Goal: Transaction & Acquisition: Purchase product/service

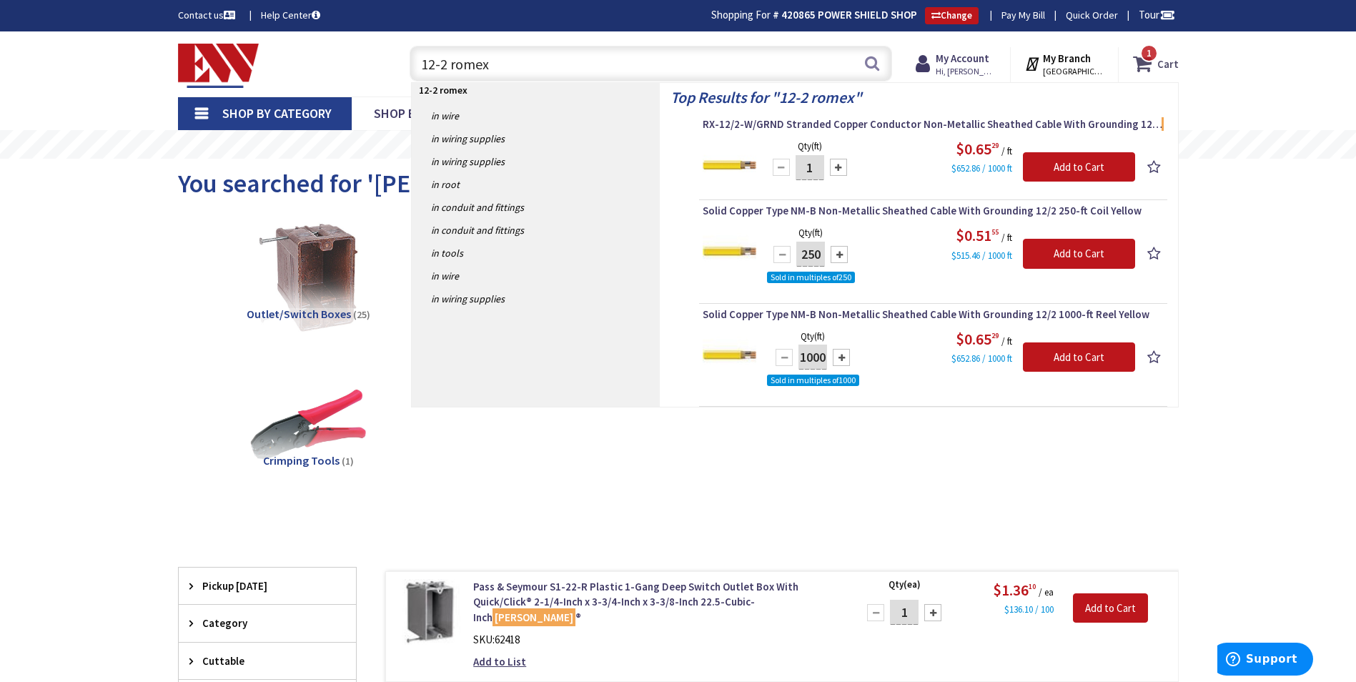
click at [1141, 66] on icon at bounding box center [1145, 64] width 24 height 26
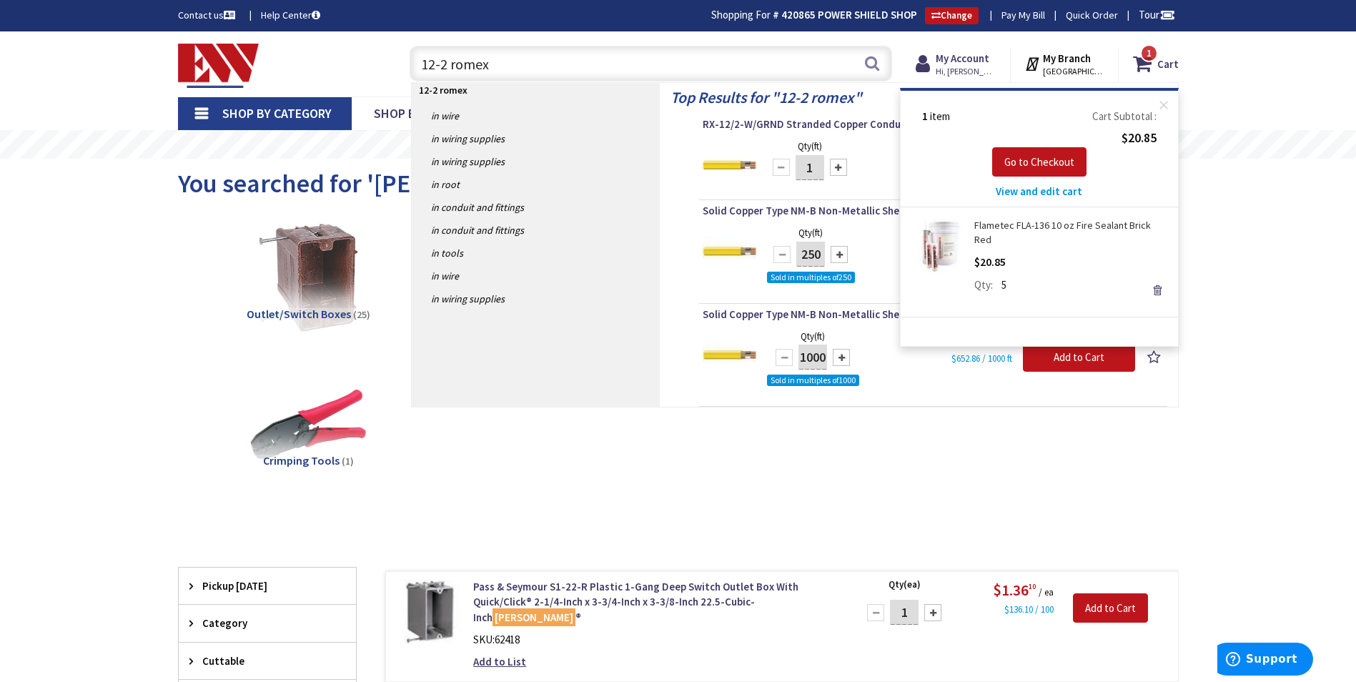
click at [1039, 190] on span "View and edit cart" at bounding box center [1039, 191] width 86 height 14
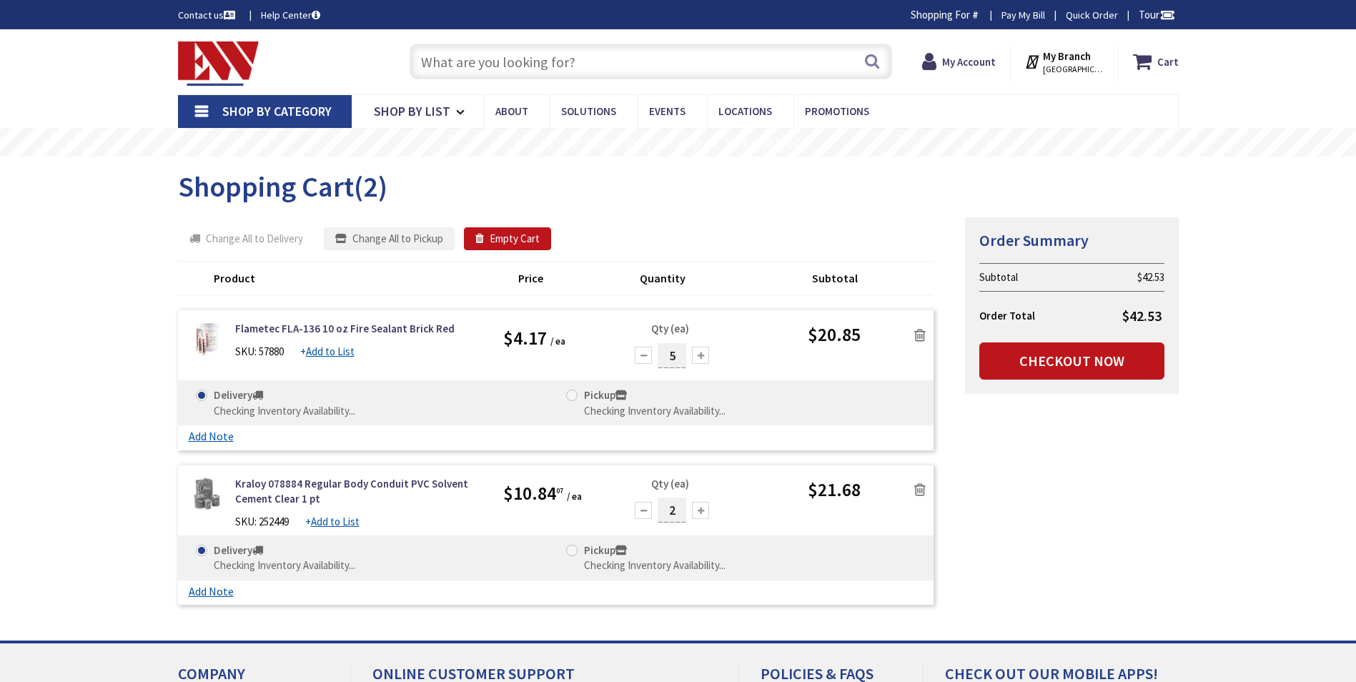
type input "[GEOGRAPHIC_DATA], [GEOGRAPHIC_DATA]"
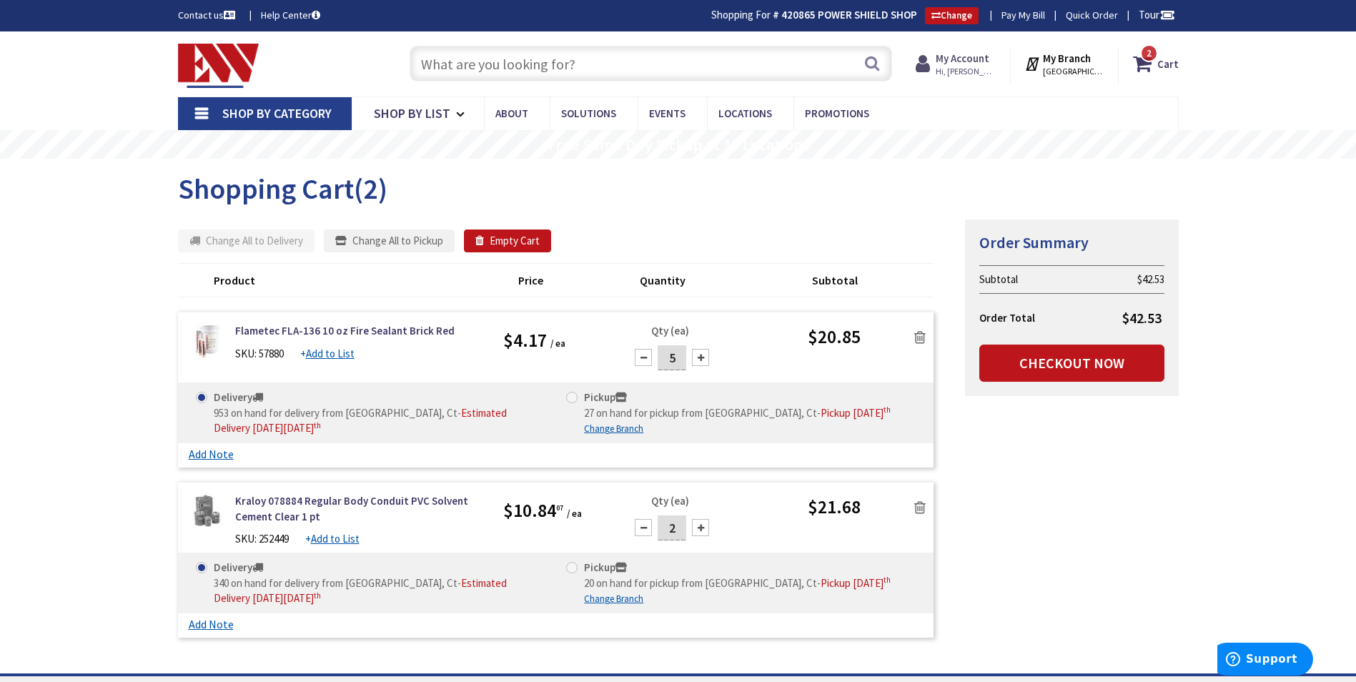
click at [958, 59] on strong "My Account" at bounding box center [963, 58] width 54 height 14
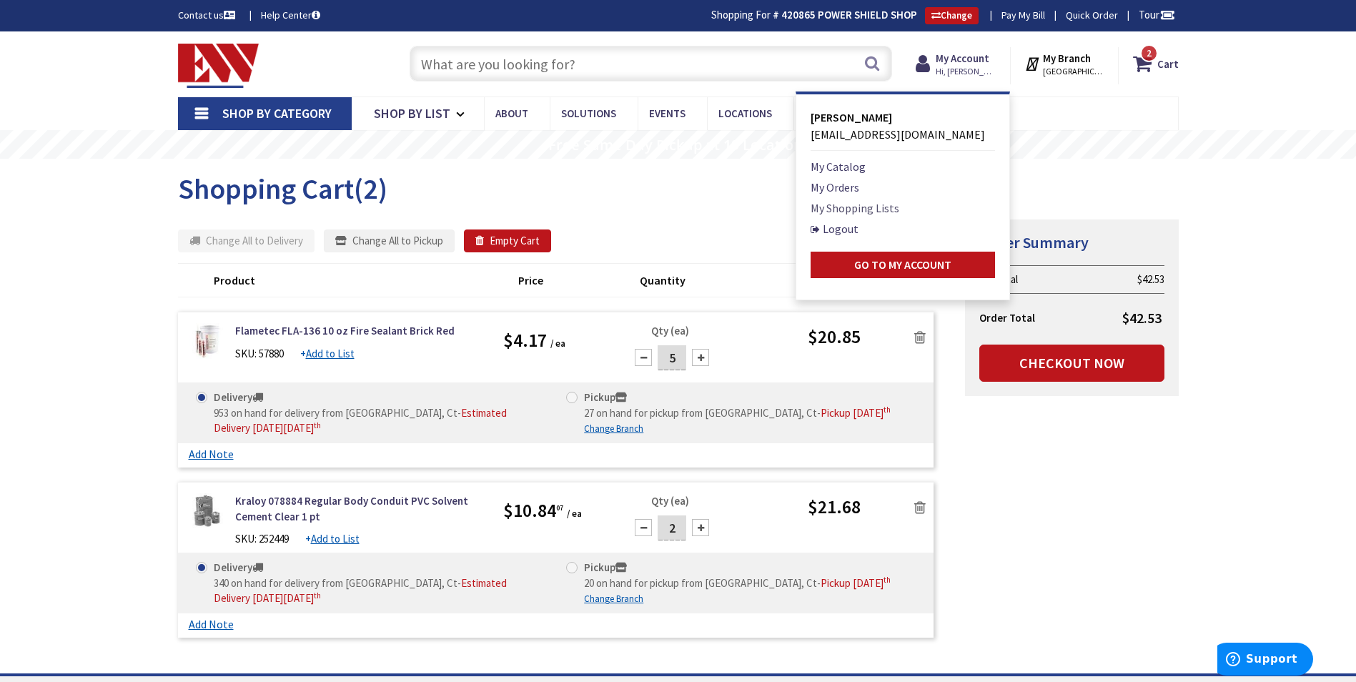
click at [852, 202] on link "My Shopping Lists" at bounding box center [854, 207] width 89 height 17
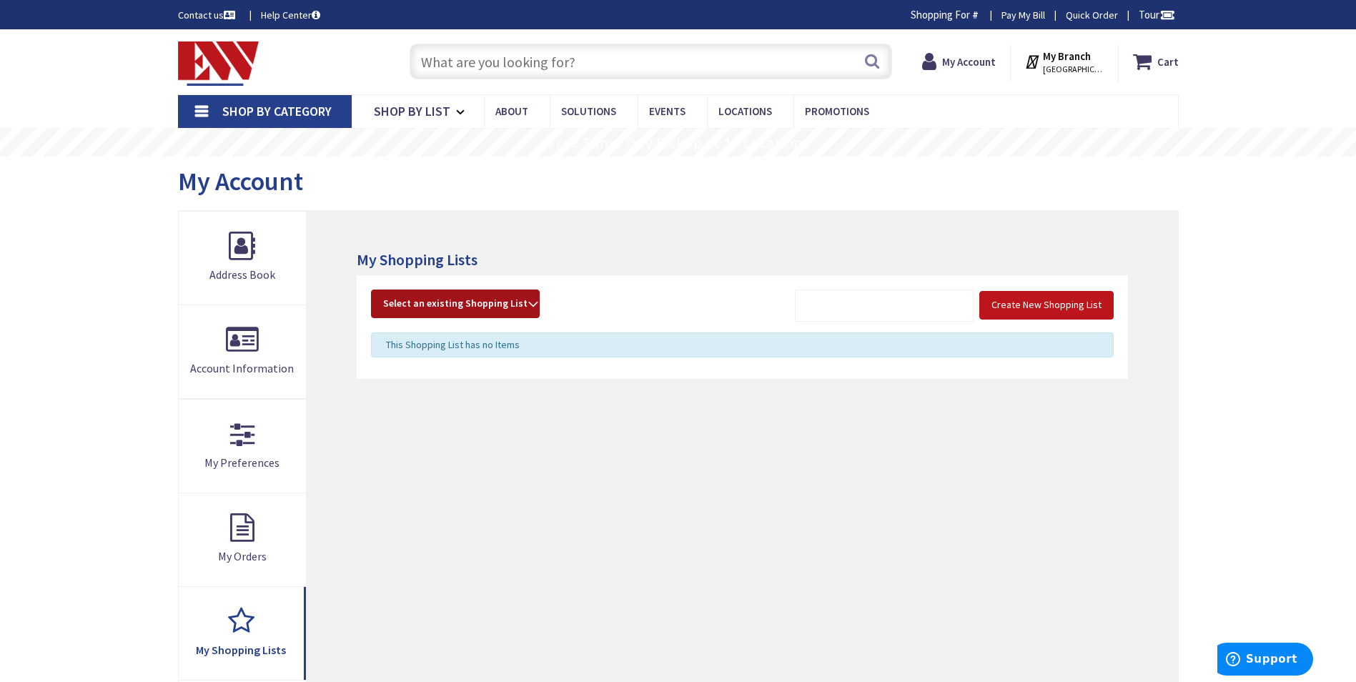
click at [507, 295] on strong "Select an existing Shopping List" at bounding box center [455, 303] width 144 height 17
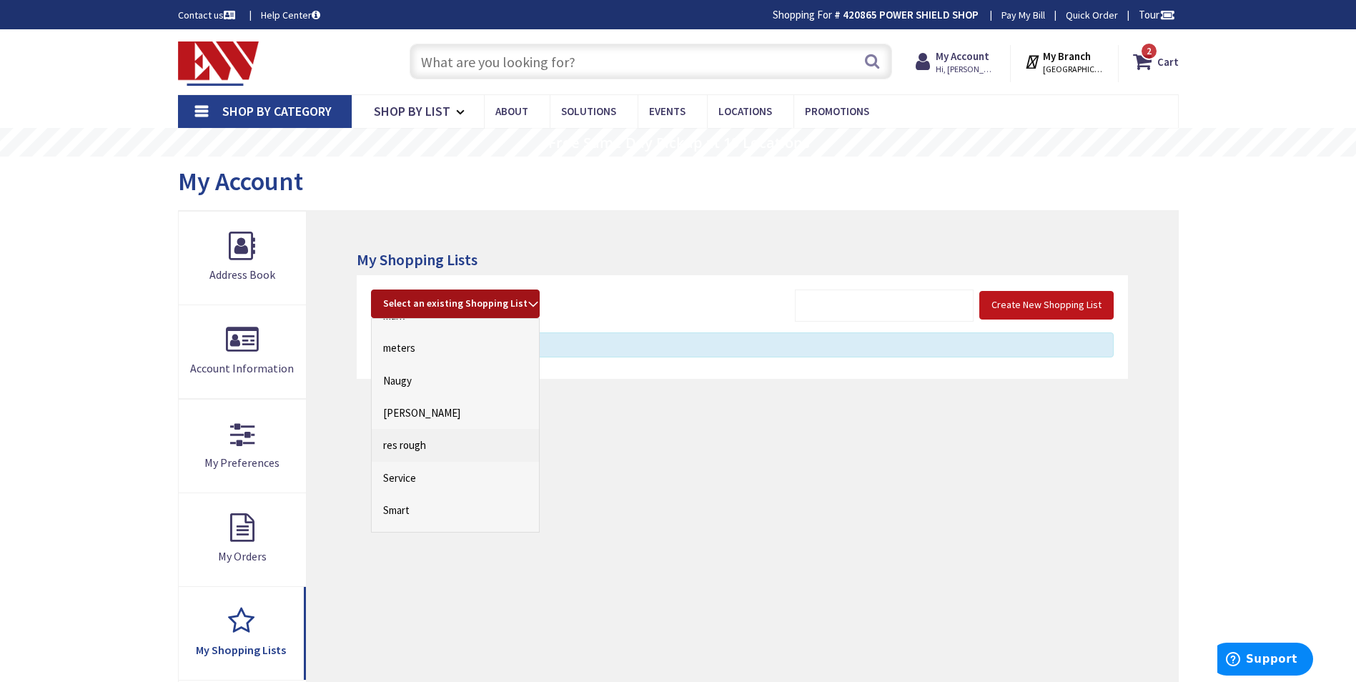
scroll to position [214, 0]
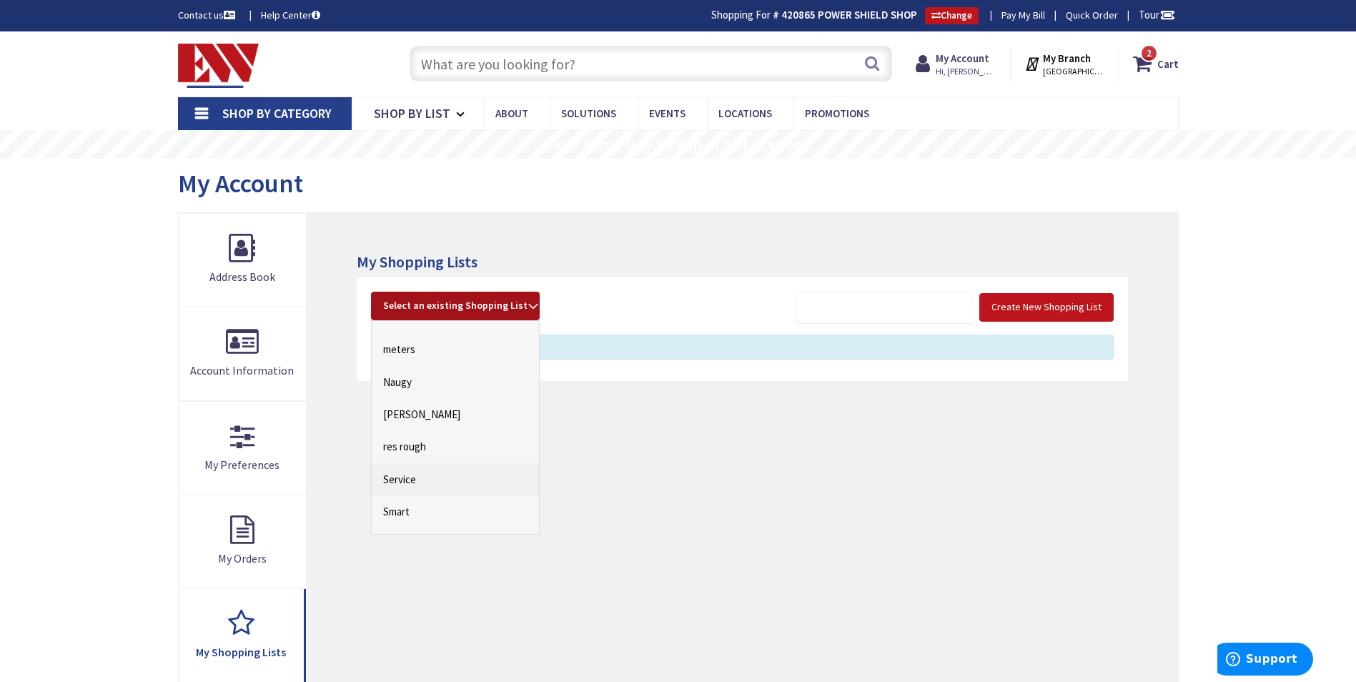
click at [413, 481] on link "Service" at bounding box center [455, 479] width 167 height 32
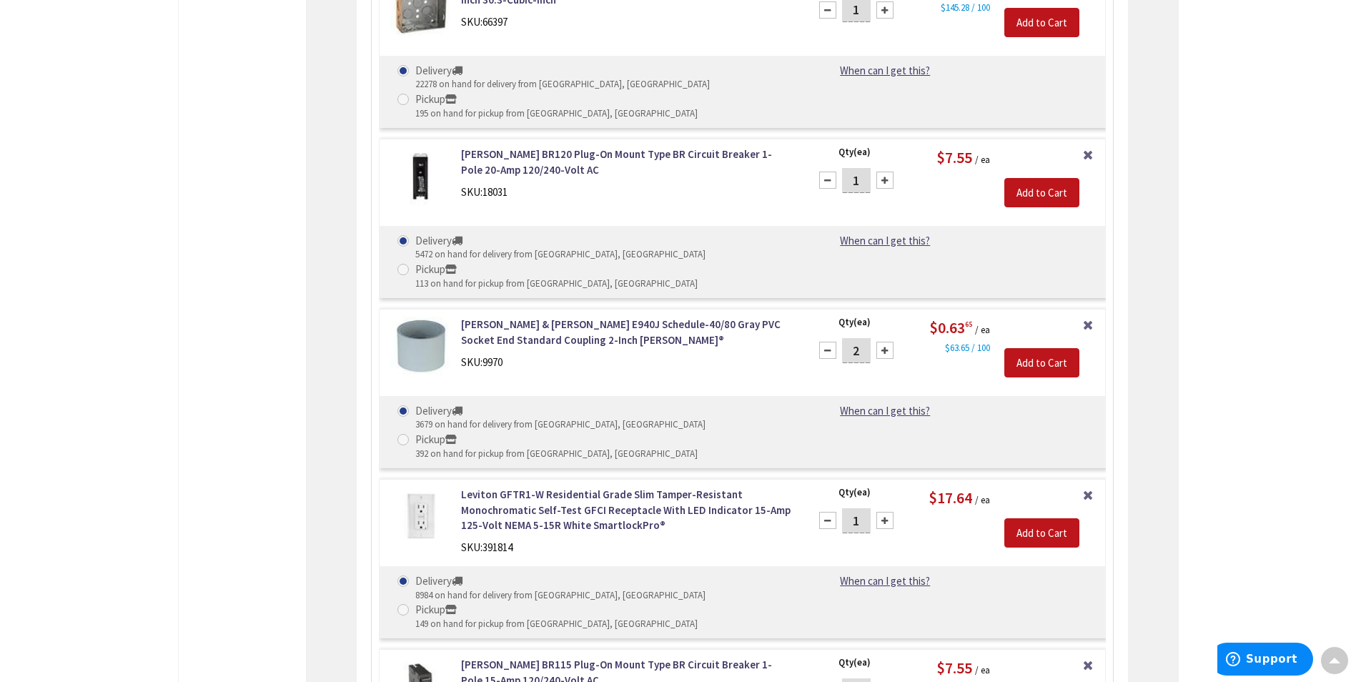
scroll to position [2283, 0]
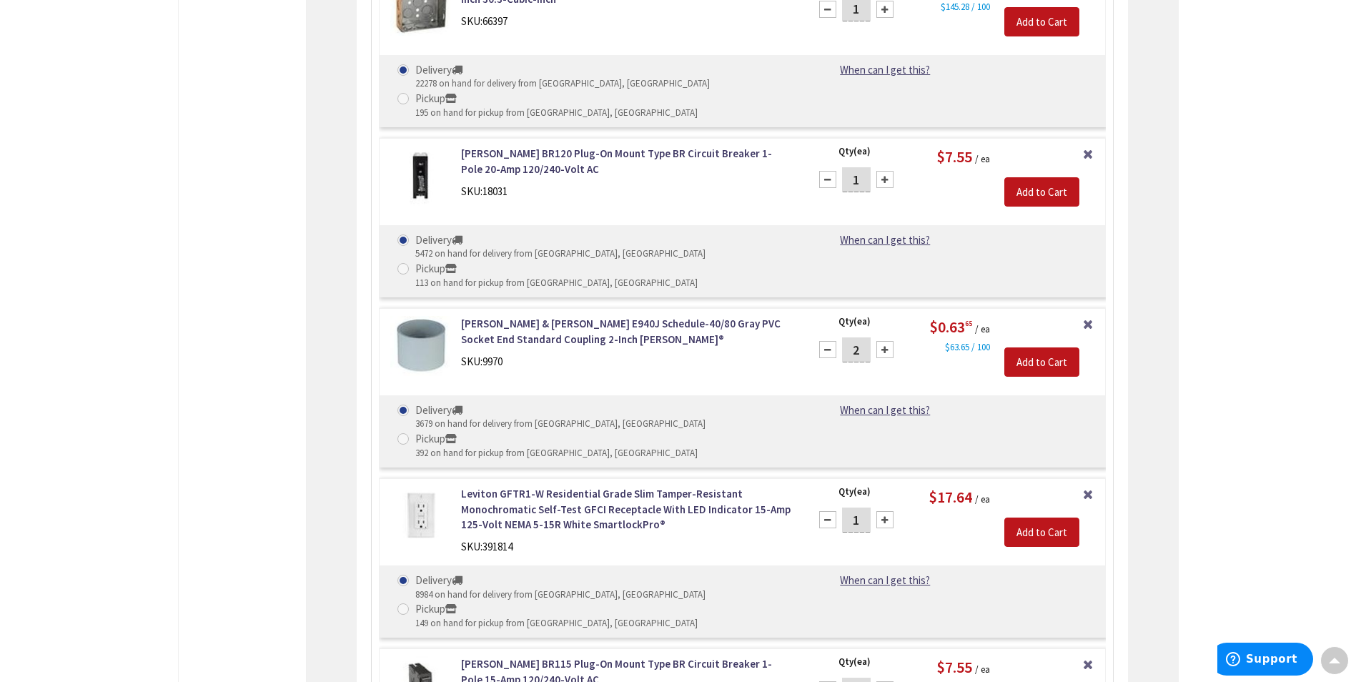
type input "6"
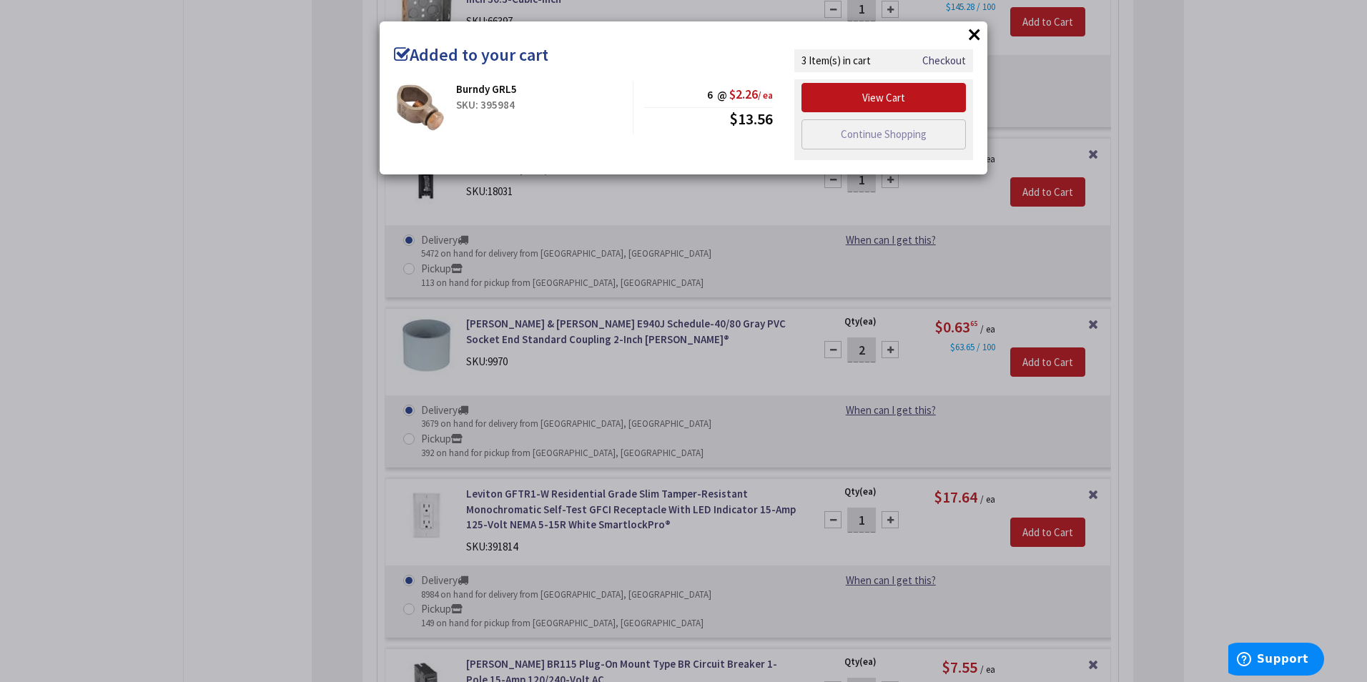
click at [184, 491] on div "× Added to your cart Burndy GRL5 SKU: 395984 6 @ $2.26 / ea $13.56 Checkout" at bounding box center [683, 341] width 1367 height 682
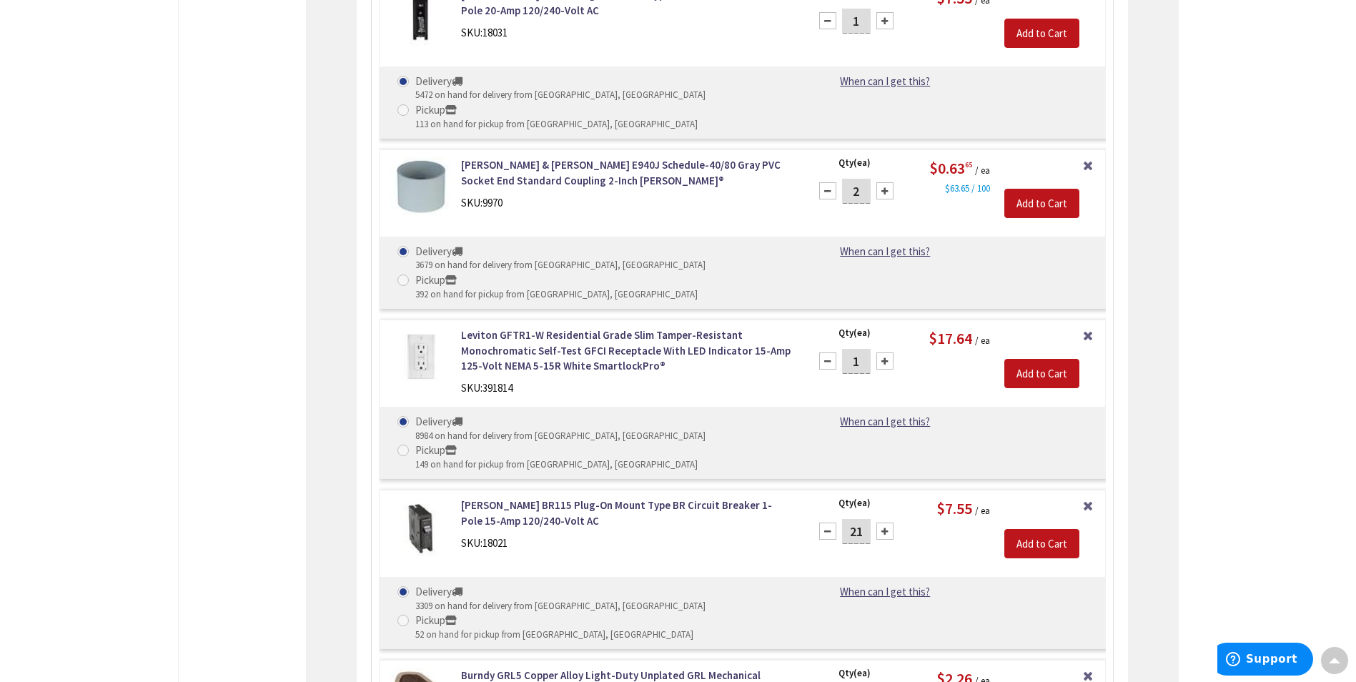
scroll to position [2497, 0]
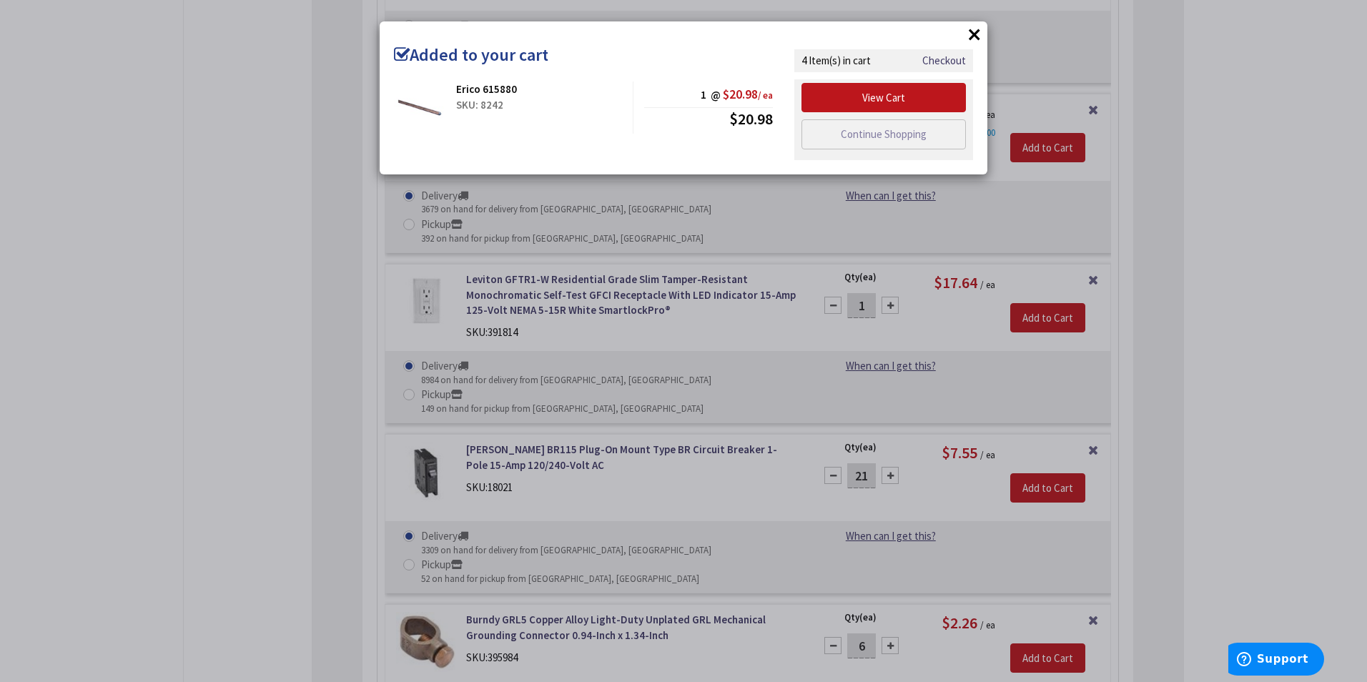
click at [254, 449] on div "× Added to your cart Erico 615880 SKU: 8242 1 @ $20.98 / ea $20.98 Checkout" at bounding box center [683, 341] width 1367 height 682
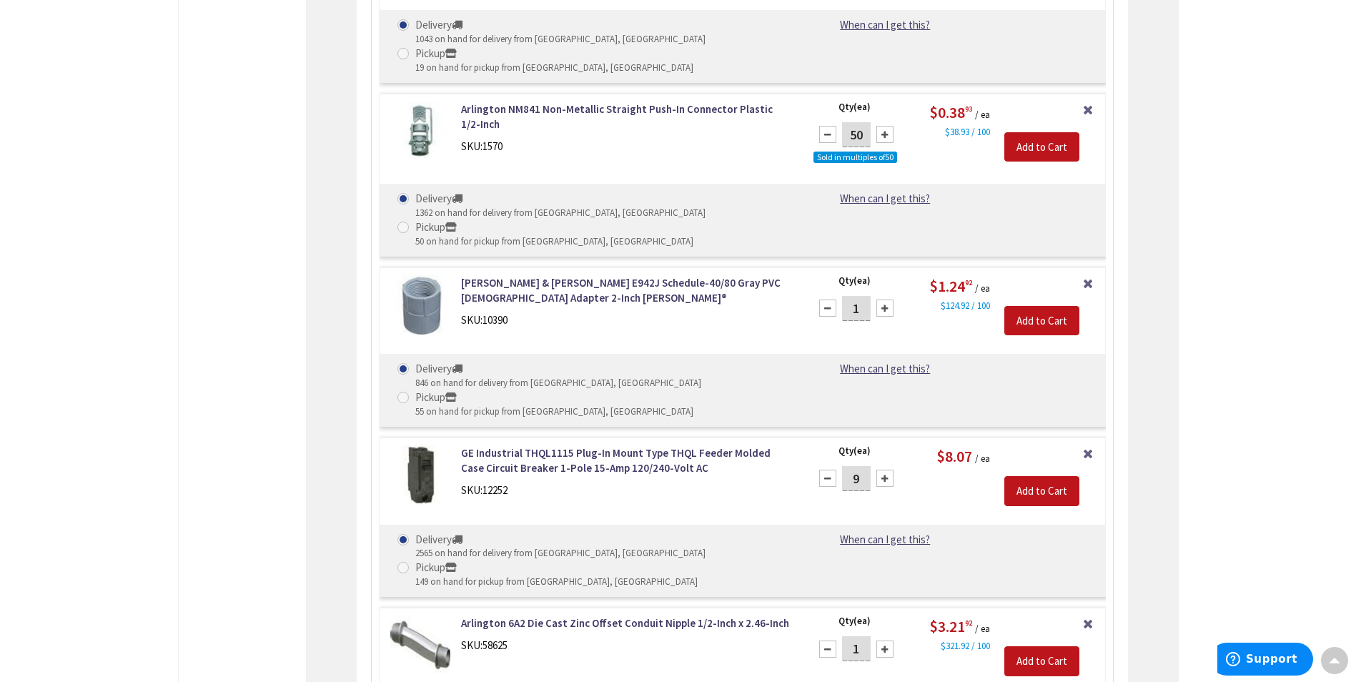
scroll to position [4713, 0]
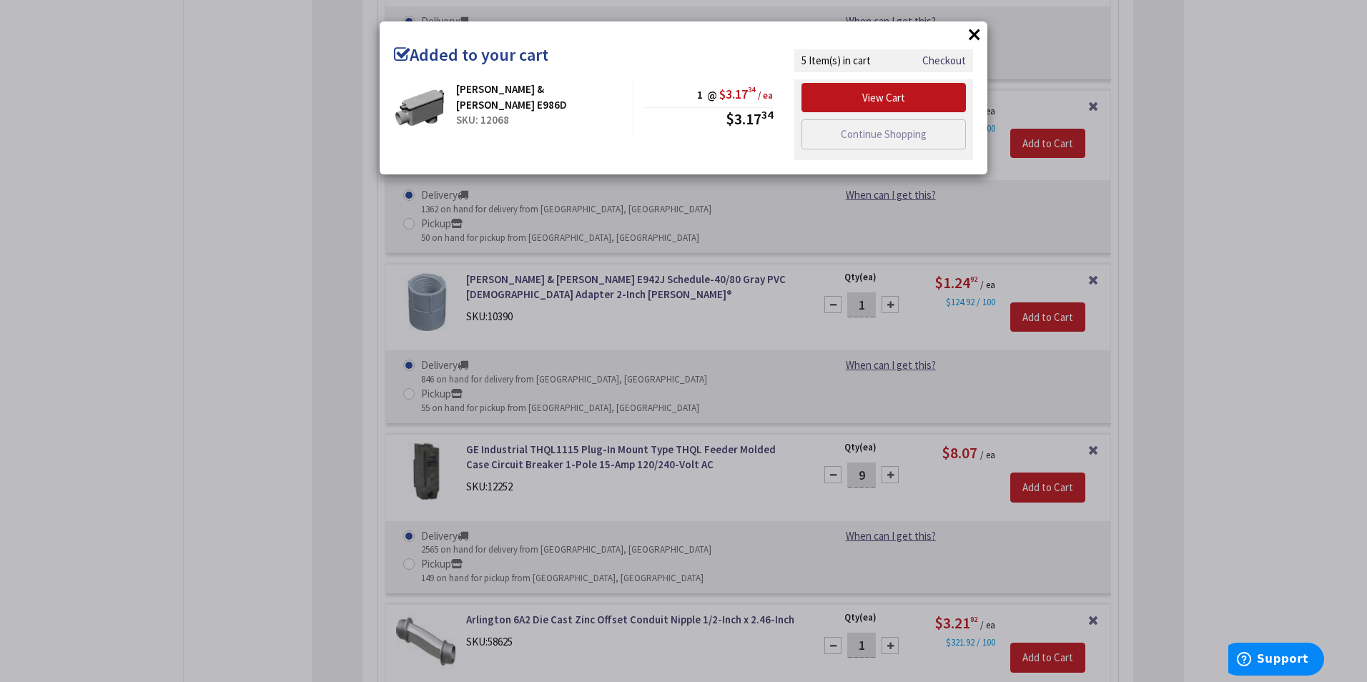
click at [224, 336] on div "× Added to your cart Thomas & Betts E986D SKU: 12068 1 @ $3.17 34 / ea $3.17 34" at bounding box center [683, 341] width 1367 height 682
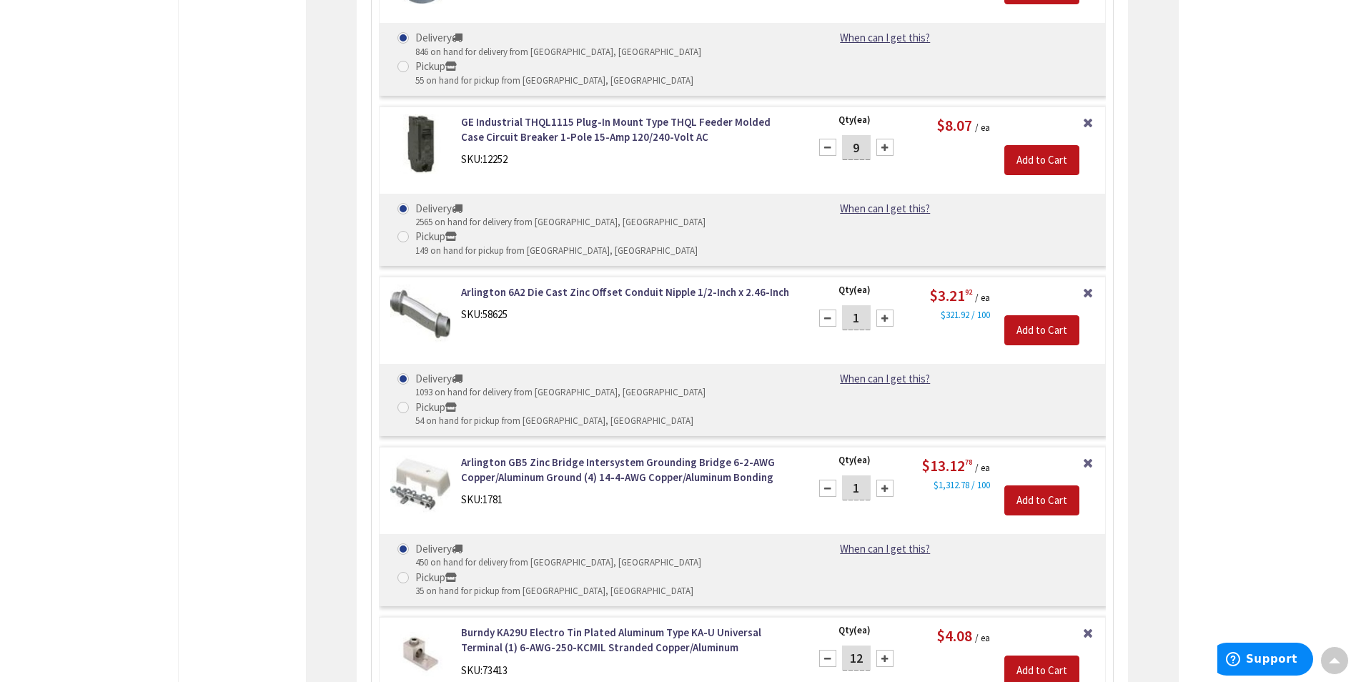
scroll to position [5070, 0]
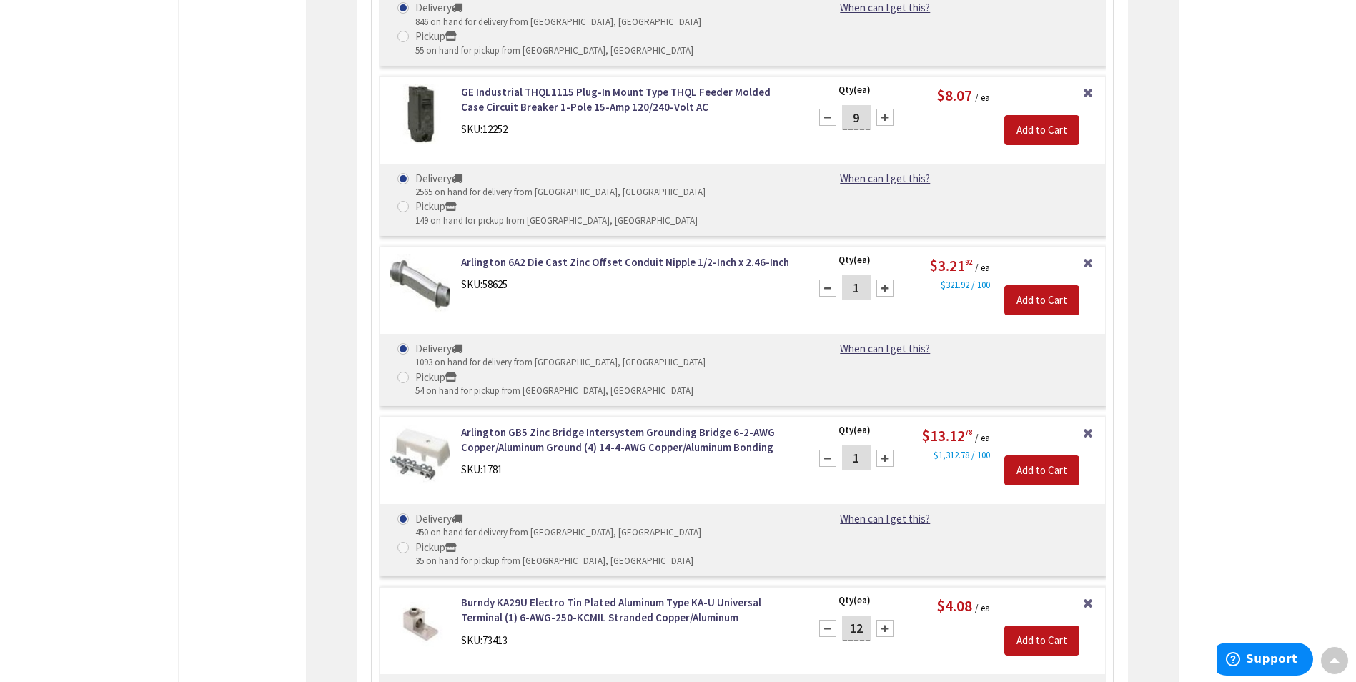
type input "3"
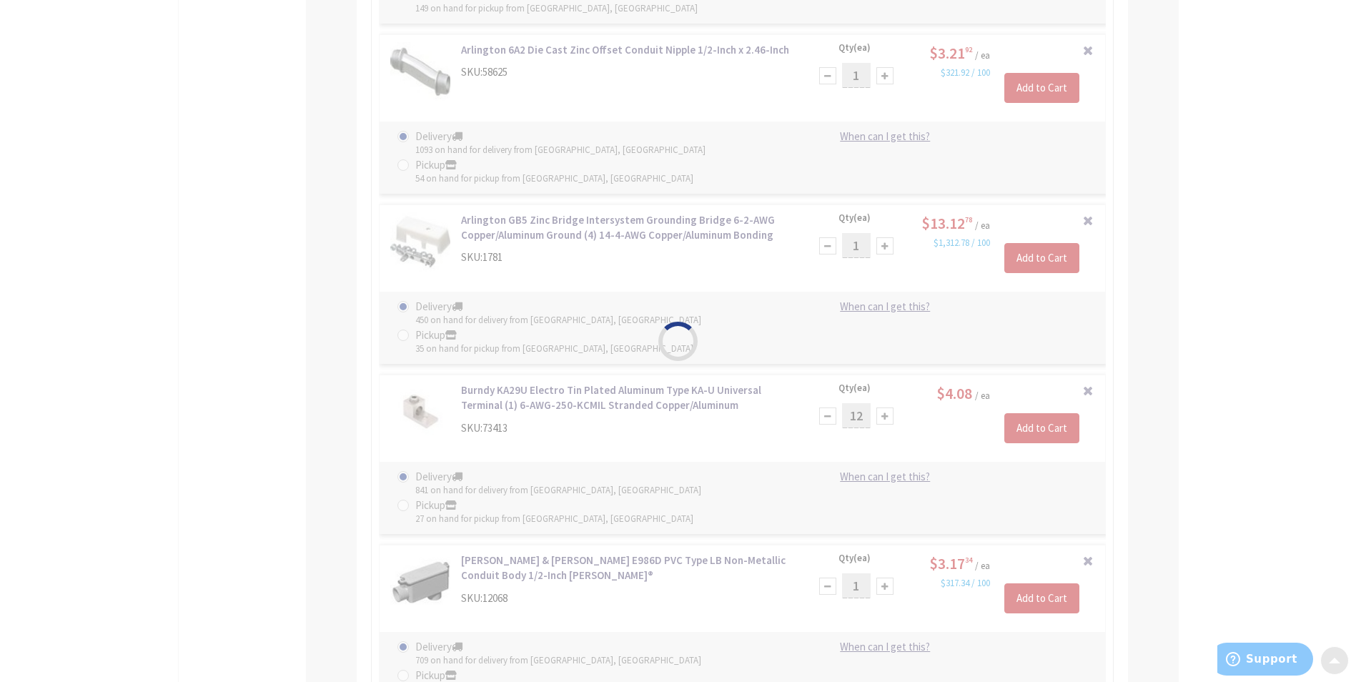
scroll to position [5285, 0]
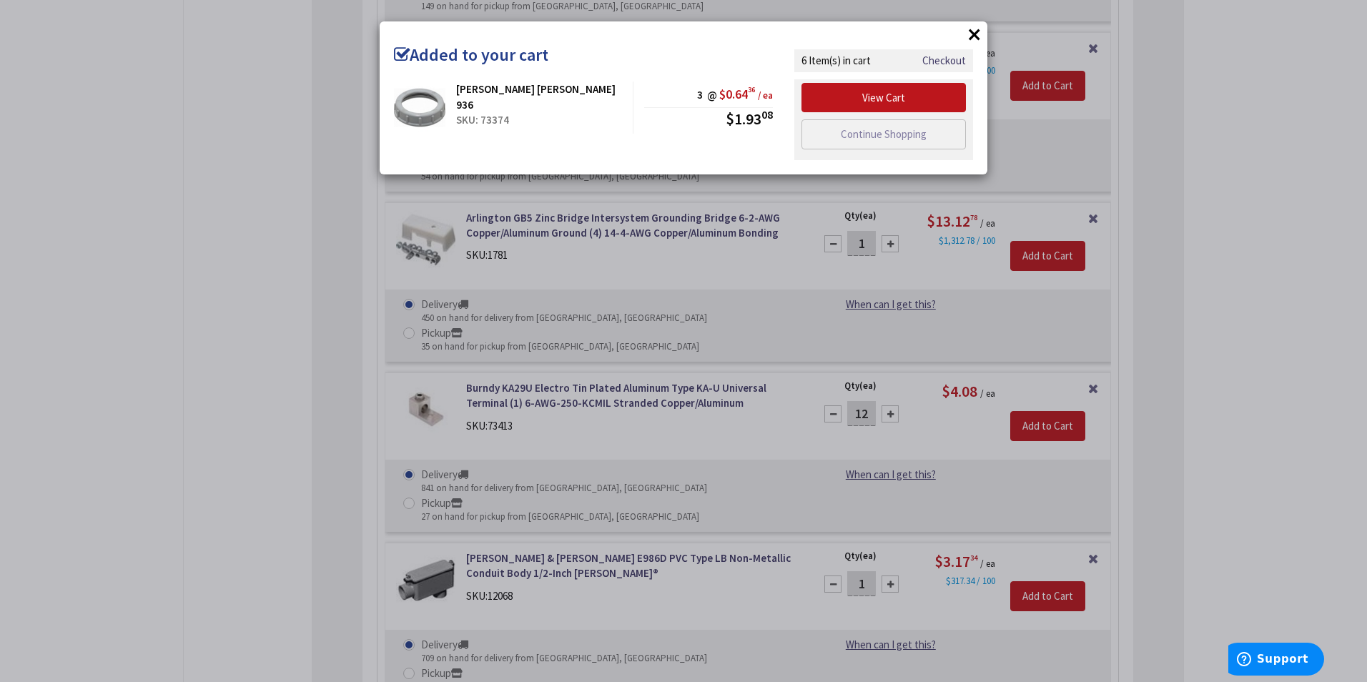
click at [119, 342] on div "× Added to your cart Cooper Crouse-Hinds 936 SKU: 73374 3 @ $0.64 36 / ea $1.93…" at bounding box center [683, 341] width 1367 height 682
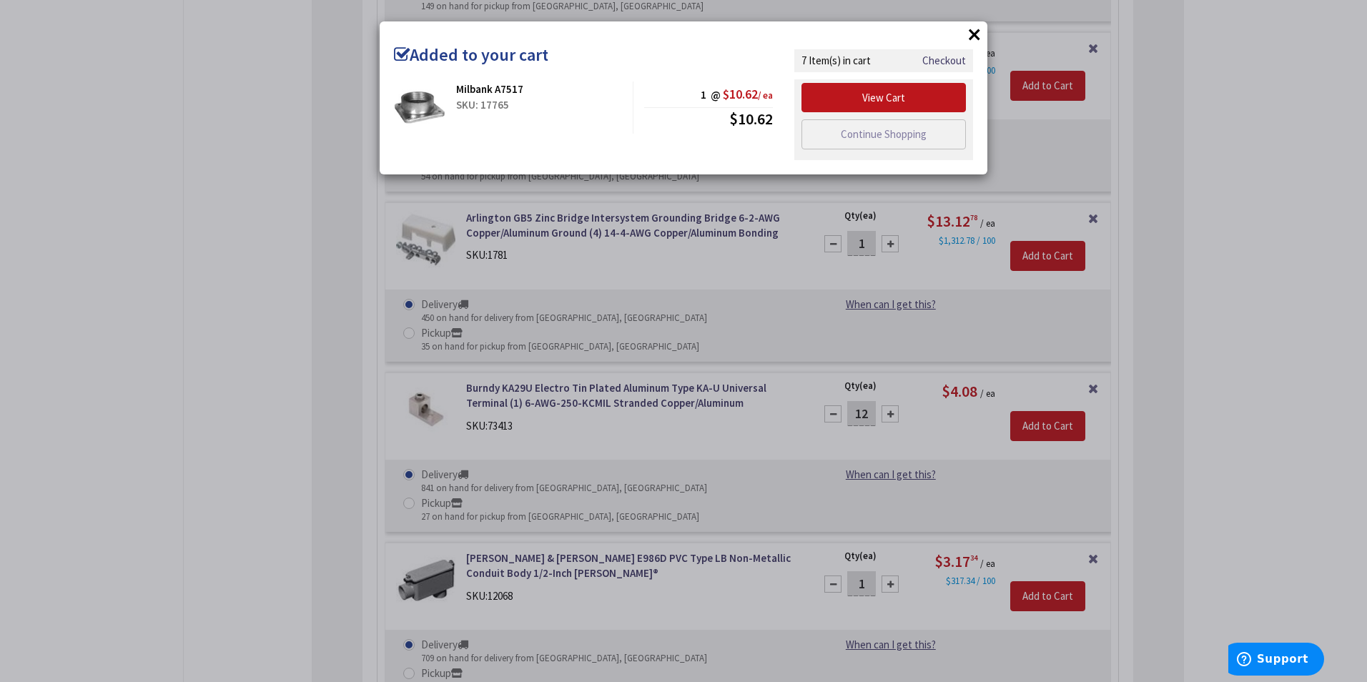
click at [167, 385] on div "× Added to your cart Milbank A7517 SKU: 17765 1 @ $10.62 / ea $10.62" at bounding box center [683, 341] width 1367 height 682
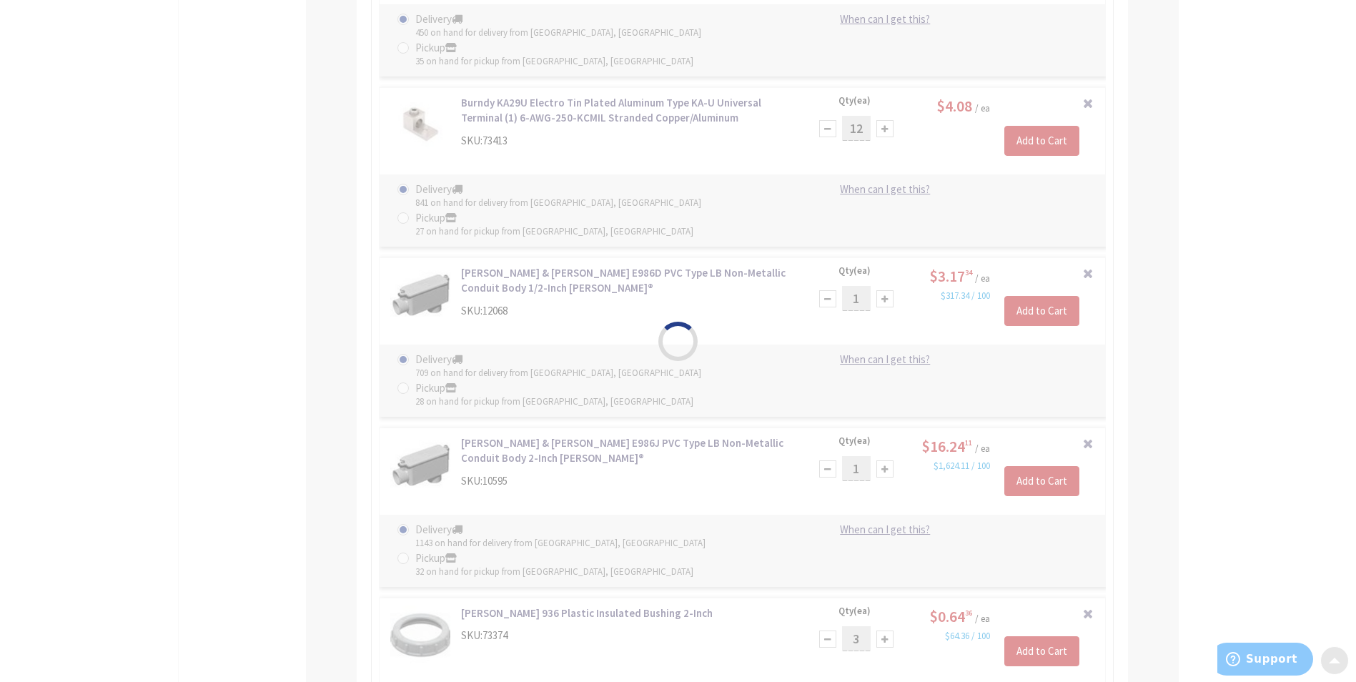
scroll to position [5571, 0]
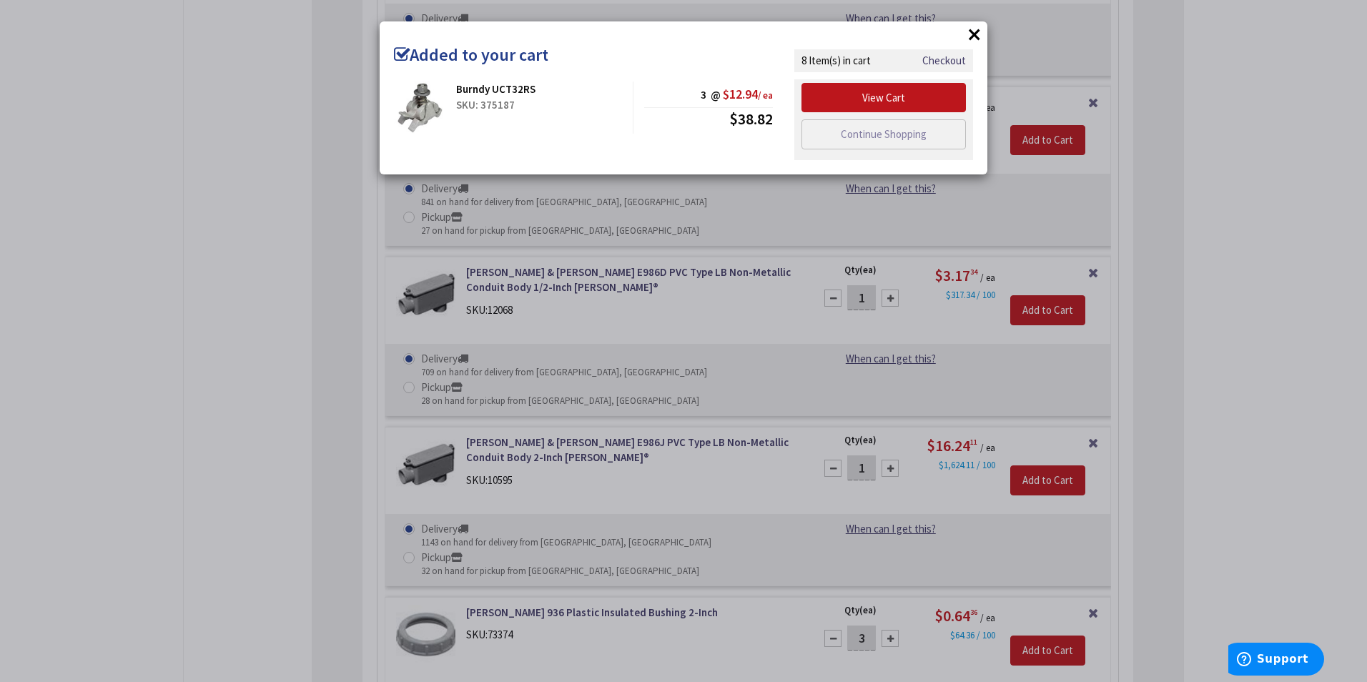
click at [188, 430] on div "× Added to your cart Burndy UCT32RS SKU: 375187 3 @ $12.94 / ea $38.82" at bounding box center [683, 341] width 1367 height 682
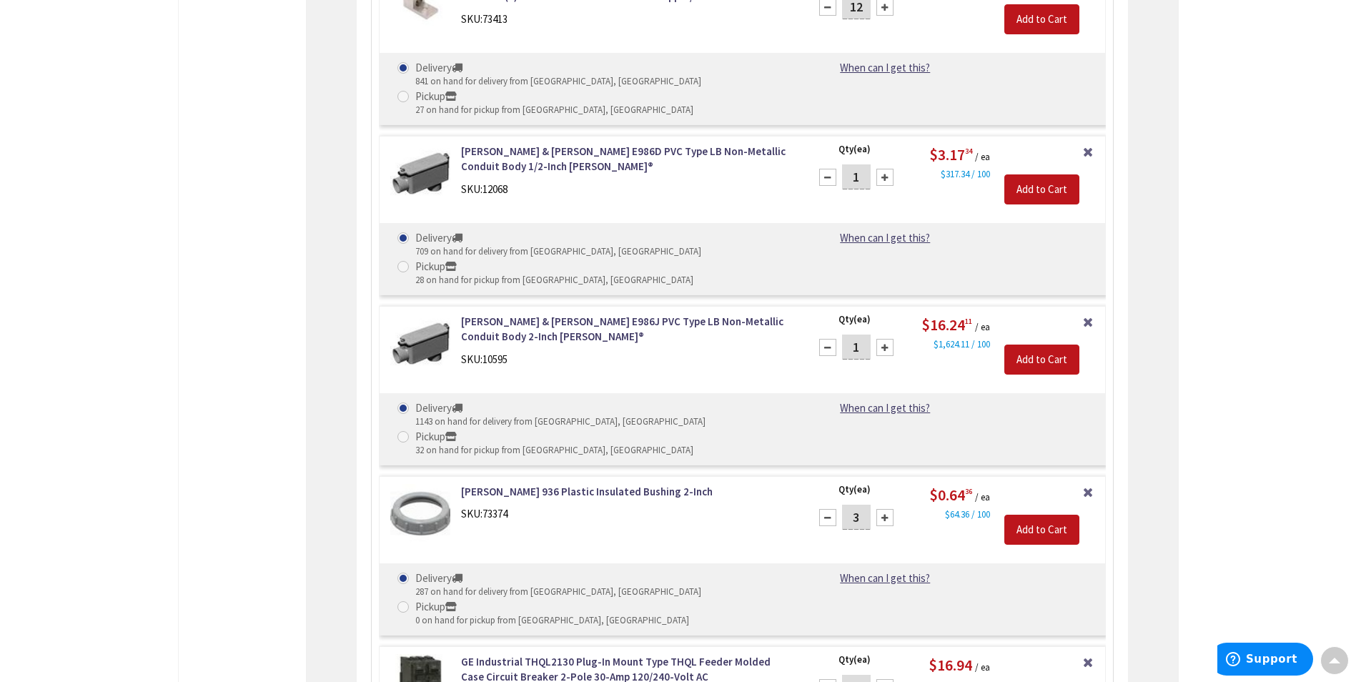
scroll to position [5713, 0]
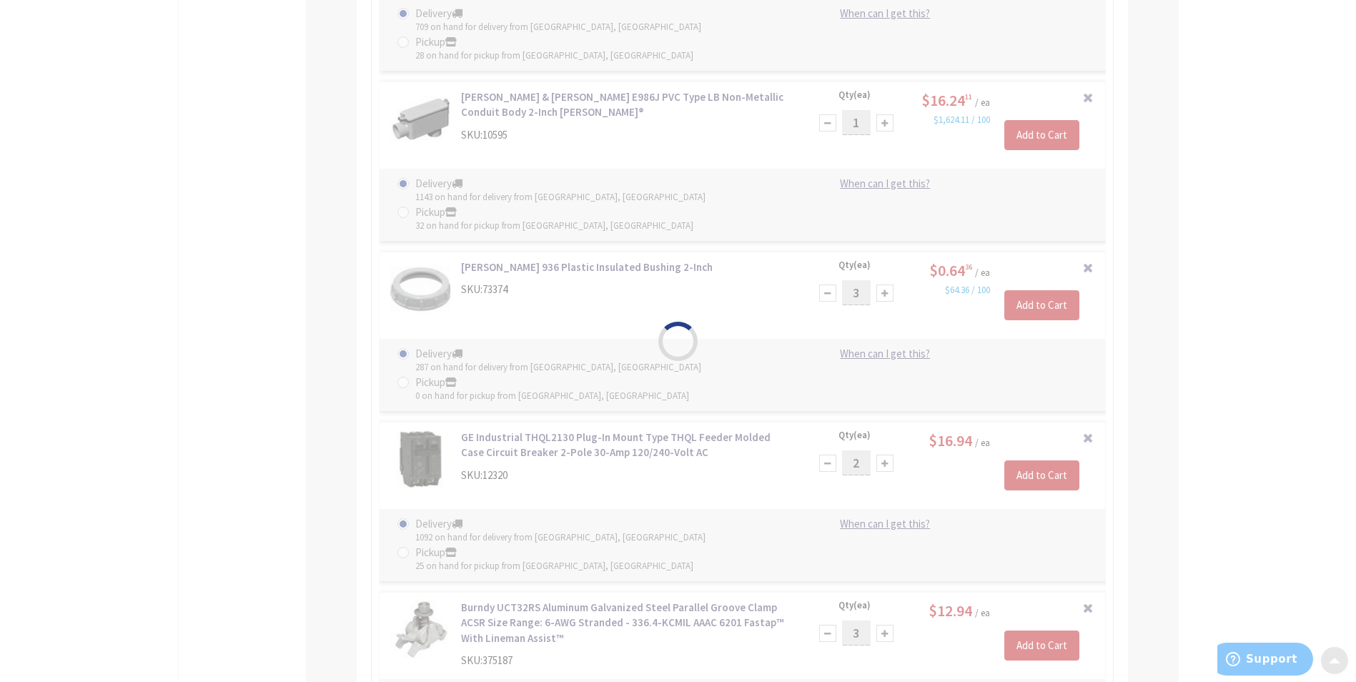
scroll to position [5928, 0]
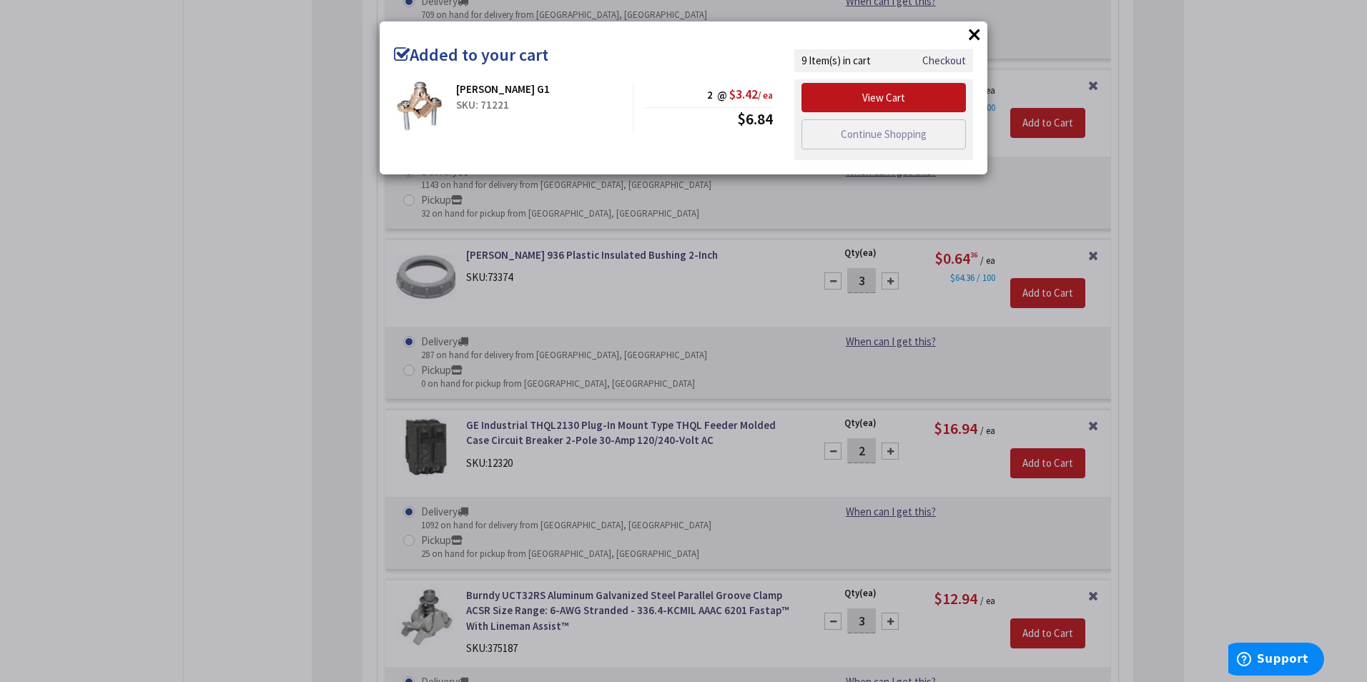
drag, startPoint x: 153, startPoint y: 482, endPoint x: 247, endPoint y: 473, distance: 94.8
click at [152, 481] on div "× Added to your cart Greaves G1 SKU: 71221 2 @ $3.42 / ea $6.84" at bounding box center [683, 341] width 1367 height 682
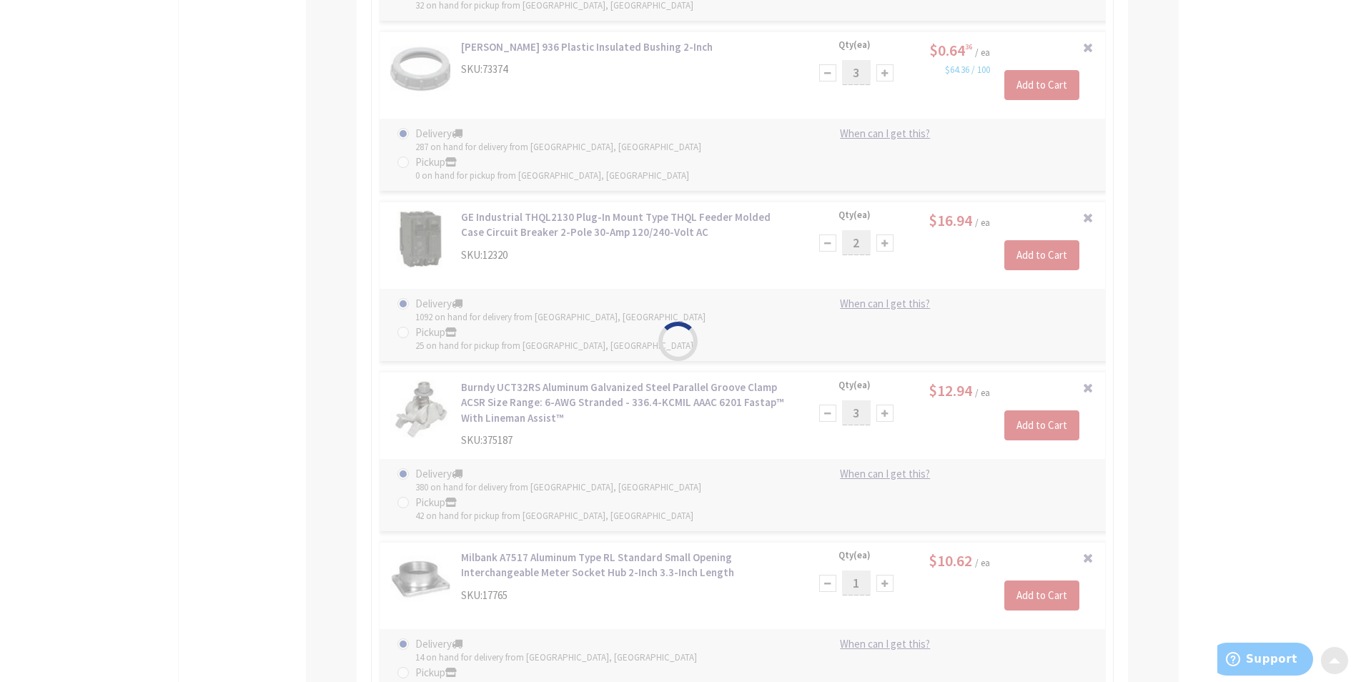
scroll to position [6142, 0]
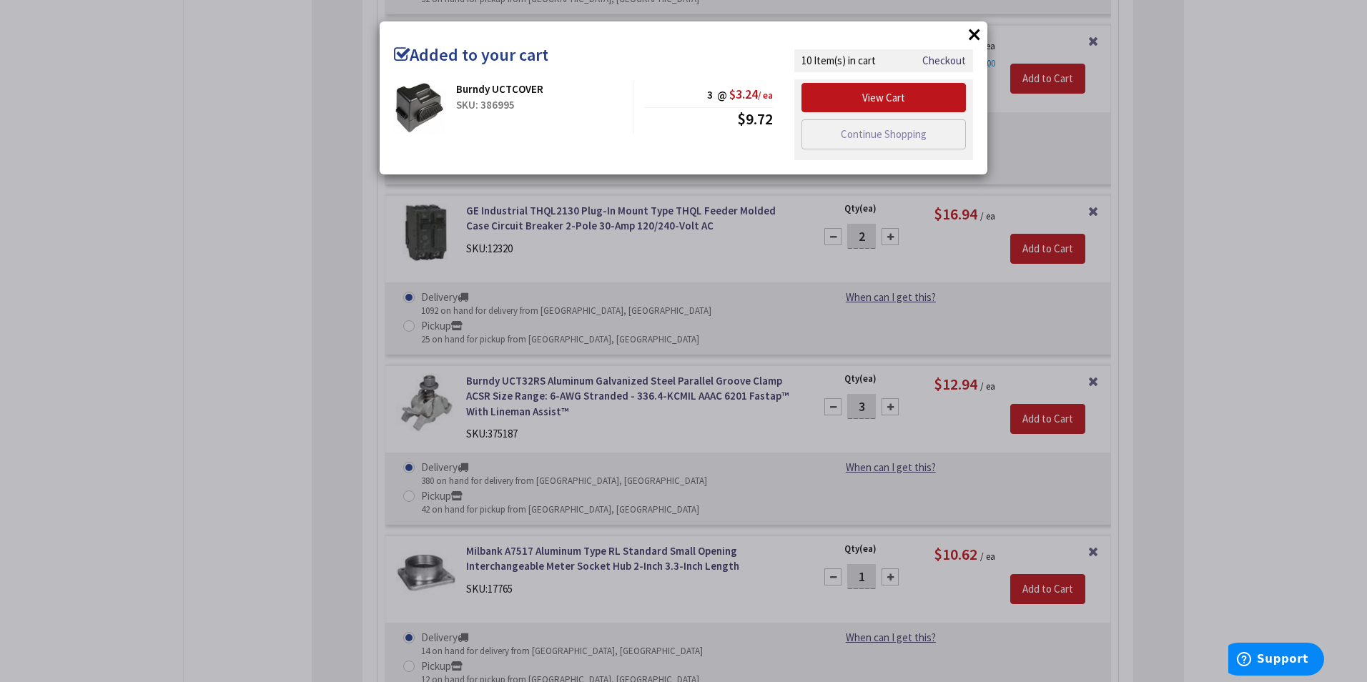
click at [212, 440] on div "× Added to your cart Burndy UCTCOVER SKU: 386995 3 @ $3.24 / ea $9.72" at bounding box center [683, 341] width 1367 height 682
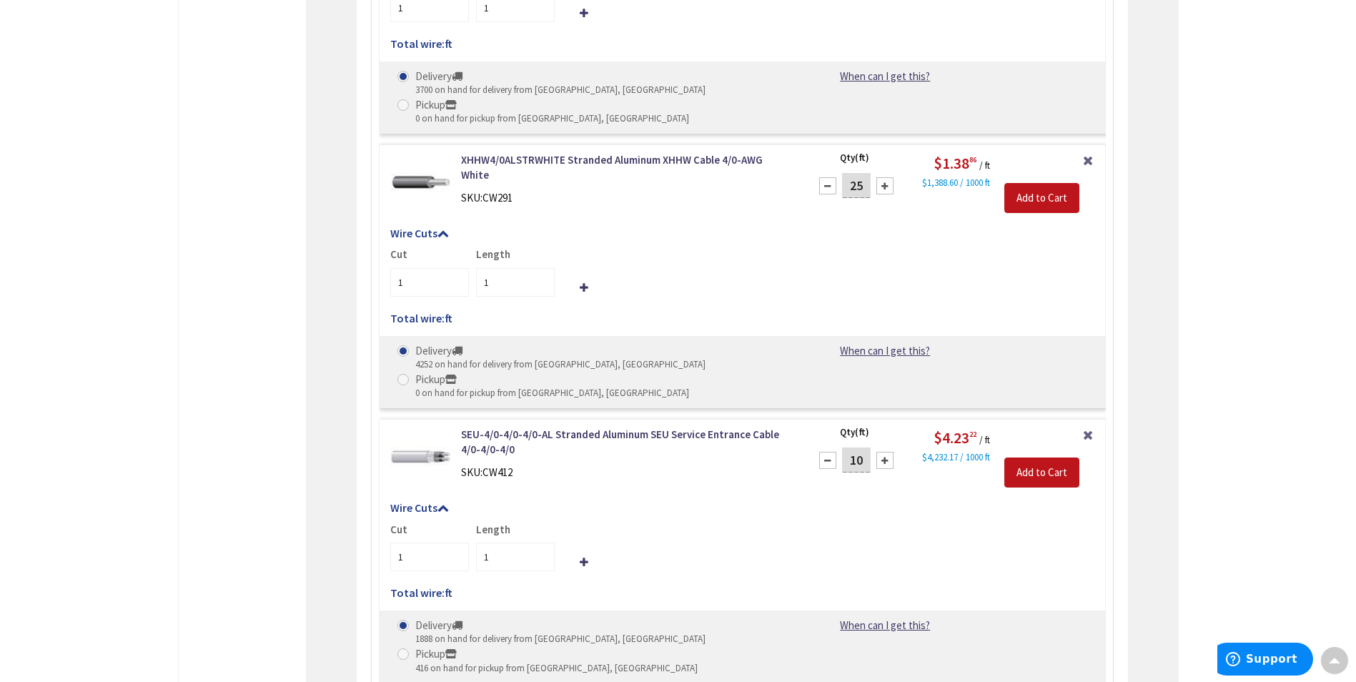
scroll to position [1384, 0]
drag, startPoint x: 866, startPoint y: 316, endPoint x: 840, endPoint y: 315, distance: 25.7
click at [840, 446] on div "10" at bounding box center [856, 460] width 86 height 29
type input "35"
click at [729, 502] on h5 "Wire Cuts" at bounding box center [741, 508] width 703 height 13
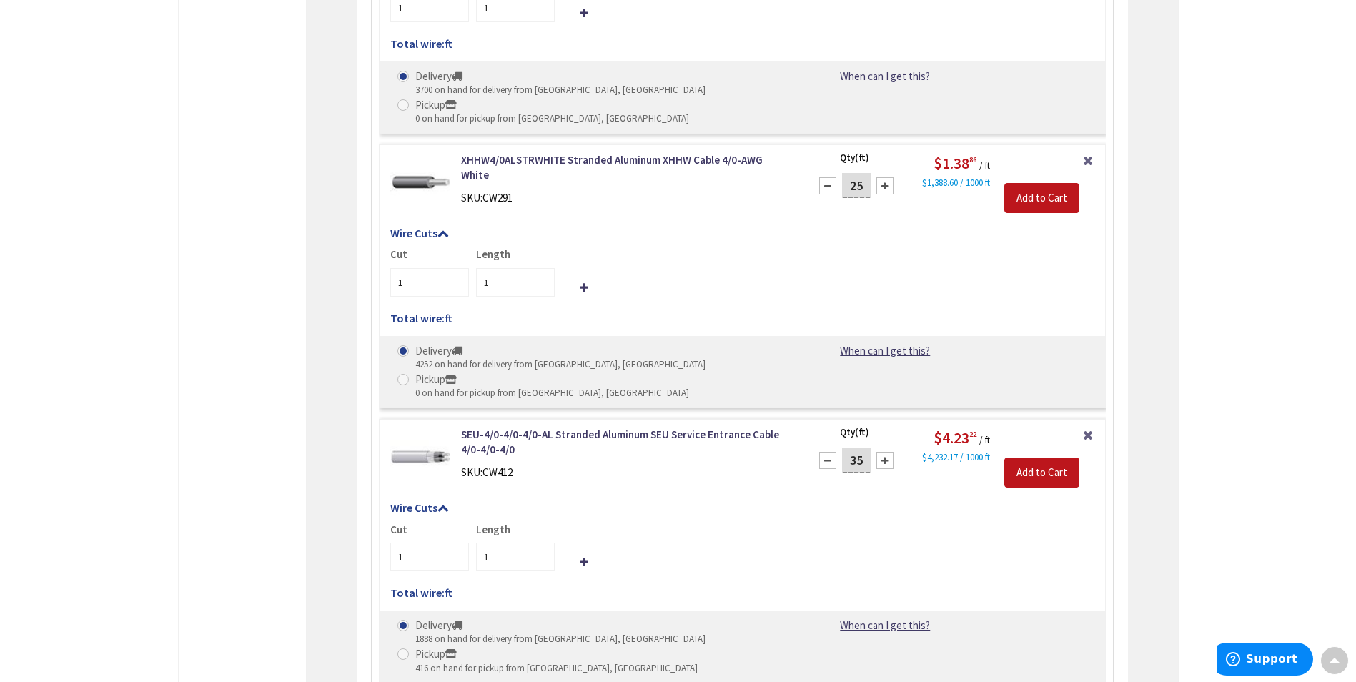
type input "35"
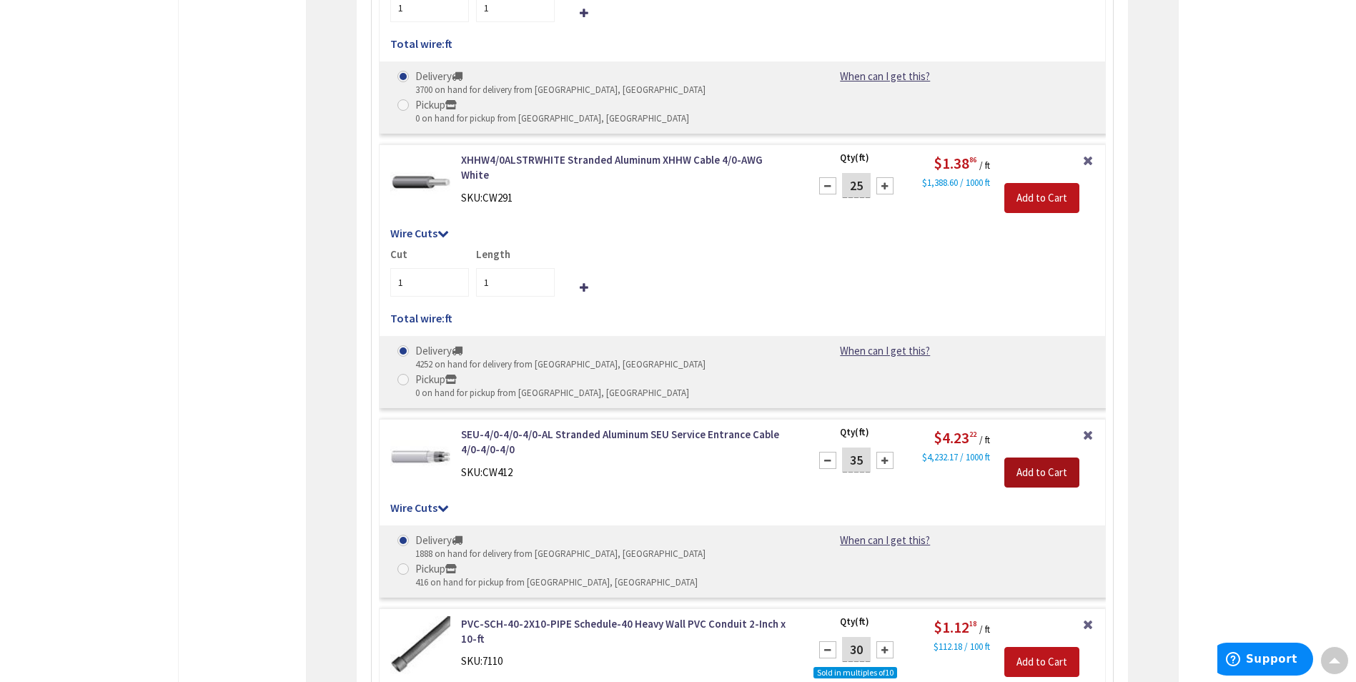
click at [1028, 457] on input "Add to Cart" at bounding box center [1041, 472] width 75 height 30
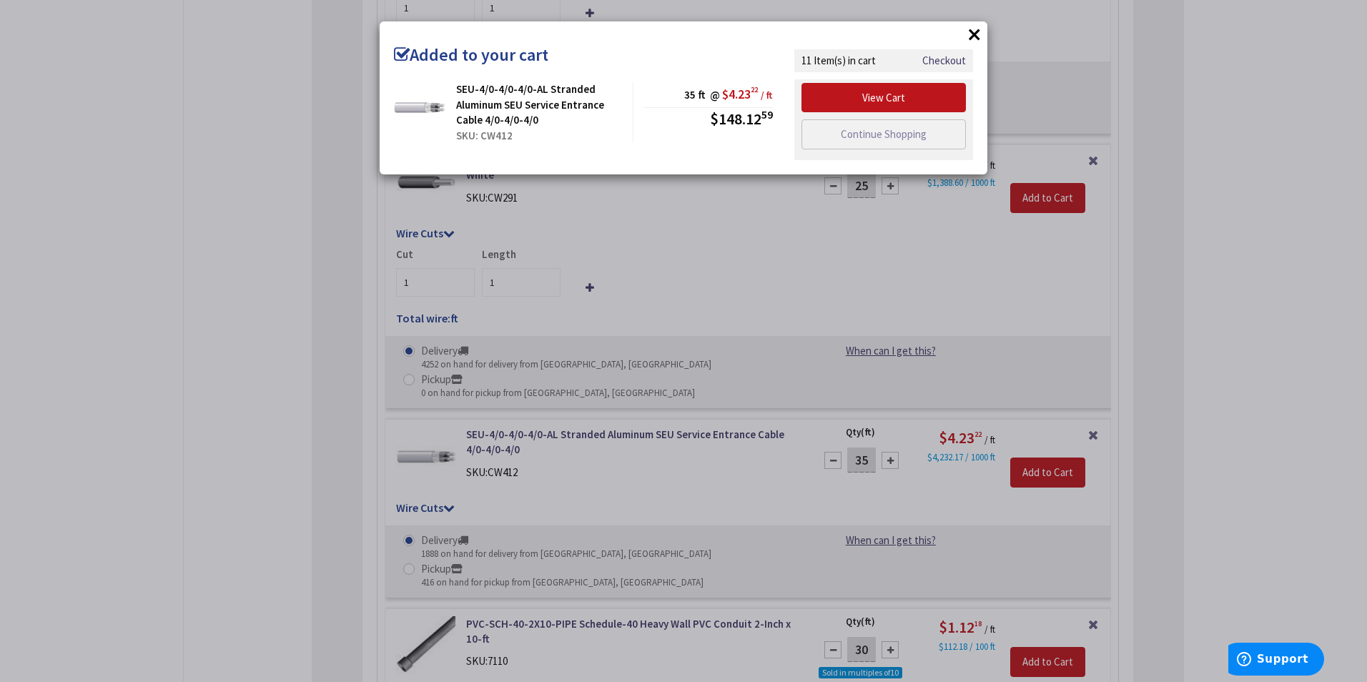
click at [219, 383] on div "× Added to your cart SEU-4/0-4/0-4/0-AL Stranded Aluminum SEU Service Entrance …" at bounding box center [683, 341] width 1367 height 682
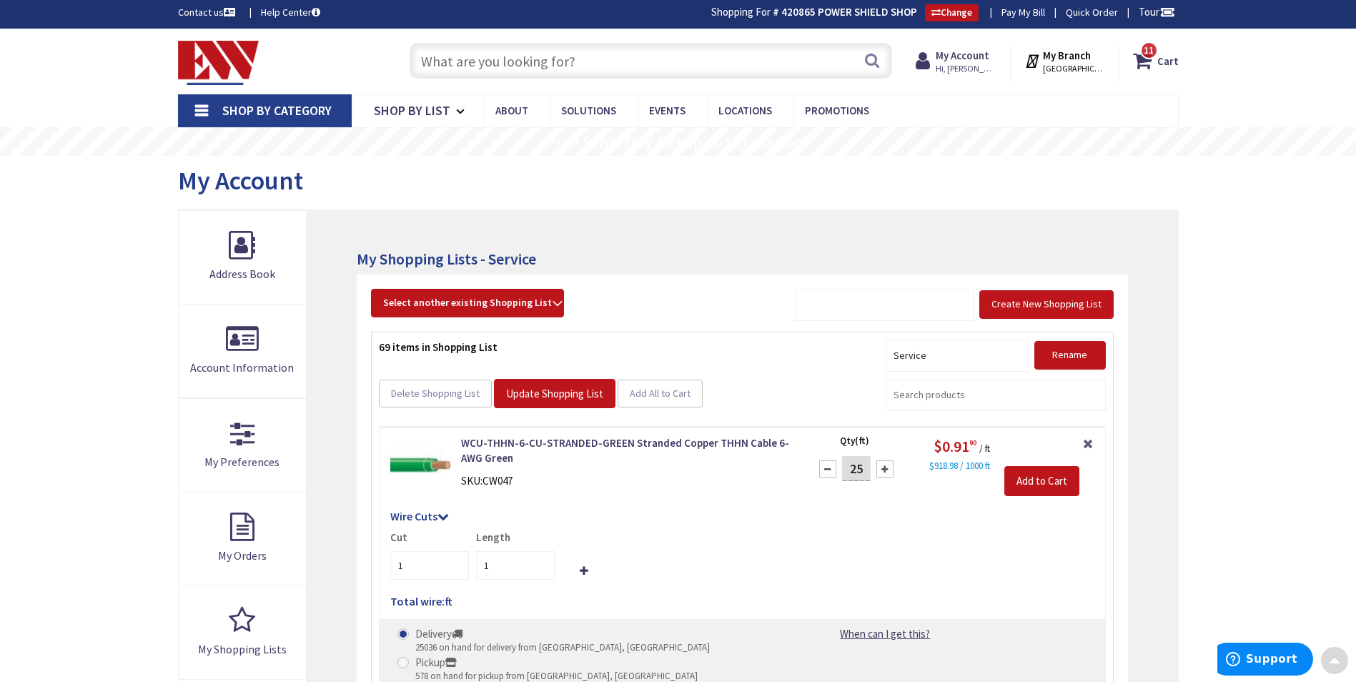
scroll to position [0, 0]
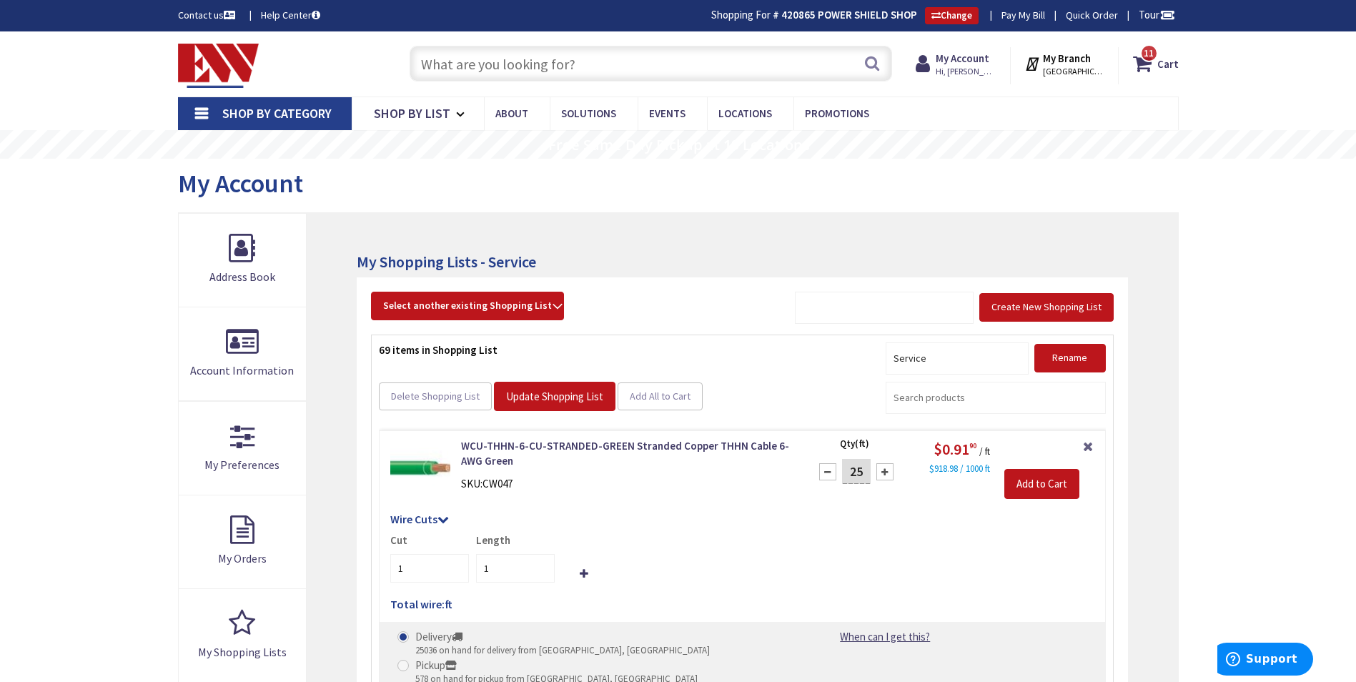
click at [552, 68] on input "text" at bounding box center [651, 64] width 482 height 36
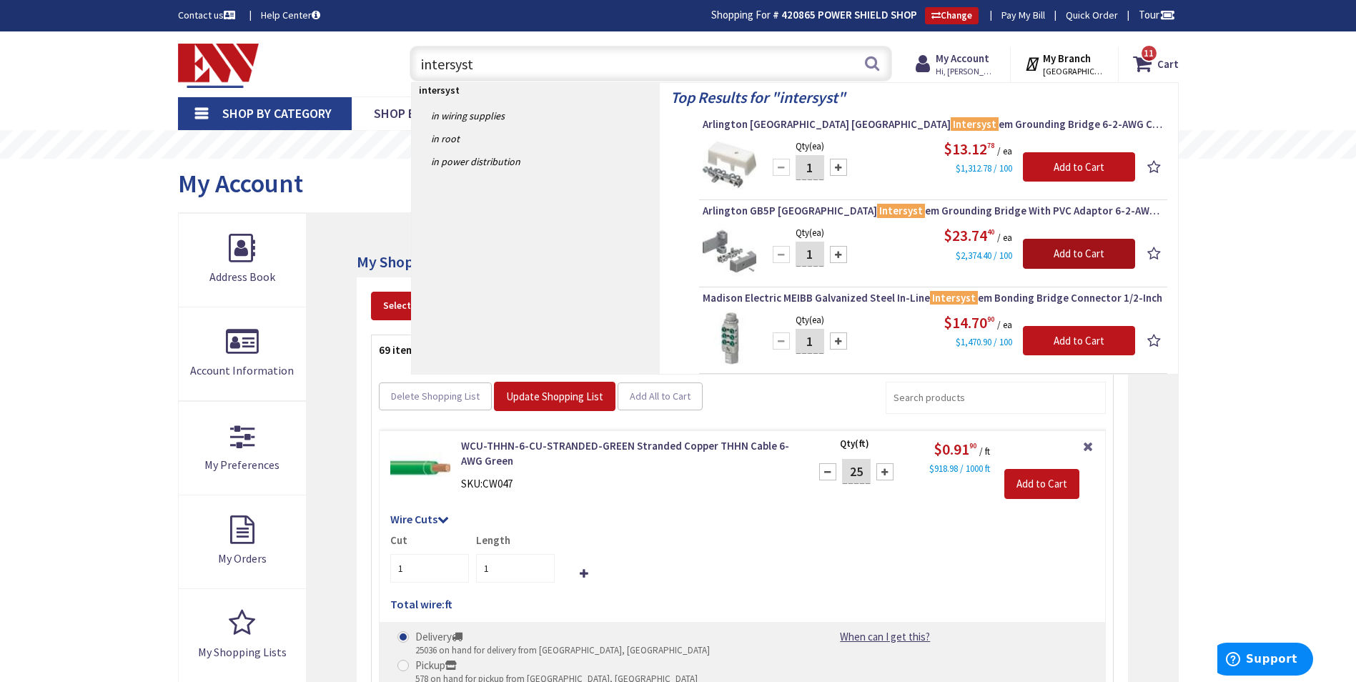
click at [1071, 252] on input "Add to Cart" at bounding box center [1079, 254] width 112 height 30
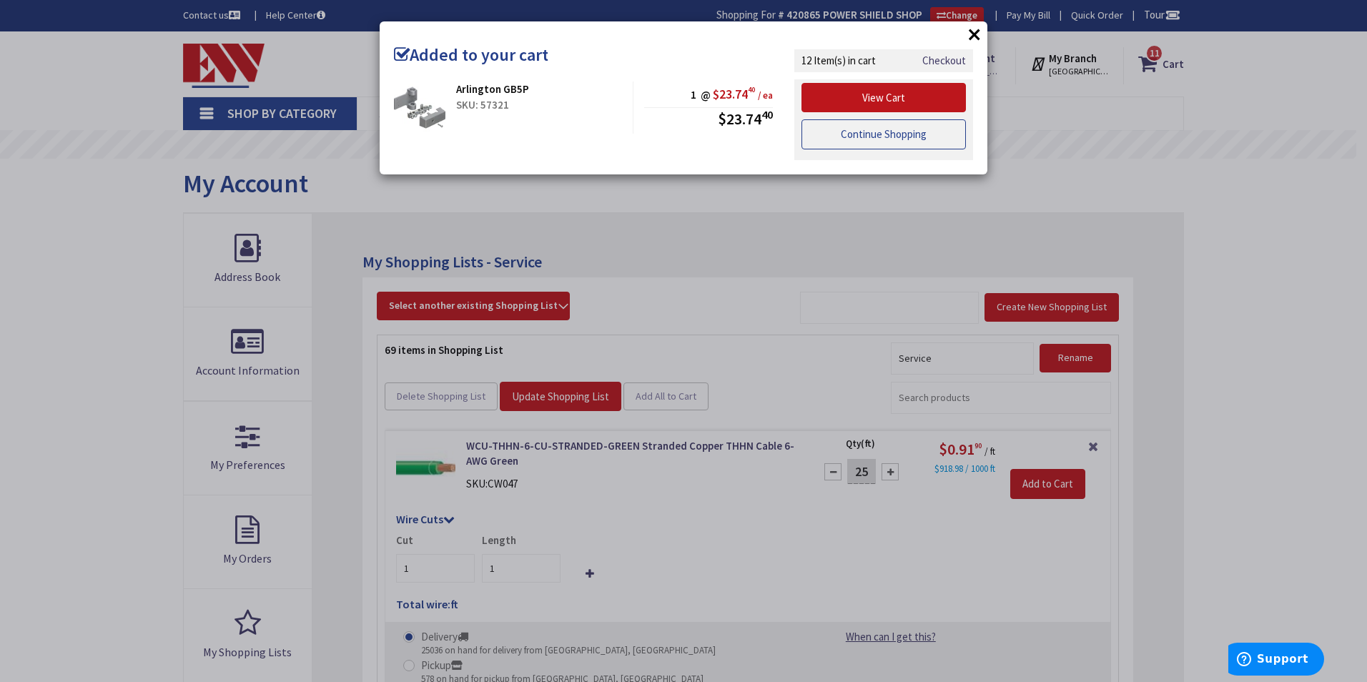
click at [833, 128] on link "Continue Shopping" at bounding box center [883, 134] width 164 height 30
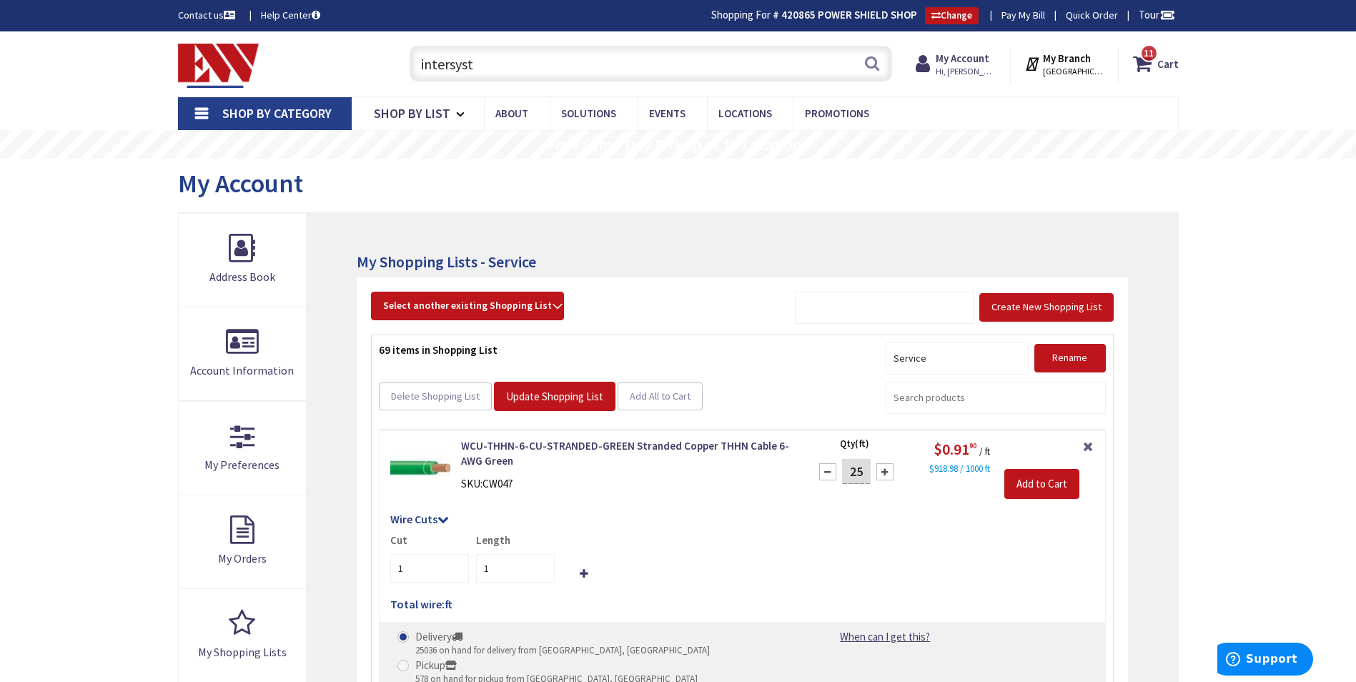
drag, startPoint x: 474, startPoint y: 66, endPoint x: 322, endPoint y: 75, distance: 151.8
click at [322, 75] on div "Toggle Nav intersyst intersyst Search 11 11 11 items Cart My Cart 11" at bounding box center [678, 64] width 1022 height 48
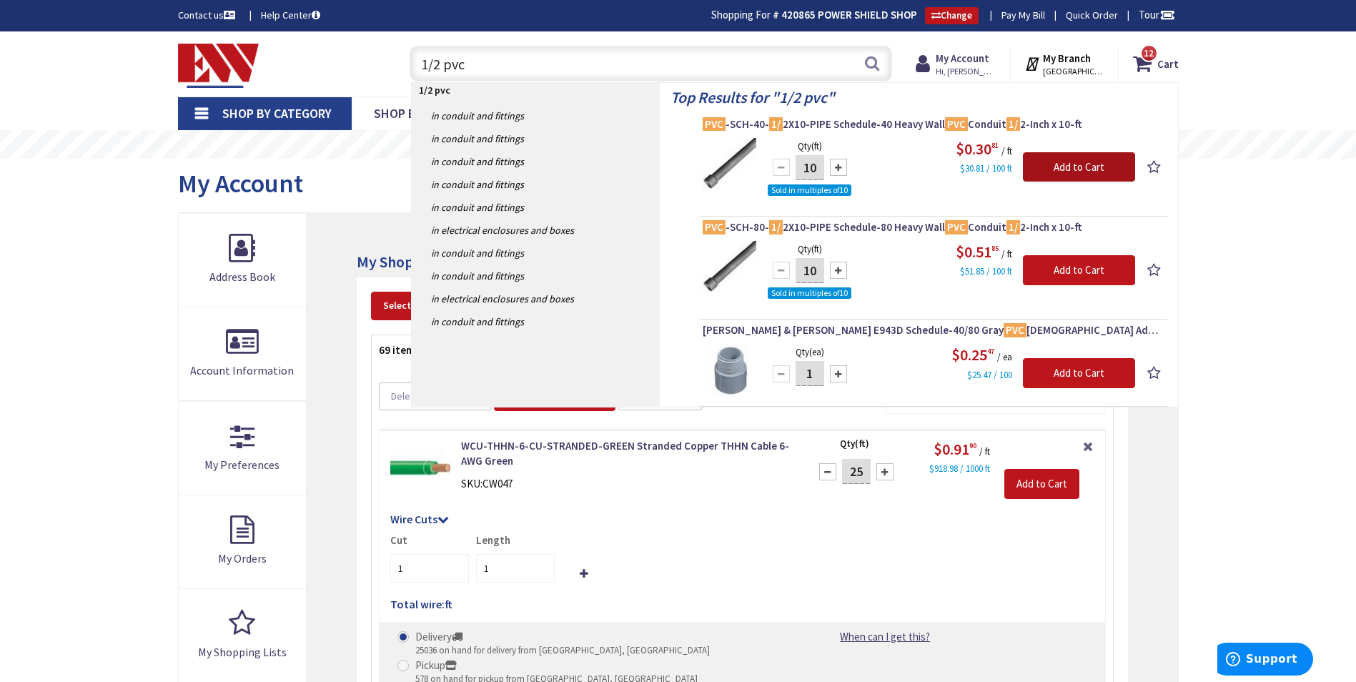
click at [1056, 161] on input "Add to Cart" at bounding box center [1079, 167] width 112 height 30
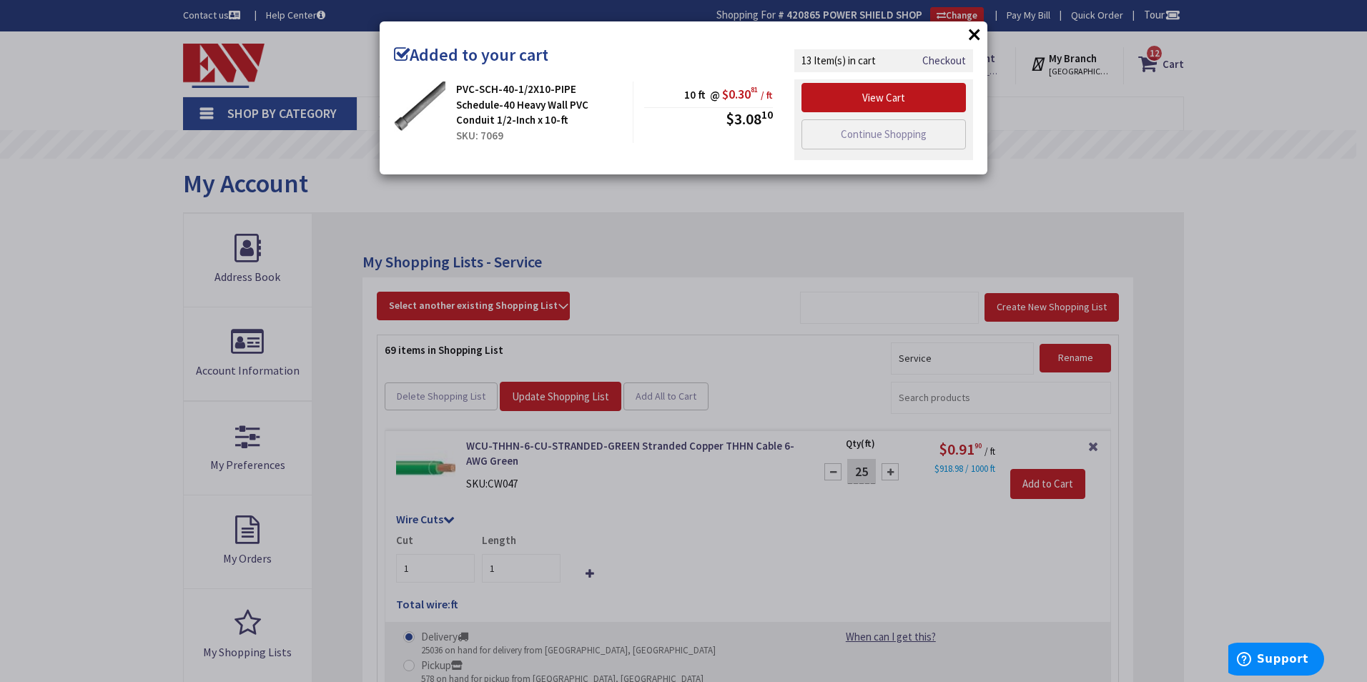
click at [749, 199] on div "× Added to your cart PVC-SCH-40-1/2X10-PIPE Schedule-40 Heavy Wall PVC Conduit …" at bounding box center [683, 341] width 1367 height 682
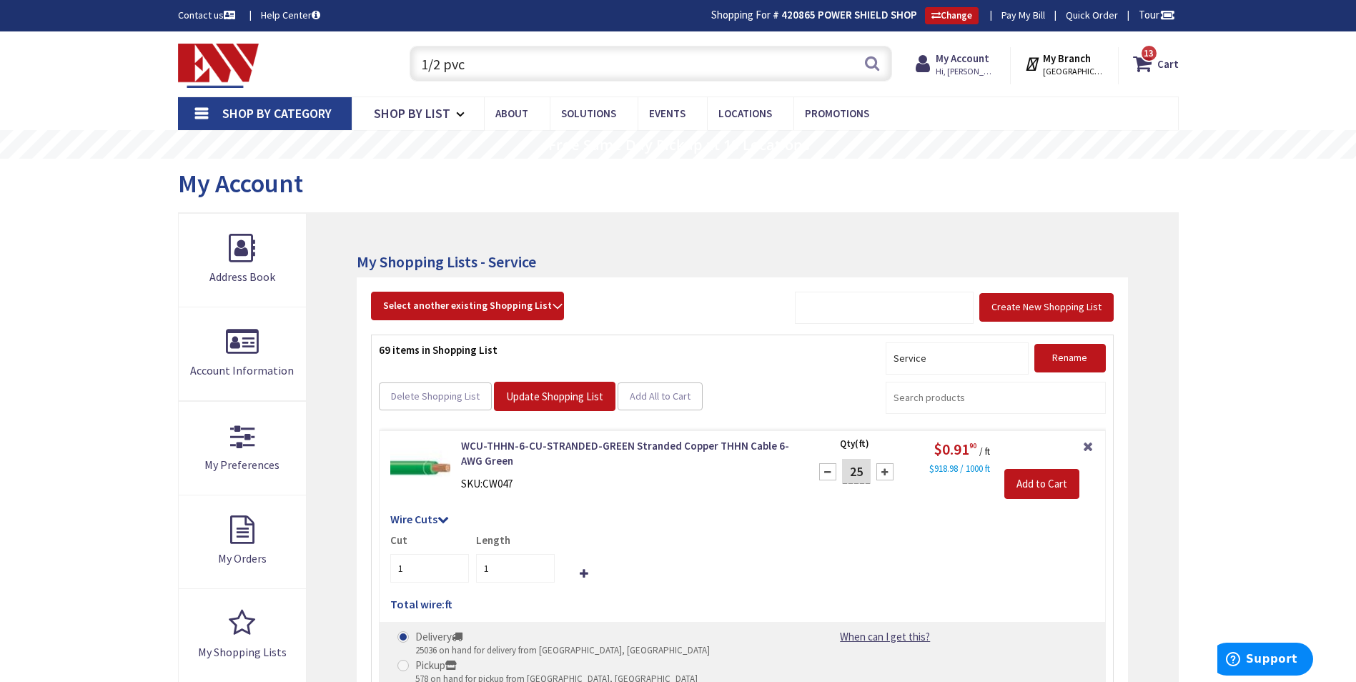
drag, startPoint x: 473, startPoint y: 64, endPoint x: 392, endPoint y: 63, distance: 81.5
click at [392, 63] on div "1/2 pvc 1/2 pvc Search 13" at bounding box center [647, 63] width 511 height 46
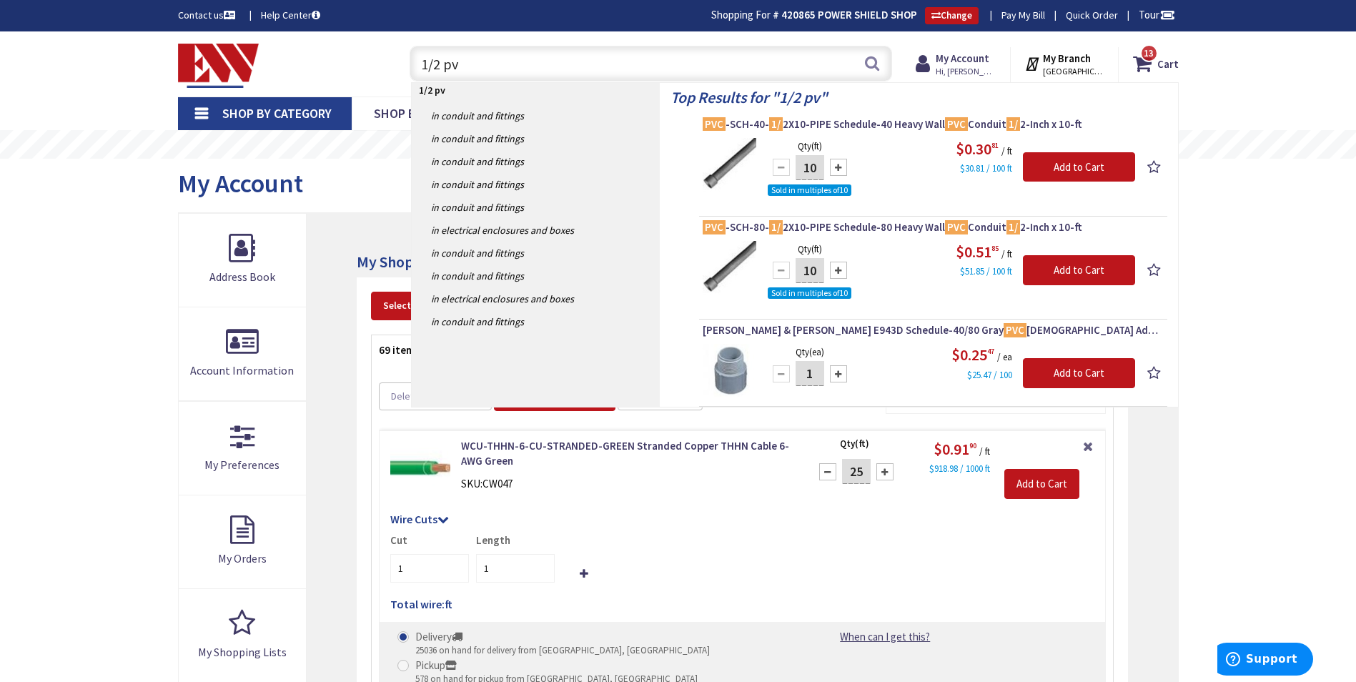
type input "1/2 pvc"
click at [840, 372] on div at bounding box center [838, 373] width 17 height 17
type input "4"
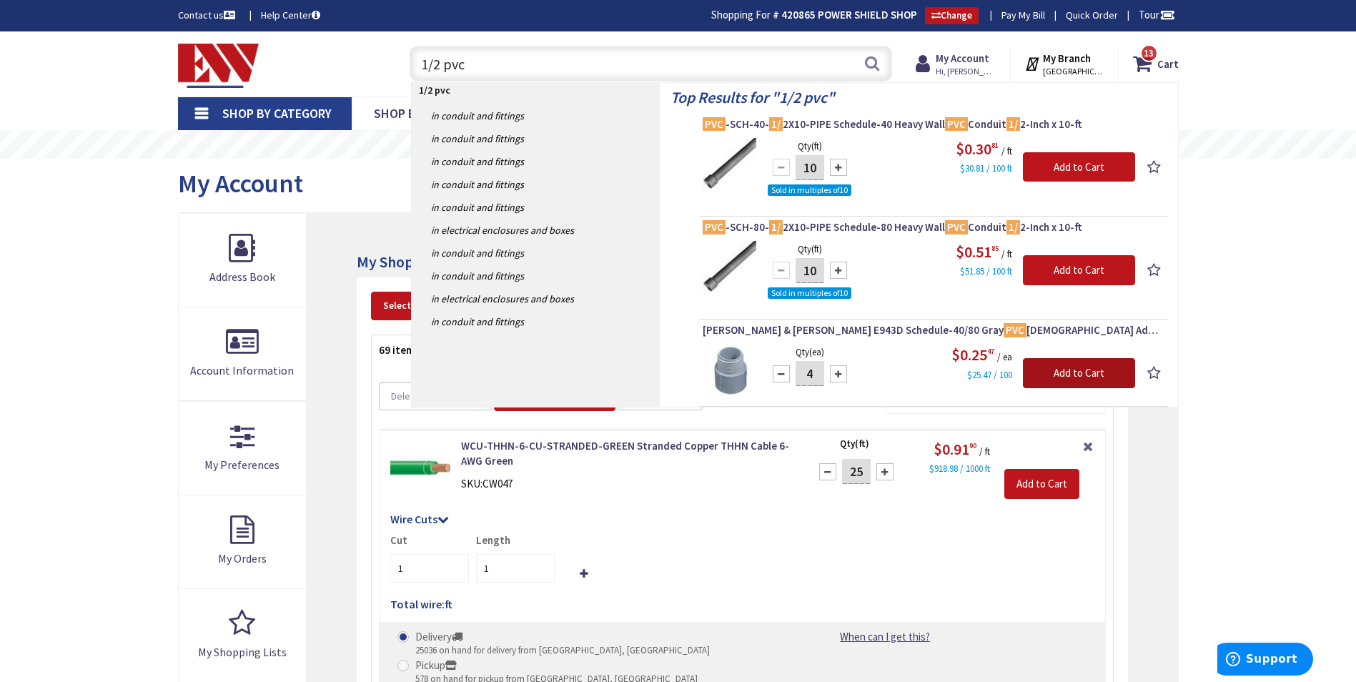
click at [1066, 372] on input "Add to Cart" at bounding box center [1079, 373] width 112 height 30
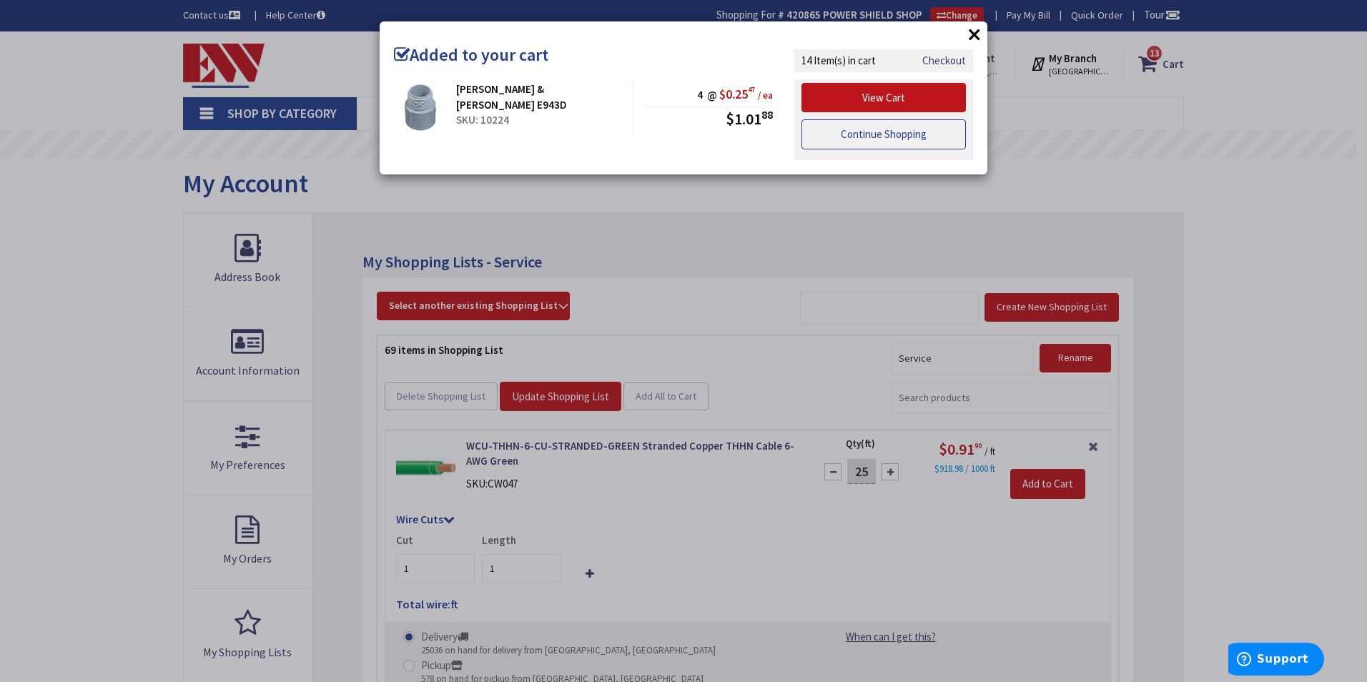
click at [901, 134] on link "Continue Shopping" at bounding box center [883, 134] width 164 height 30
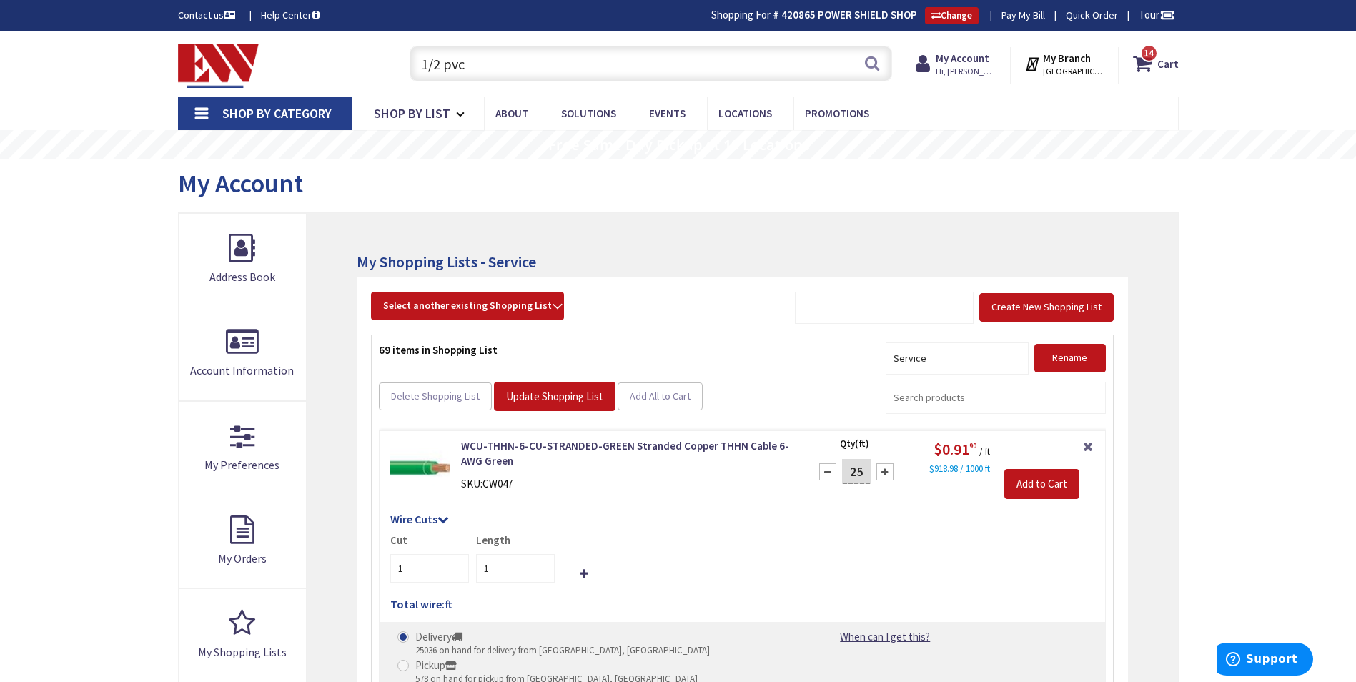
drag, startPoint x: 492, startPoint y: 61, endPoint x: 288, endPoint y: 64, distance: 203.7
click at [288, 64] on div "Toggle Nav 1/2 pvc 1/2 pvc Search 14 14 14 items Cart My Cart 14" at bounding box center [678, 64] width 1022 height 48
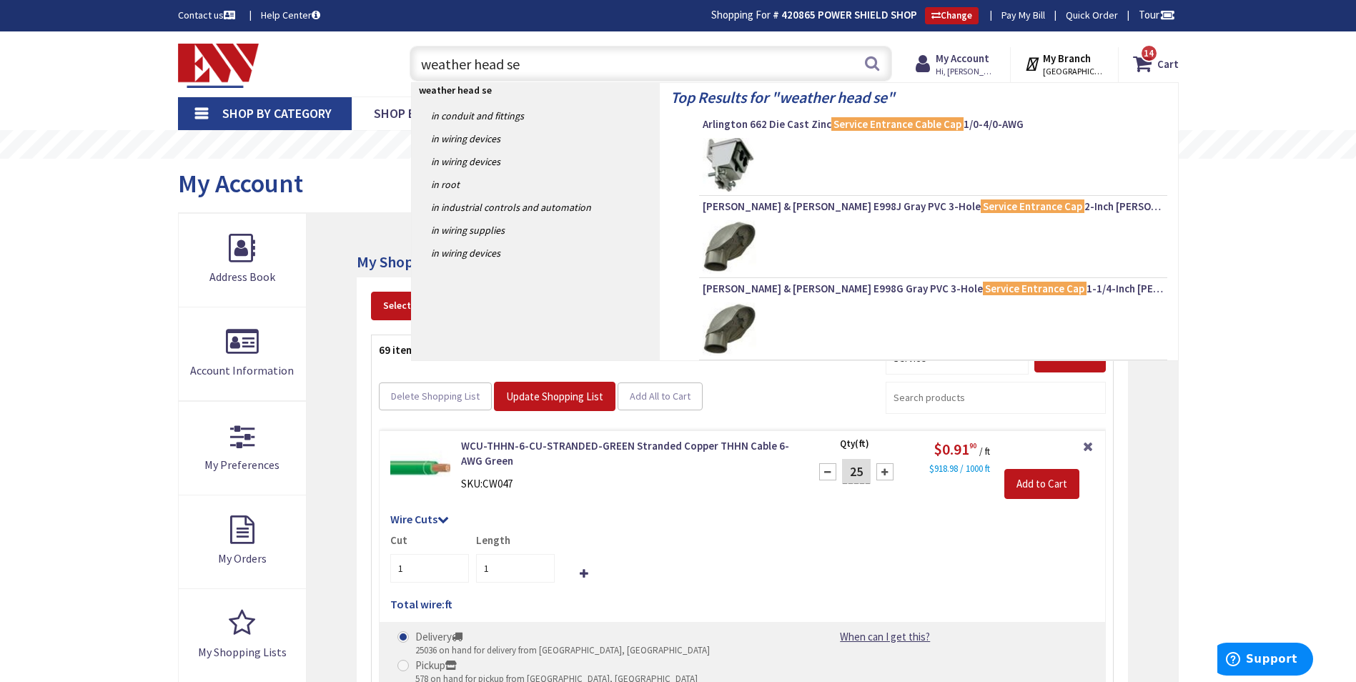
type input "weather head ser"
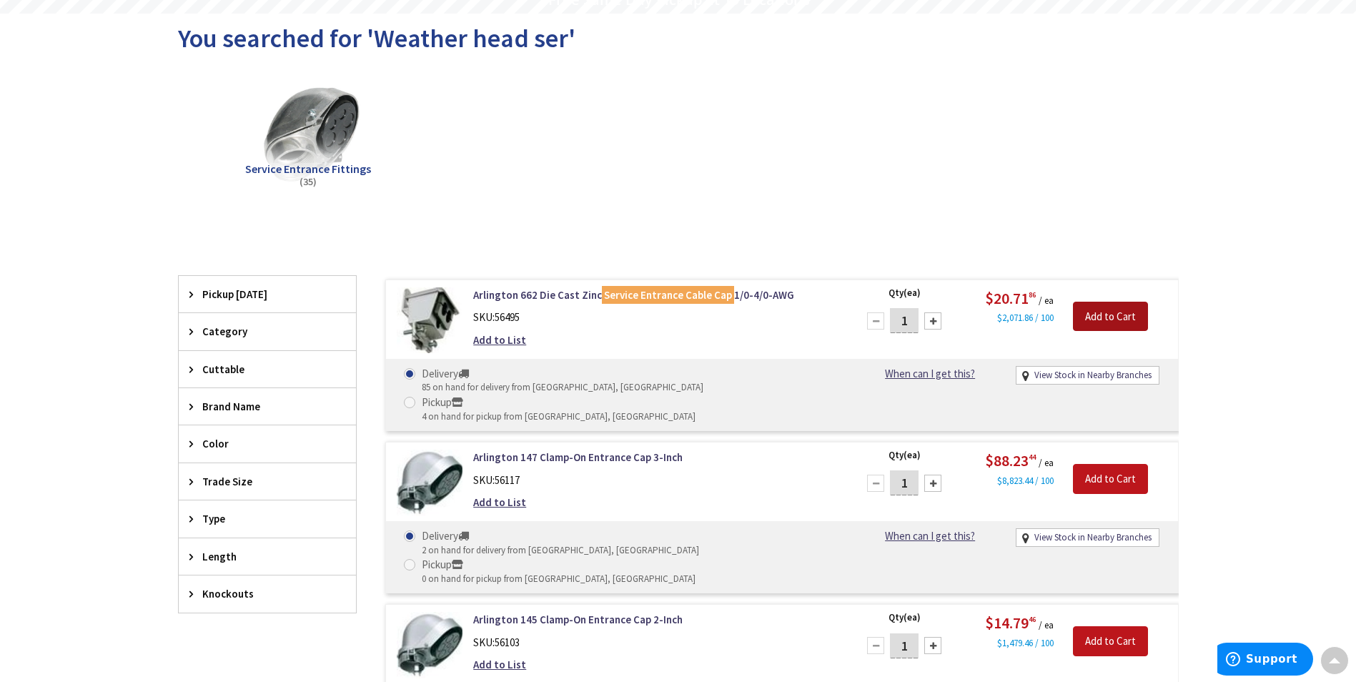
click at [1126, 318] on input "Add to Cart" at bounding box center [1110, 317] width 75 height 30
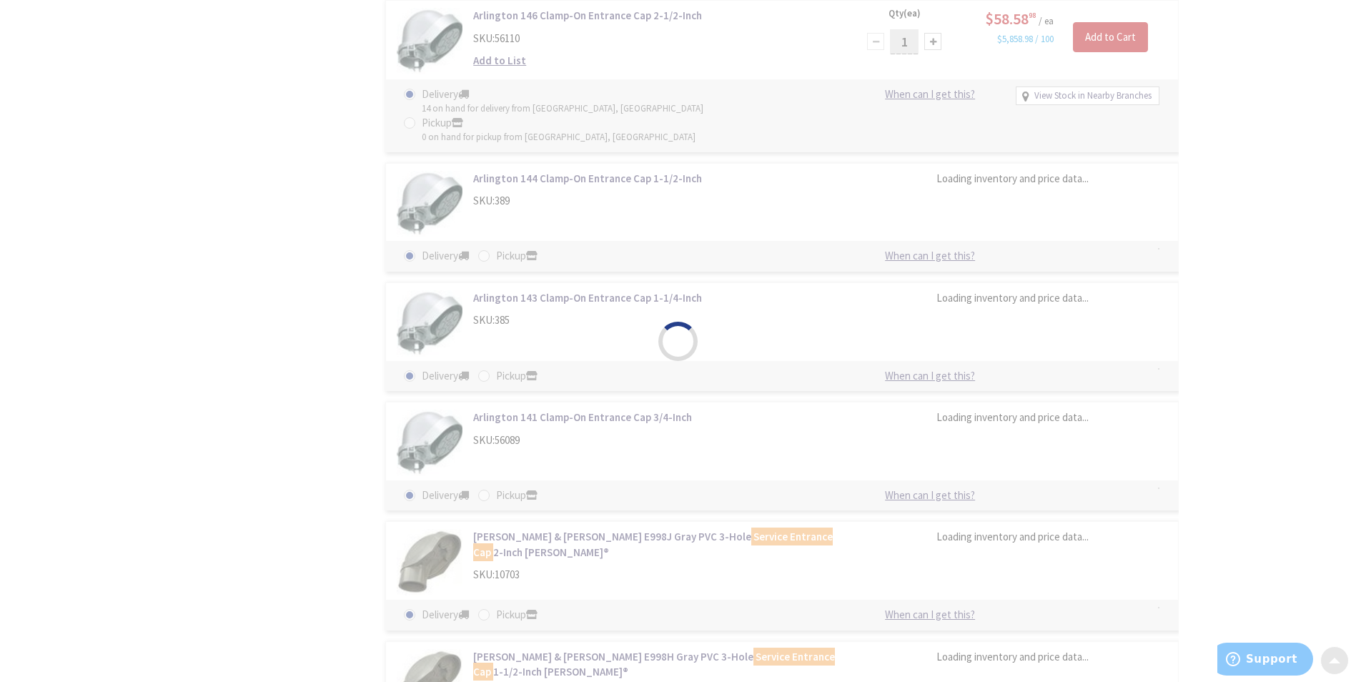
scroll to position [1074, 0]
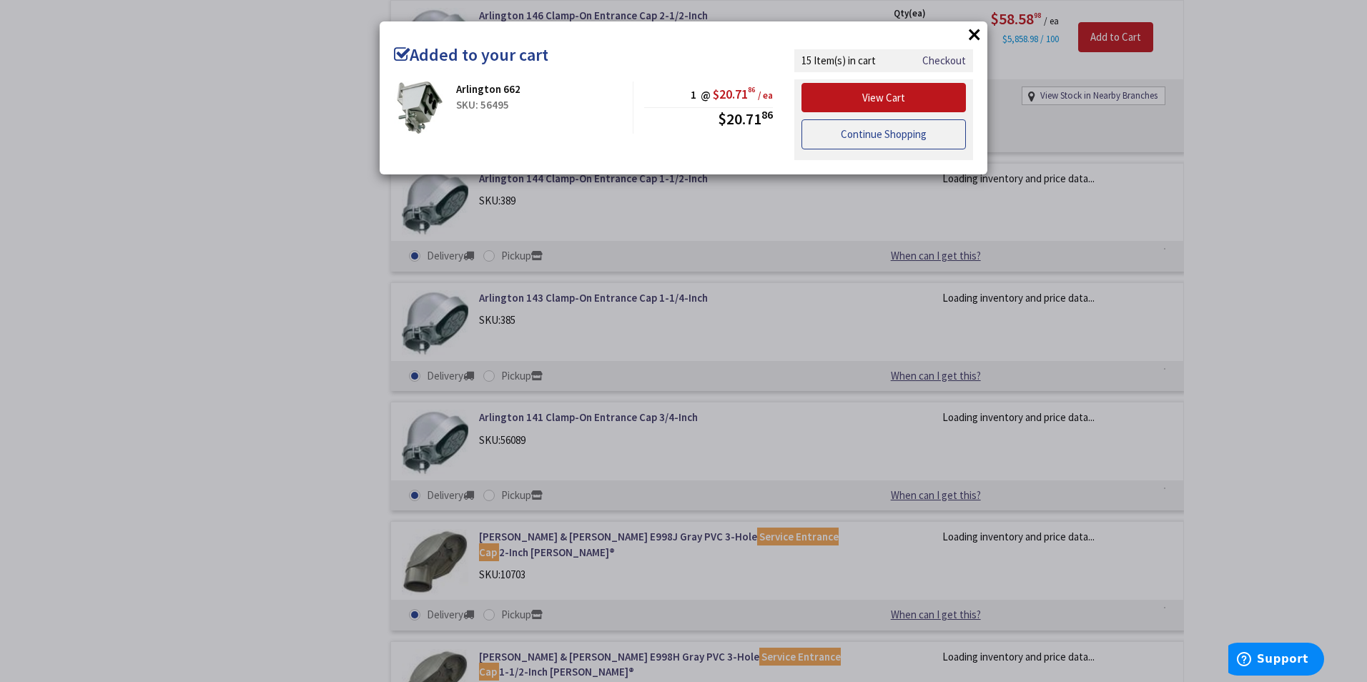
click at [843, 132] on link "Continue Shopping" at bounding box center [883, 134] width 164 height 30
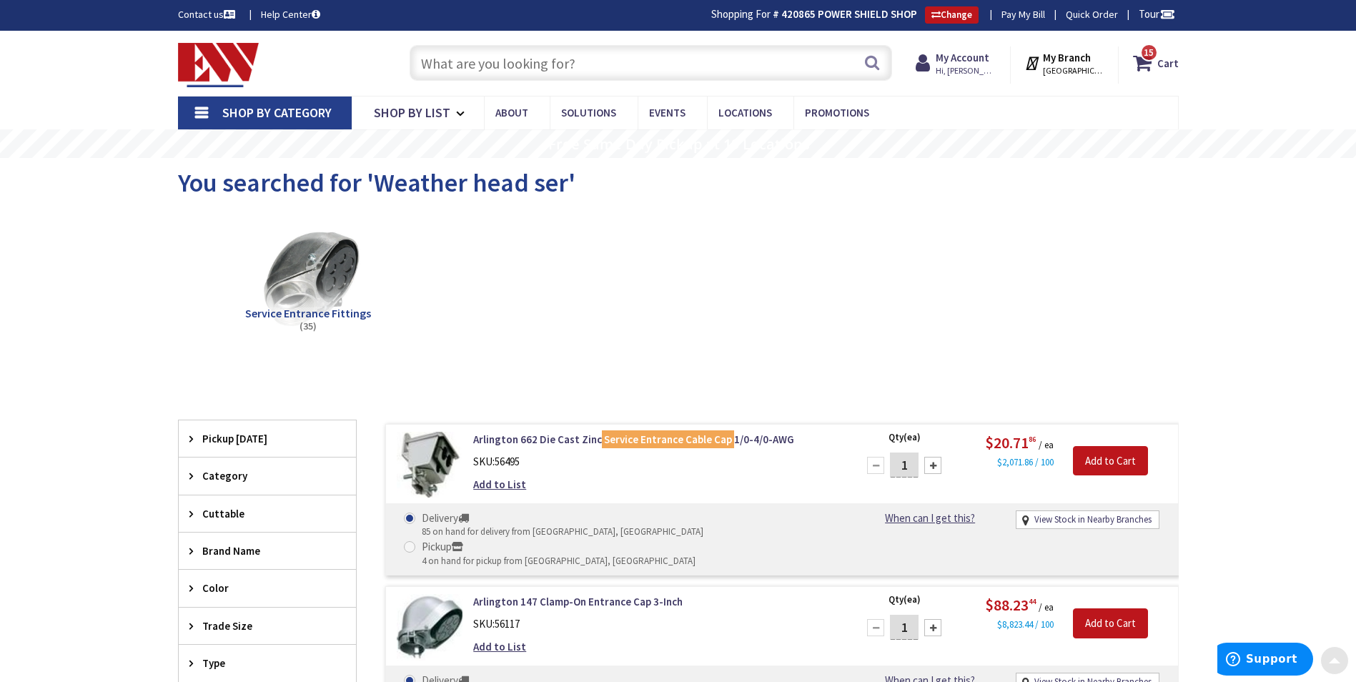
scroll to position [0, 0]
click at [523, 67] on input "text" at bounding box center [651, 64] width 482 height 36
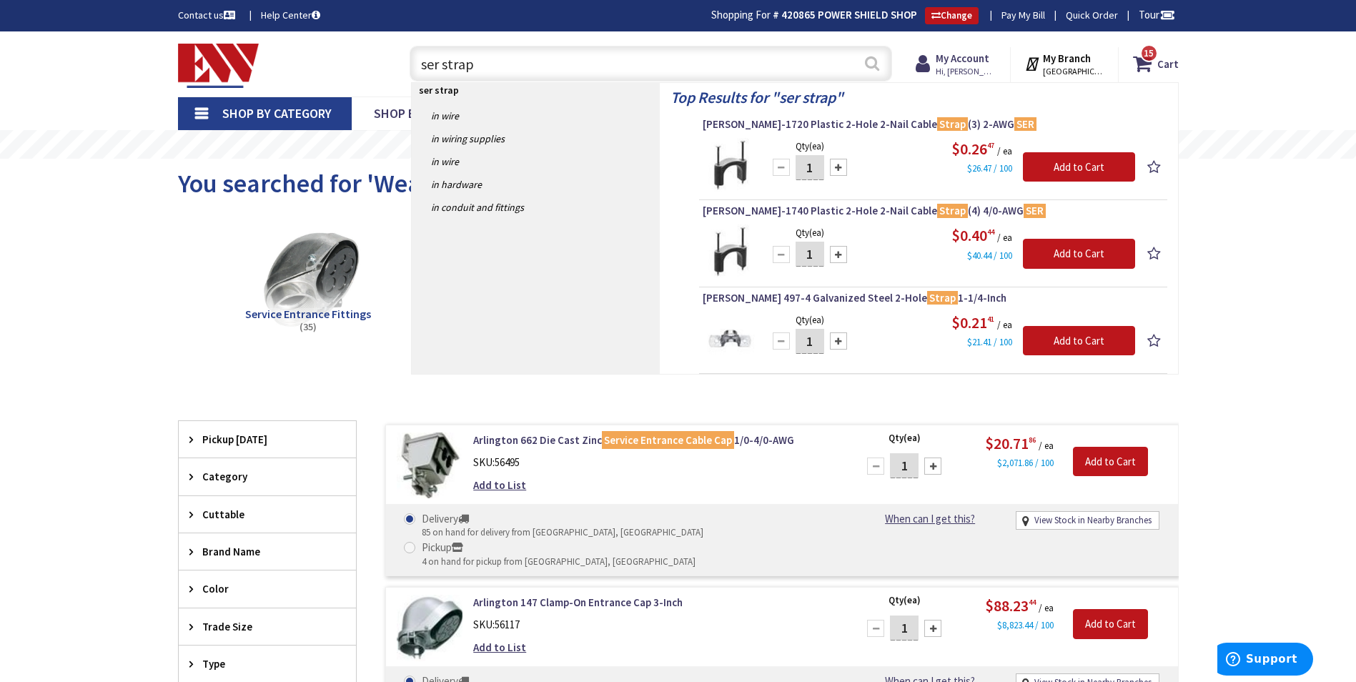
type input "ser strap"
click at [881, 58] on button "Search" at bounding box center [872, 63] width 19 height 32
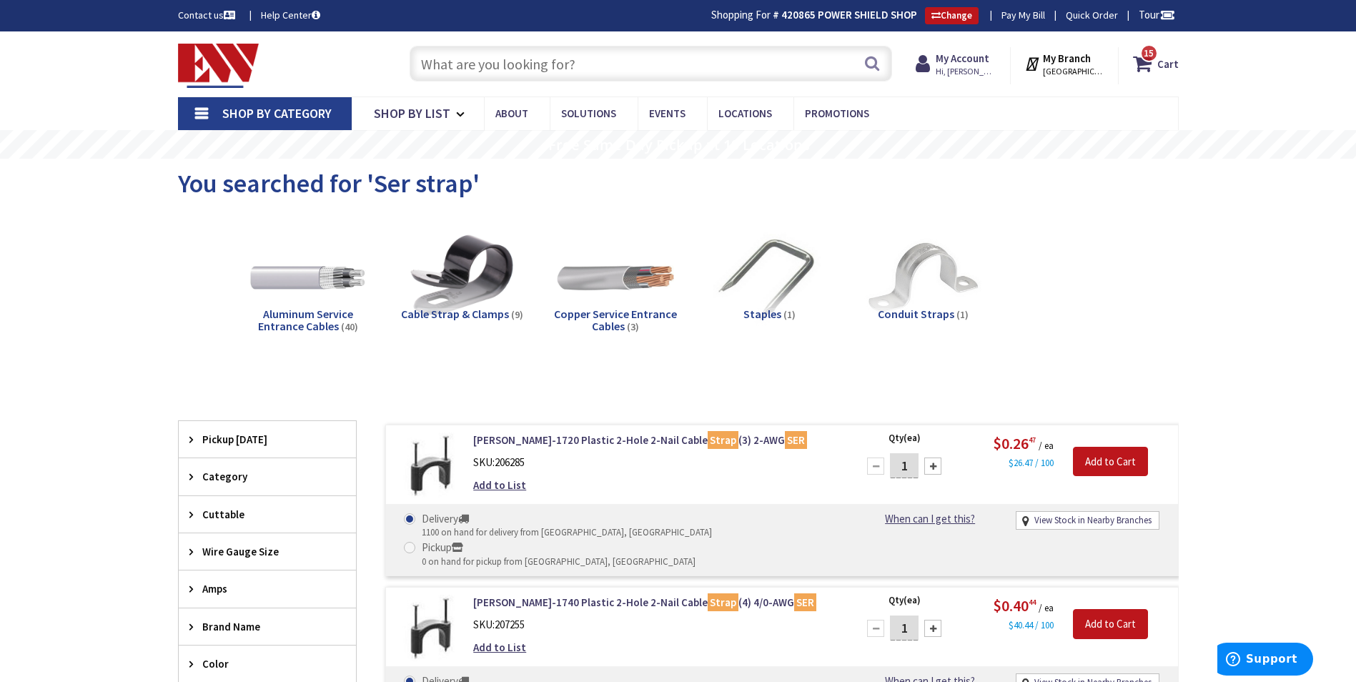
click at [474, 64] on input "text" at bounding box center [651, 64] width 482 height 36
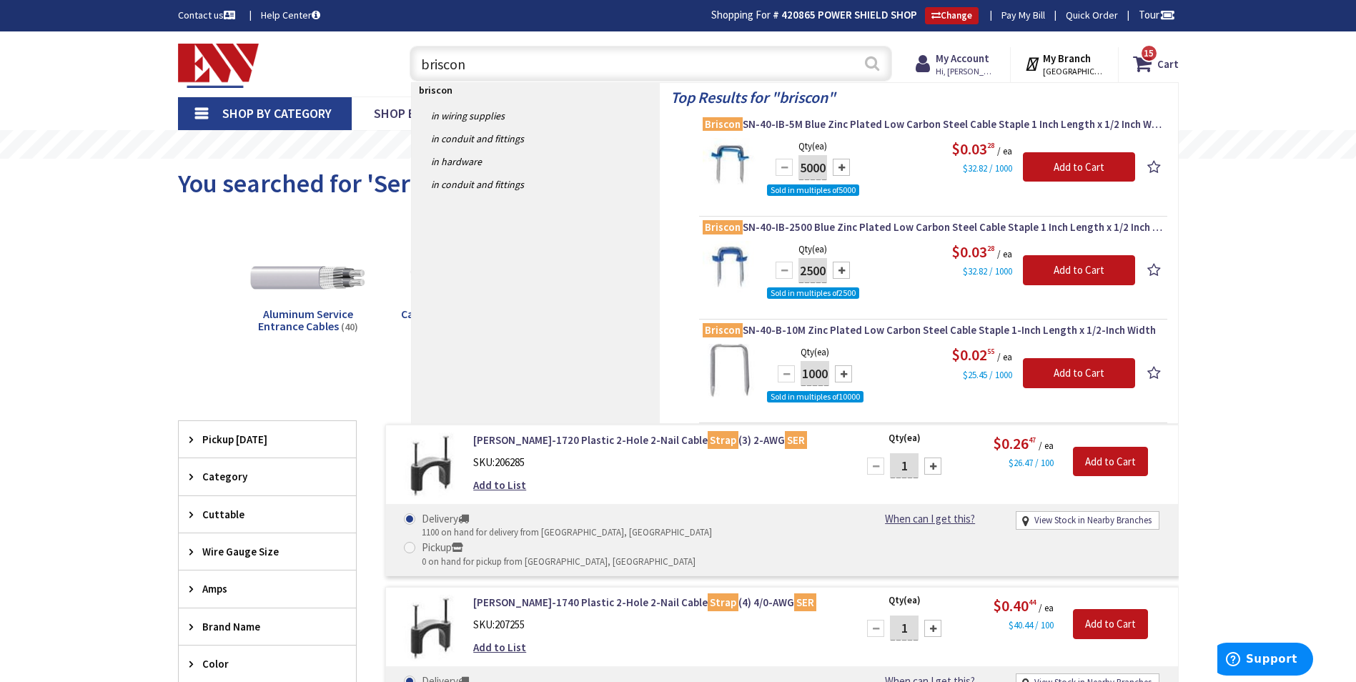
type input "briscon"
click at [876, 62] on button "Search" at bounding box center [872, 63] width 19 height 32
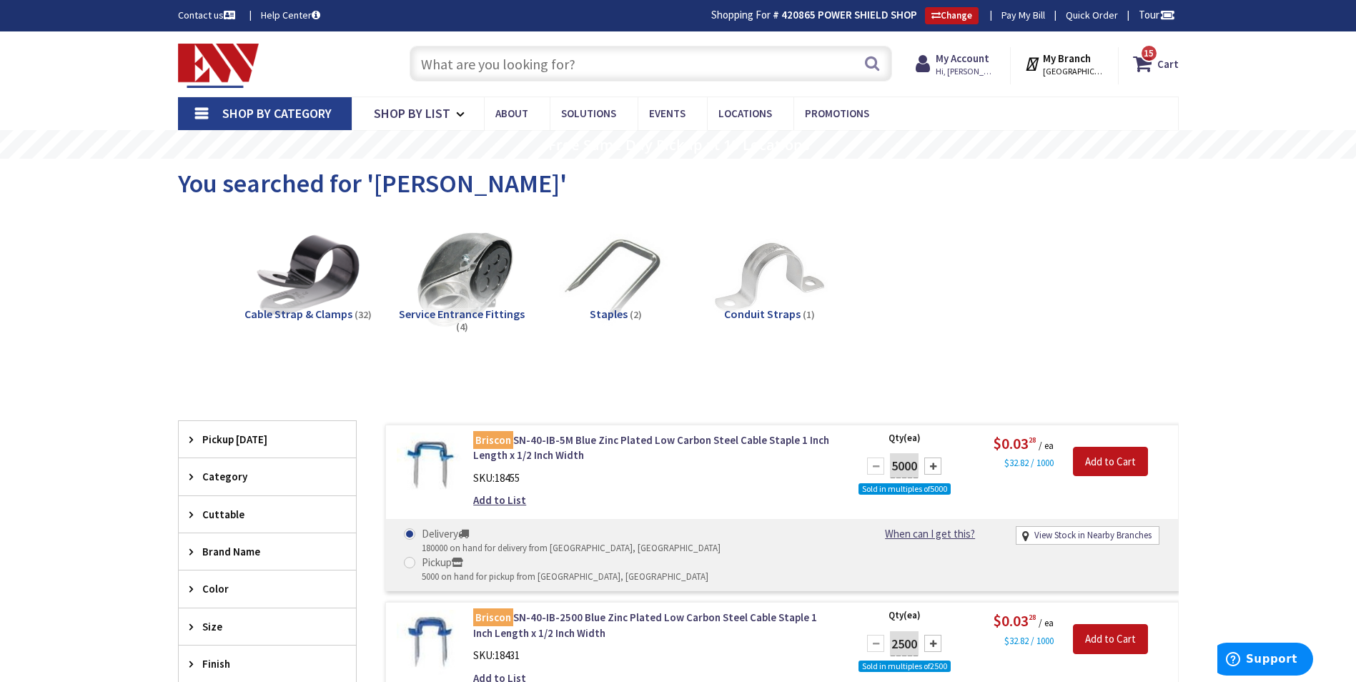
click at [502, 66] on input "text" at bounding box center [651, 64] width 482 height 36
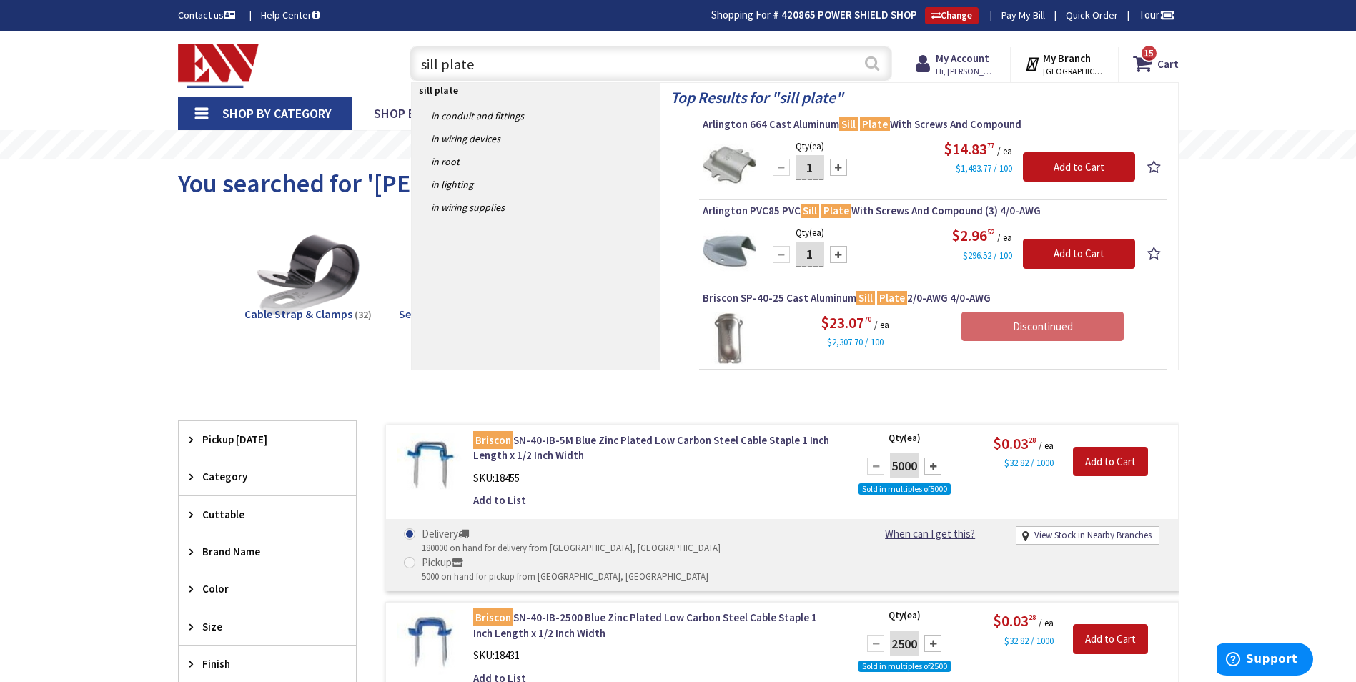
type input "sill plate"
click at [871, 59] on button "Search" at bounding box center [872, 63] width 19 height 32
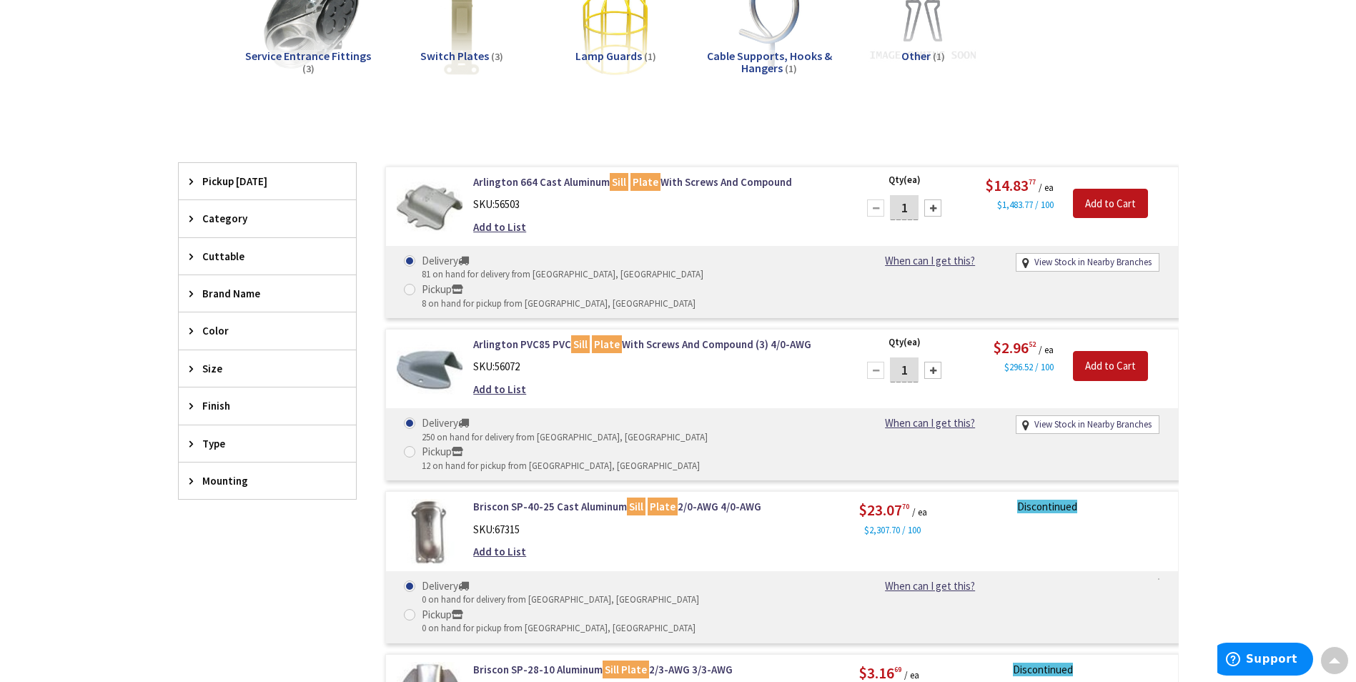
scroll to position [286, 0]
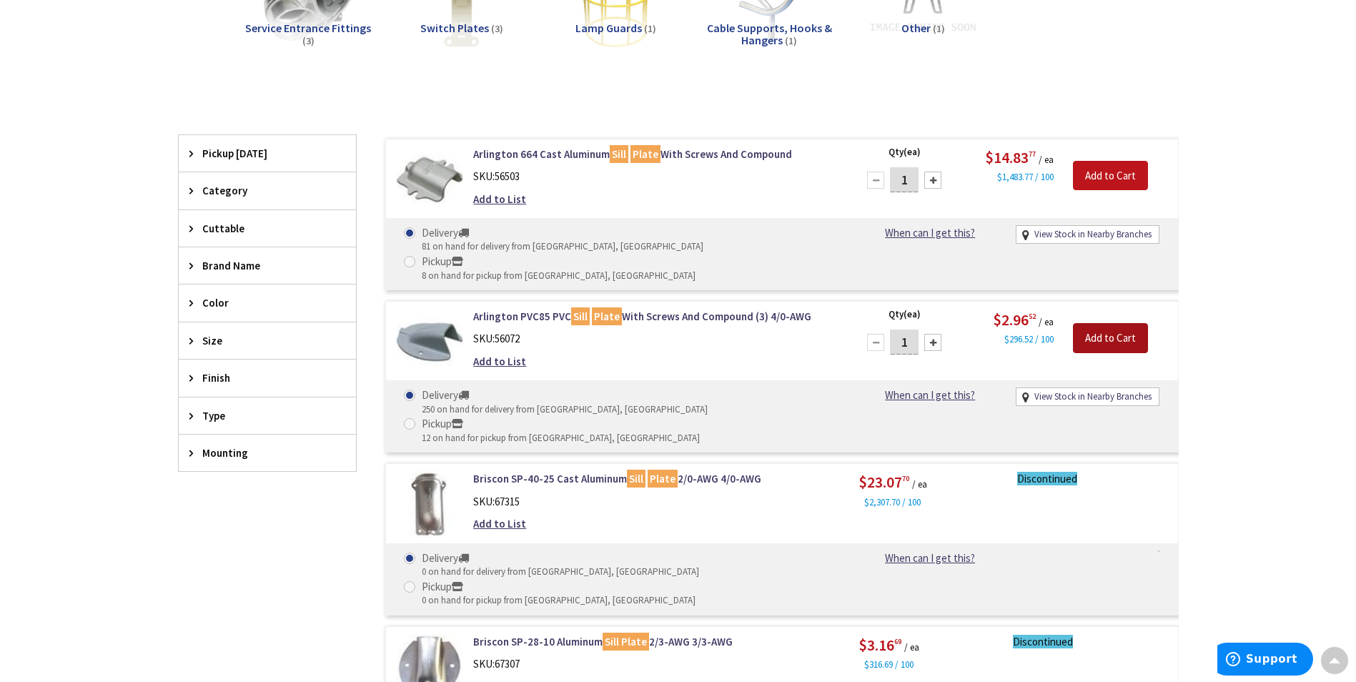
click at [1076, 323] on input "Add to Cart" at bounding box center [1110, 338] width 75 height 30
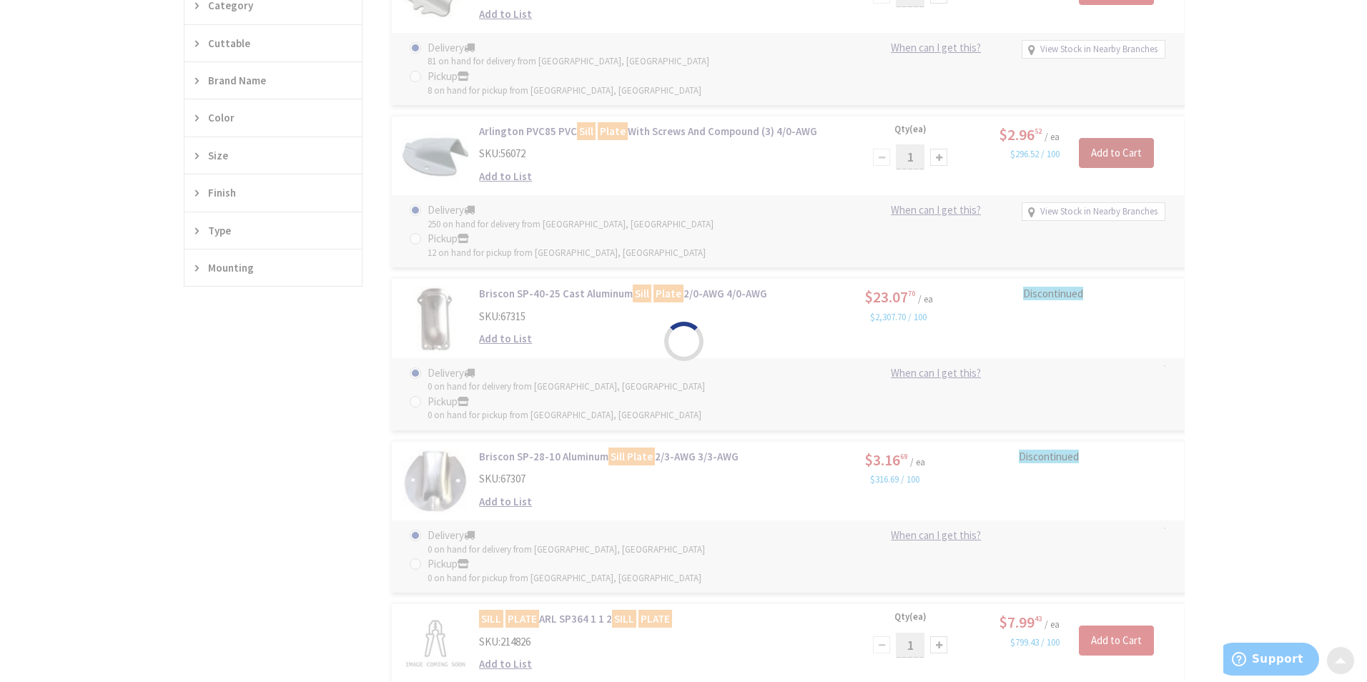
scroll to position [572, 0]
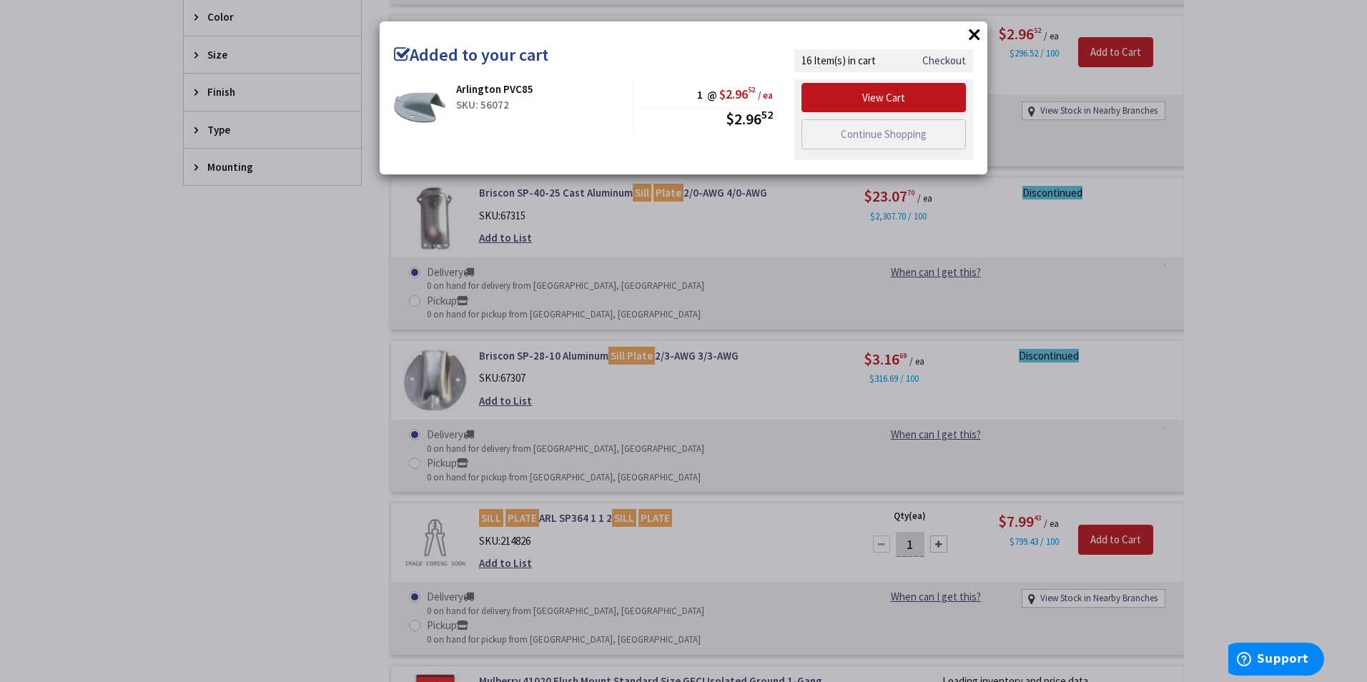
drag, startPoint x: 297, startPoint y: 404, endPoint x: 307, endPoint y: 396, distance: 13.3
click at [296, 403] on div "× Added to your cart Arlington PVC85 SKU: 56072 1 @ $2.96 52 / ea $2.96 52 Chec…" at bounding box center [683, 341] width 1367 height 682
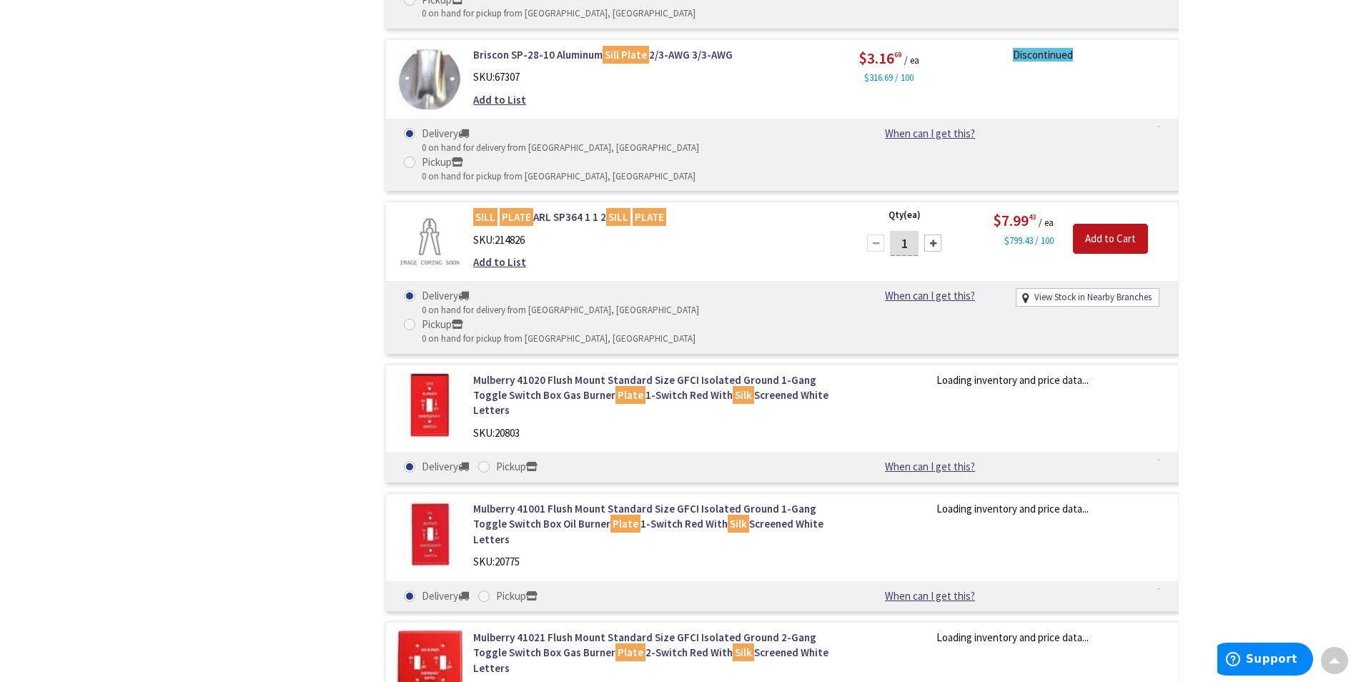
scroll to position [0, 0]
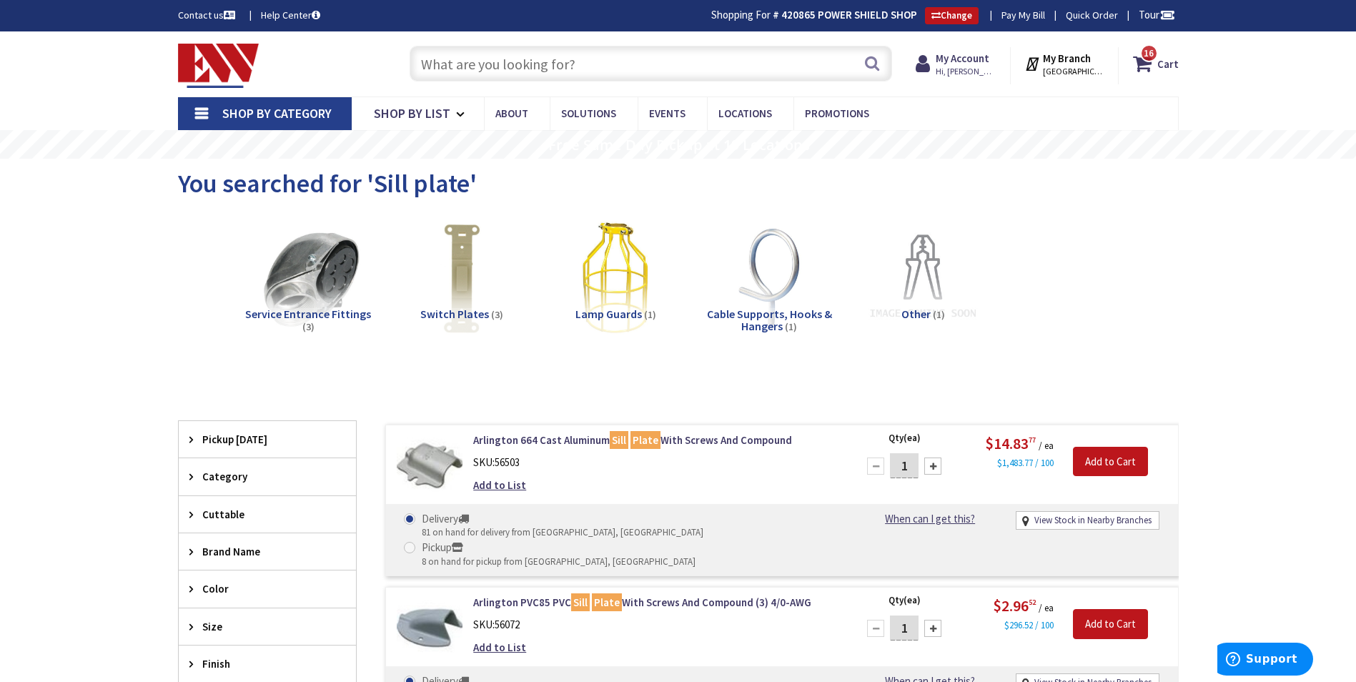
click at [535, 64] on input "text" at bounding box center [651, 64] width 482 height 36
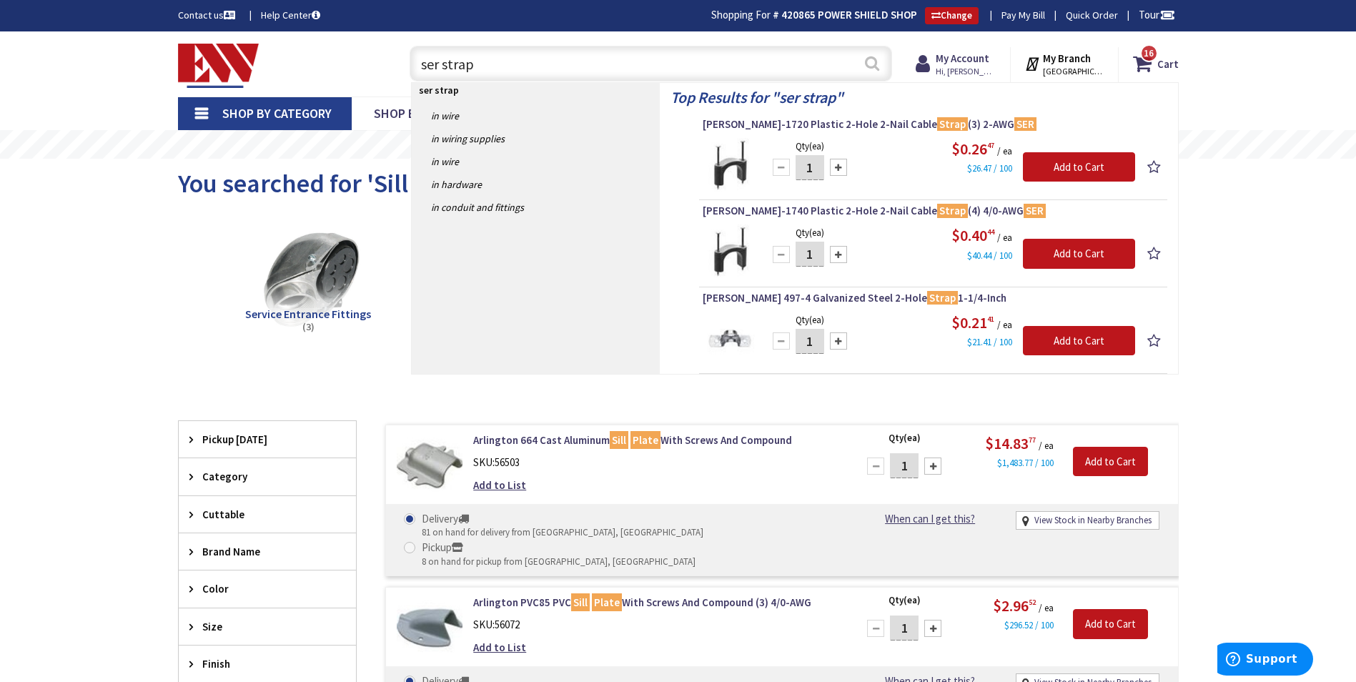
type input "ser strap"
click at [873, 63] on button "Search" at bounding box center [872, 63] width 19 height 32
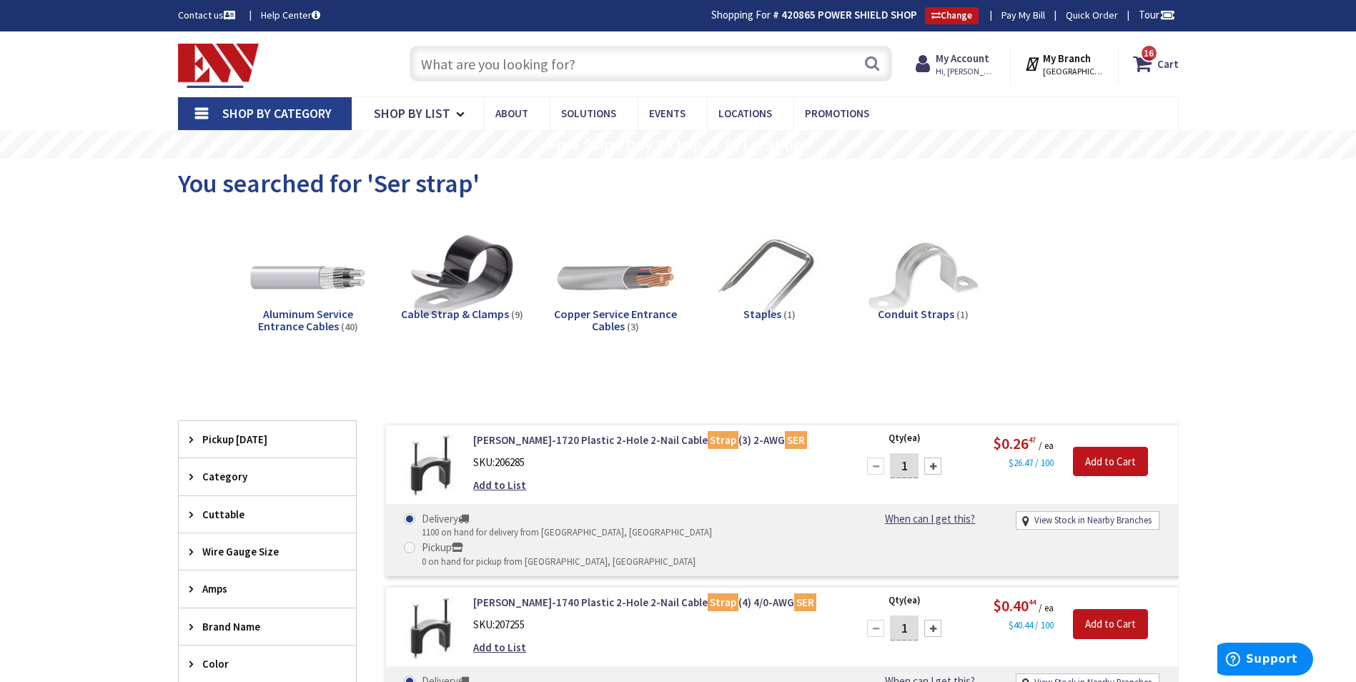
click at [561, 63] on input "text" at bounding box center [651, 64] width 482 height 36
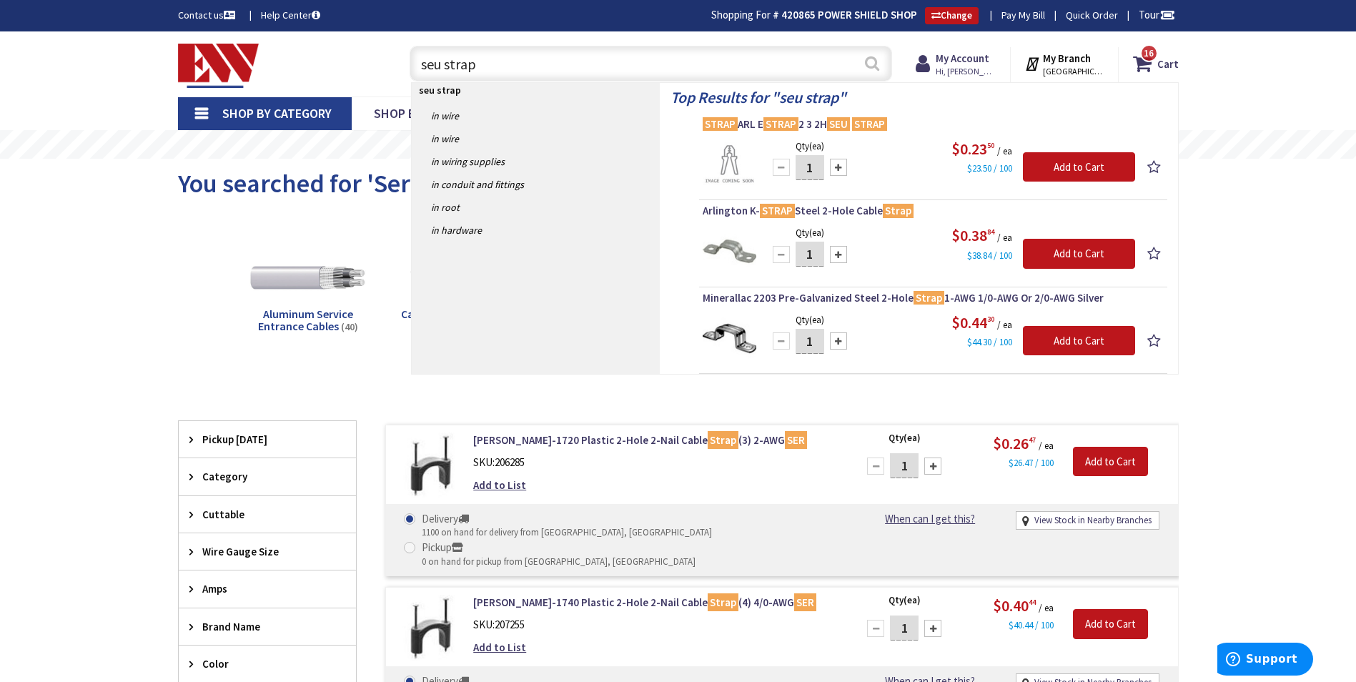
type input "seu strap"
click at [876, 57] on button "Search" at bounding box center [872, 63] width 19 height 32
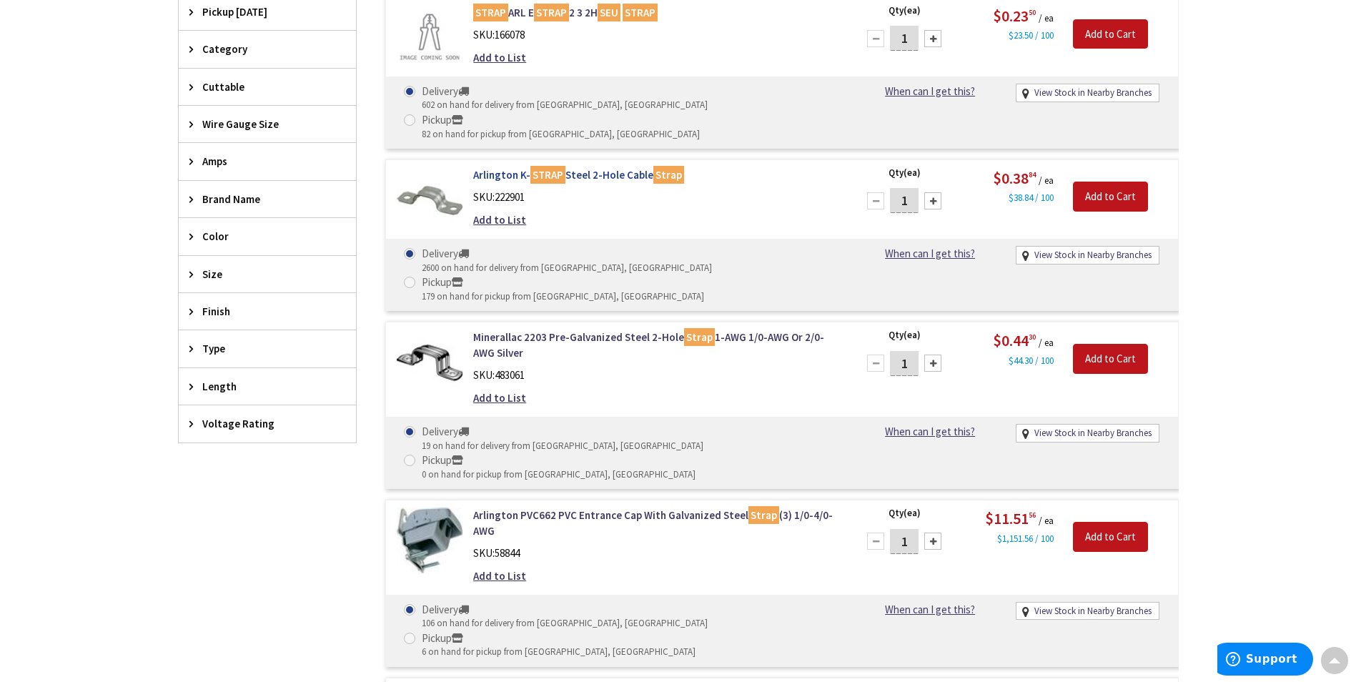
scroll to position [645, 0]
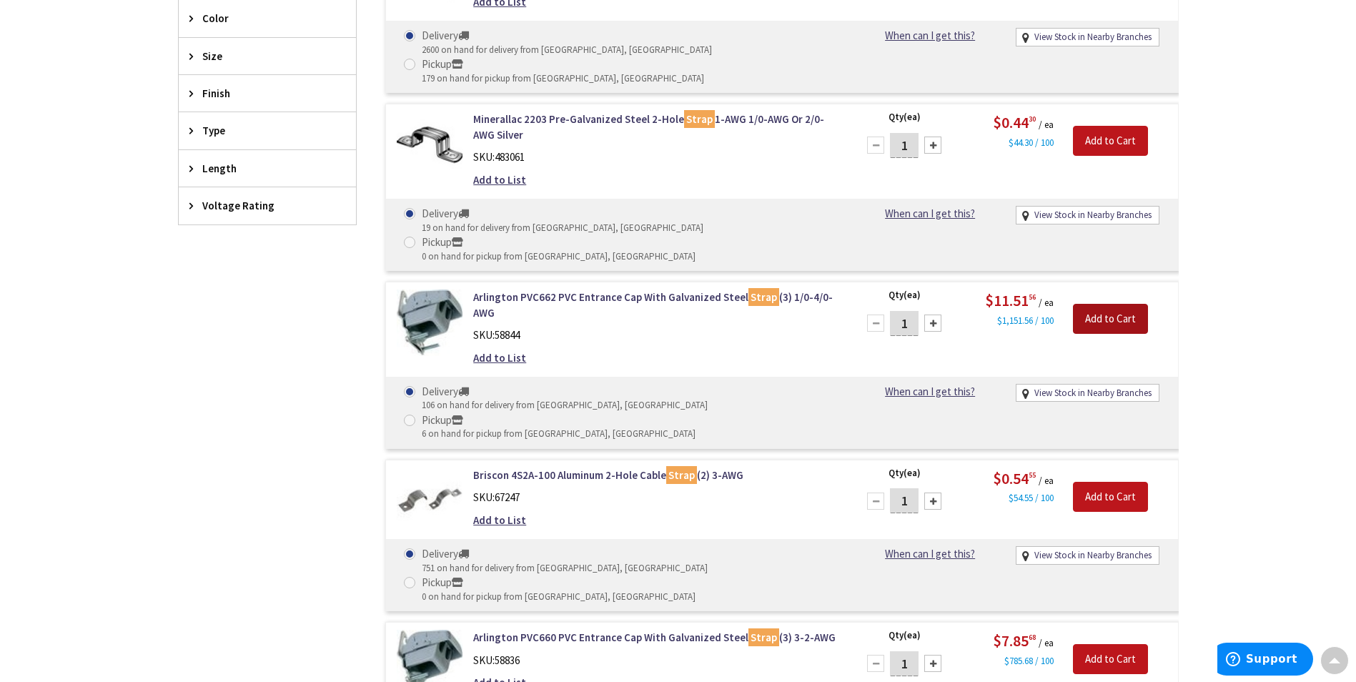
click at [1126, 304] on input "Add to Cart" at bounding box center [1110, 319] width 75 height 30
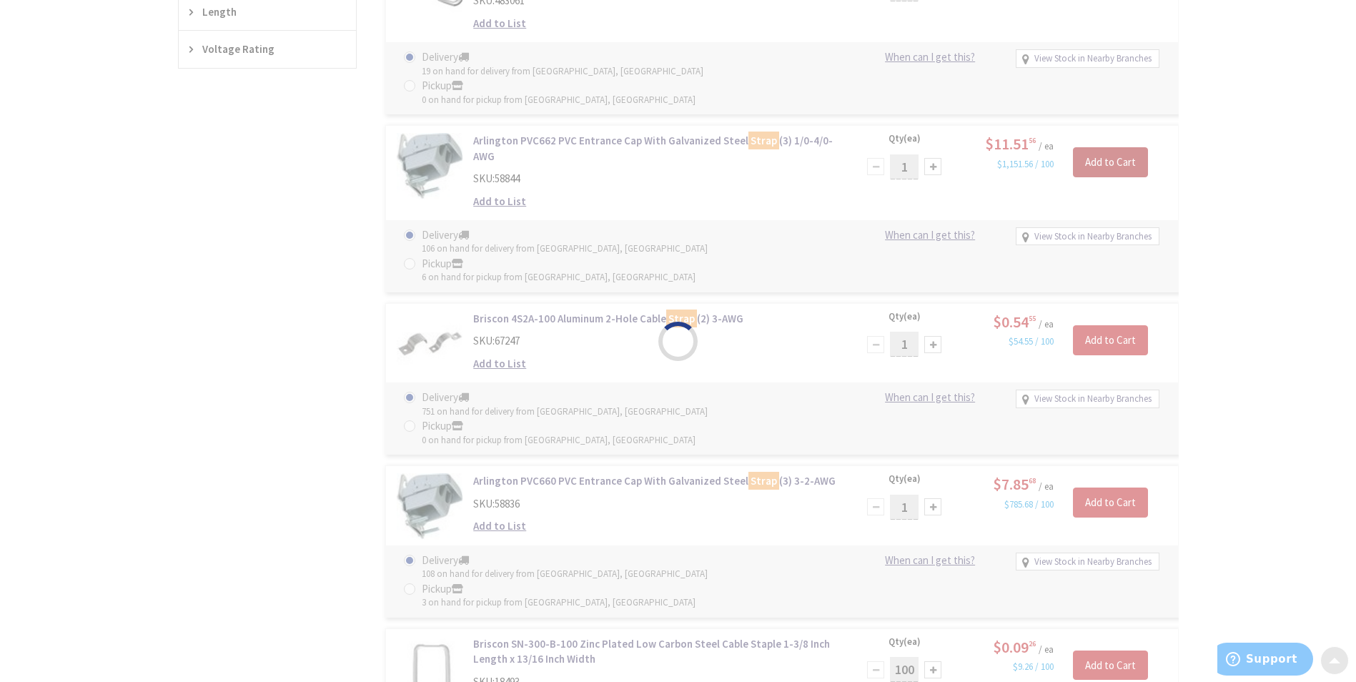
scroll to position [931, 0]
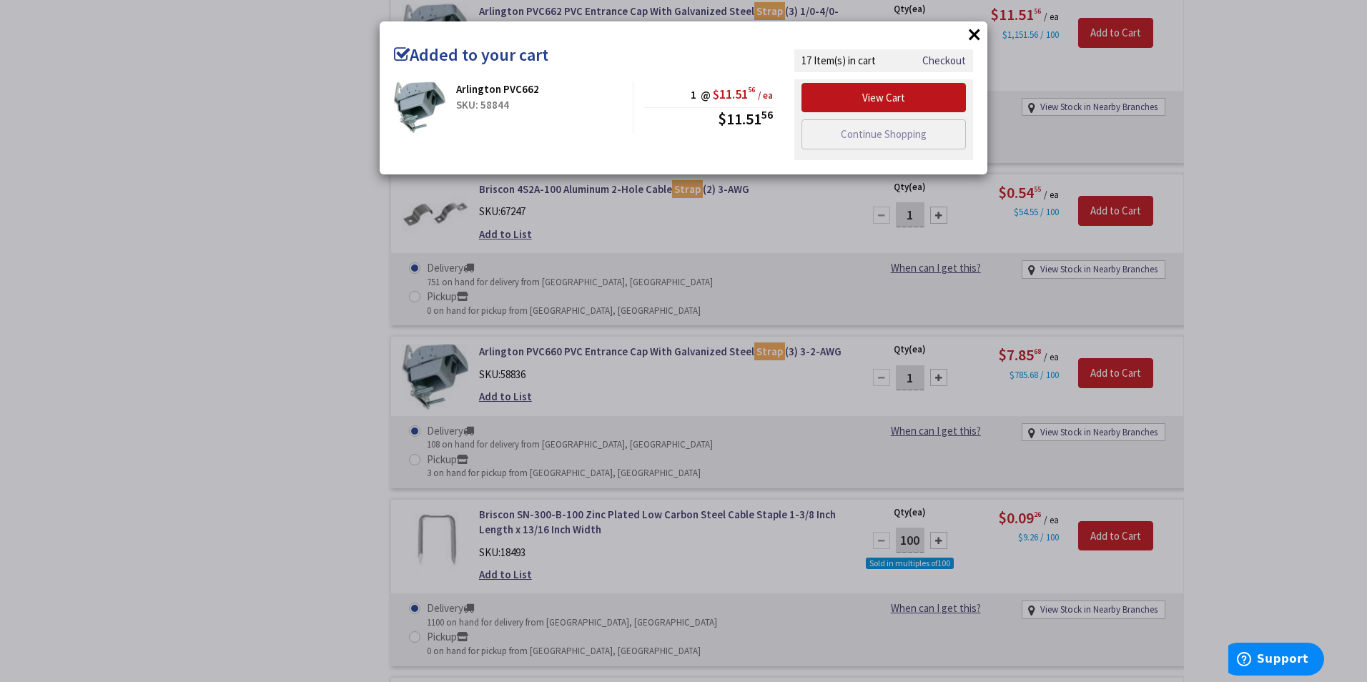
click at [228, 278] on div "× Added to your cart Arlington PVC662 SKU: 58844 1 @ $11.51 56 / ea $11.51 56" at bounding box center [683, 341] width 1367 height 682
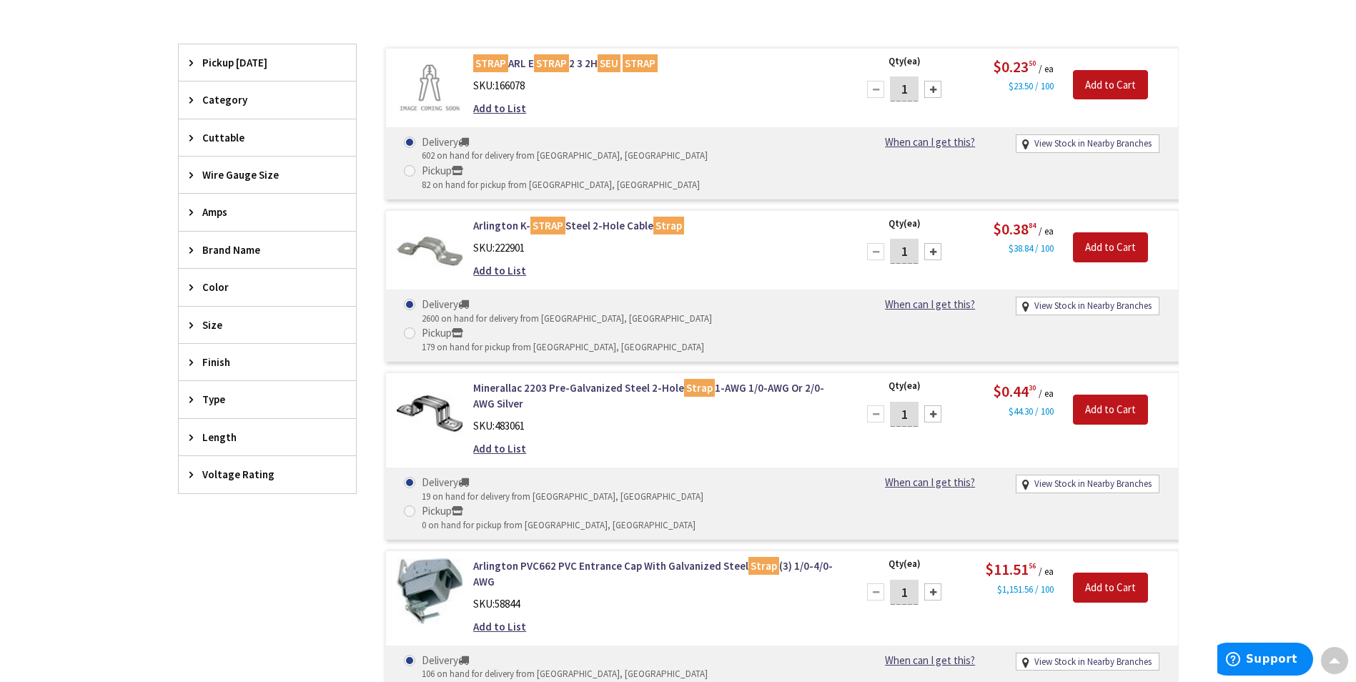
scroll to position [360, 0]
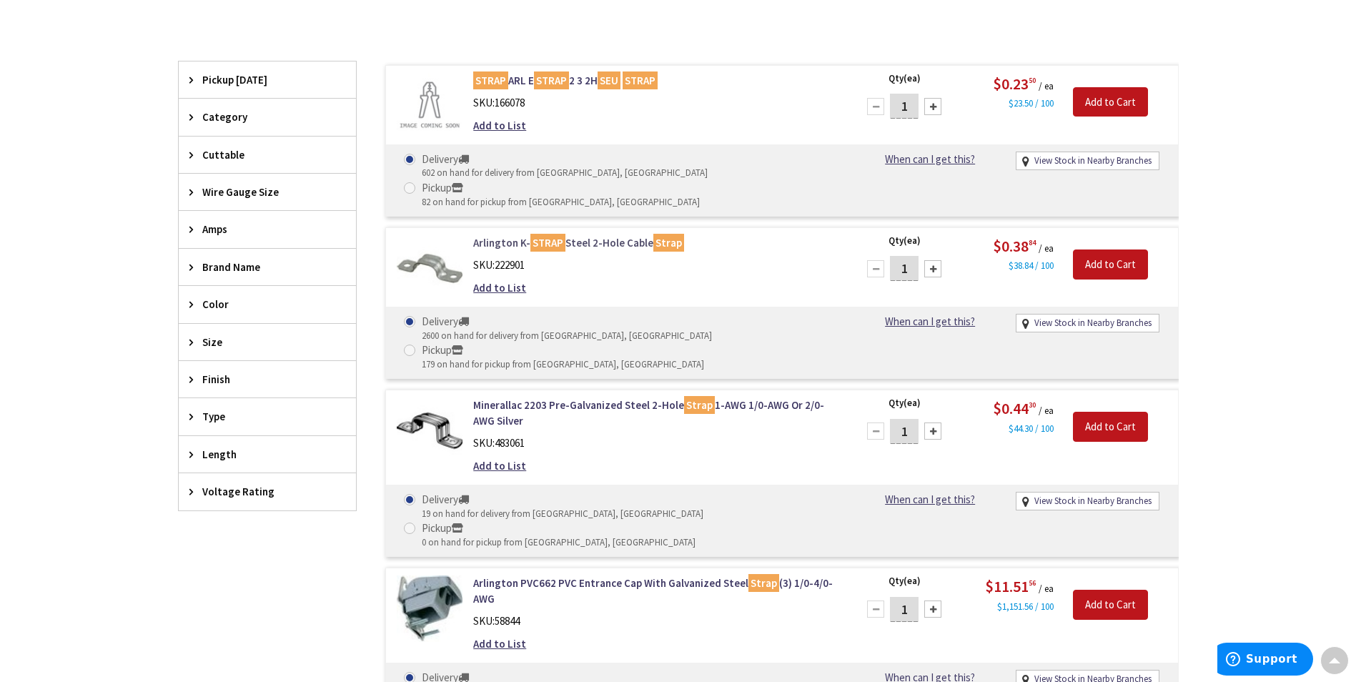
click at [487, 235] on link "Arlington K- STRAP Steel 2-Hole Cable Strap" at bounding box center [655, 242] width 364 height 15
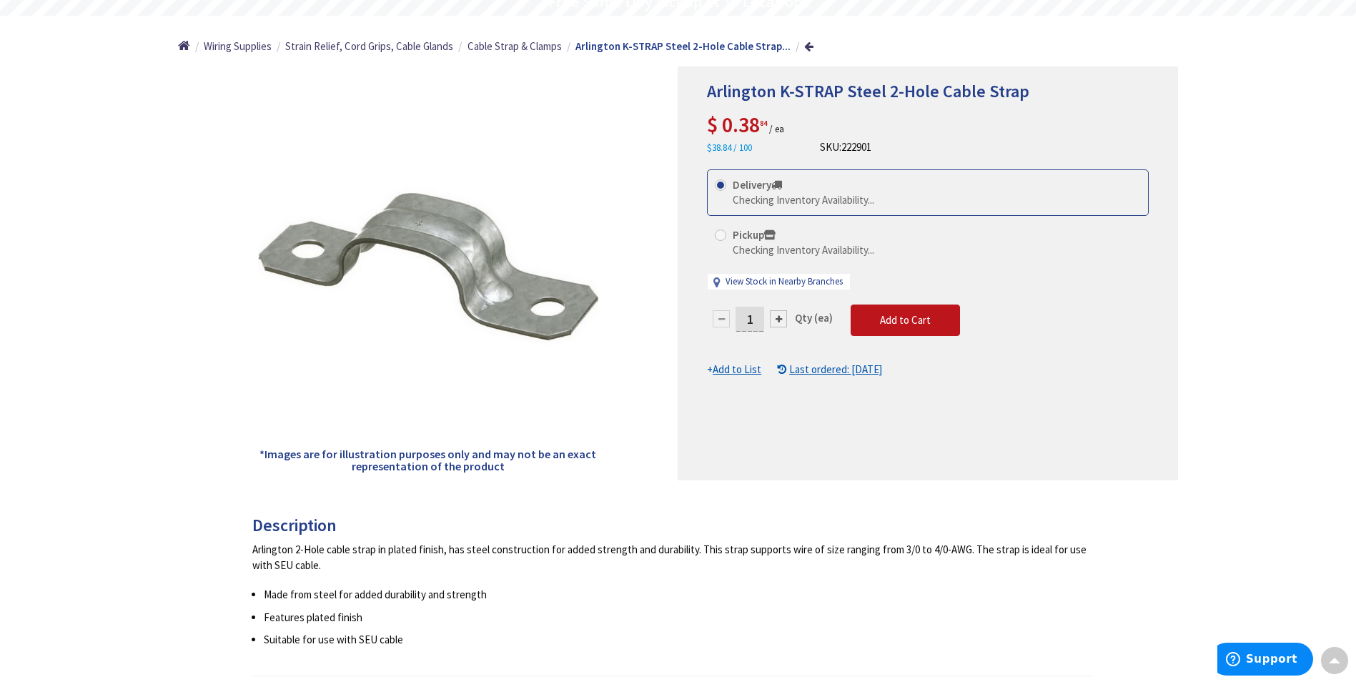
scroll to position [145, 0]
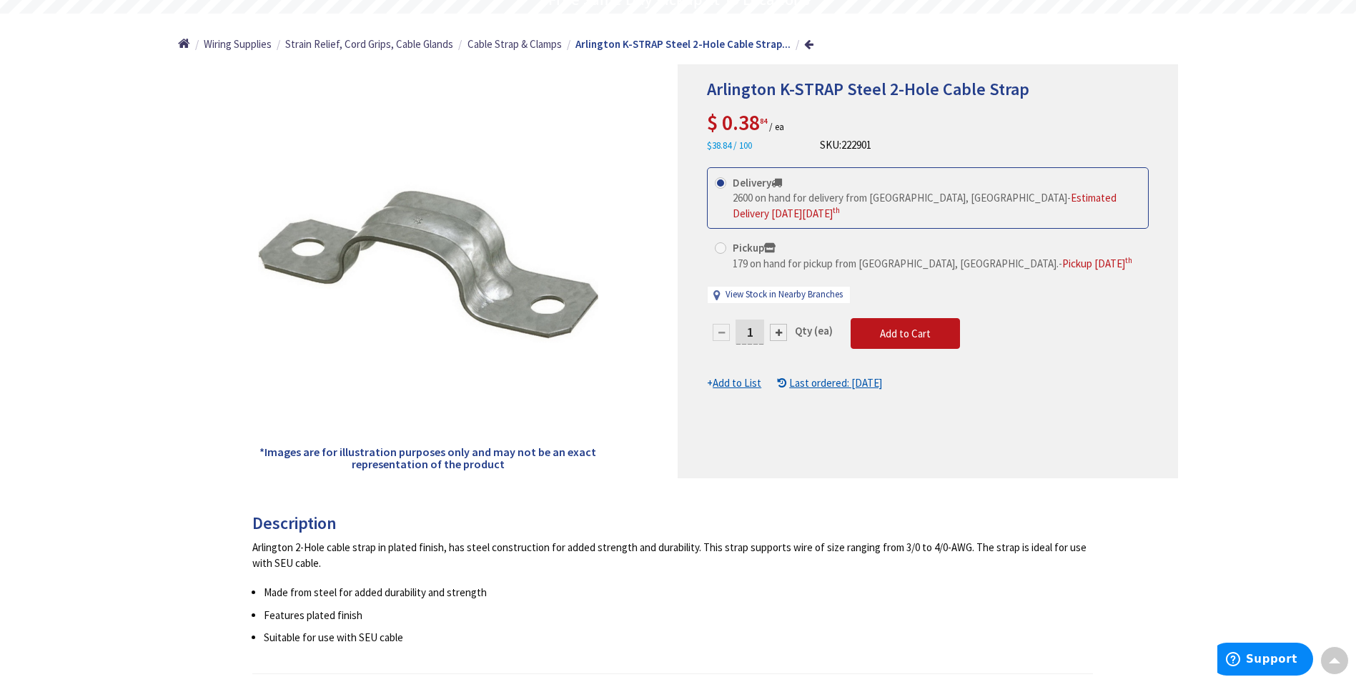
click at [755, 332] on input "1" at bounding box center [749, 331] width 29 height 25
type input "15"
click at [901, 332] on form "This product is Discontinued Delivery 2600 on hand for delivery from Middletown…" at bounding box center [928, 278] width 442 height 223
click at [893, 333] on span "Add to Cart" at bounding box center [905, 334] width 51 height 14
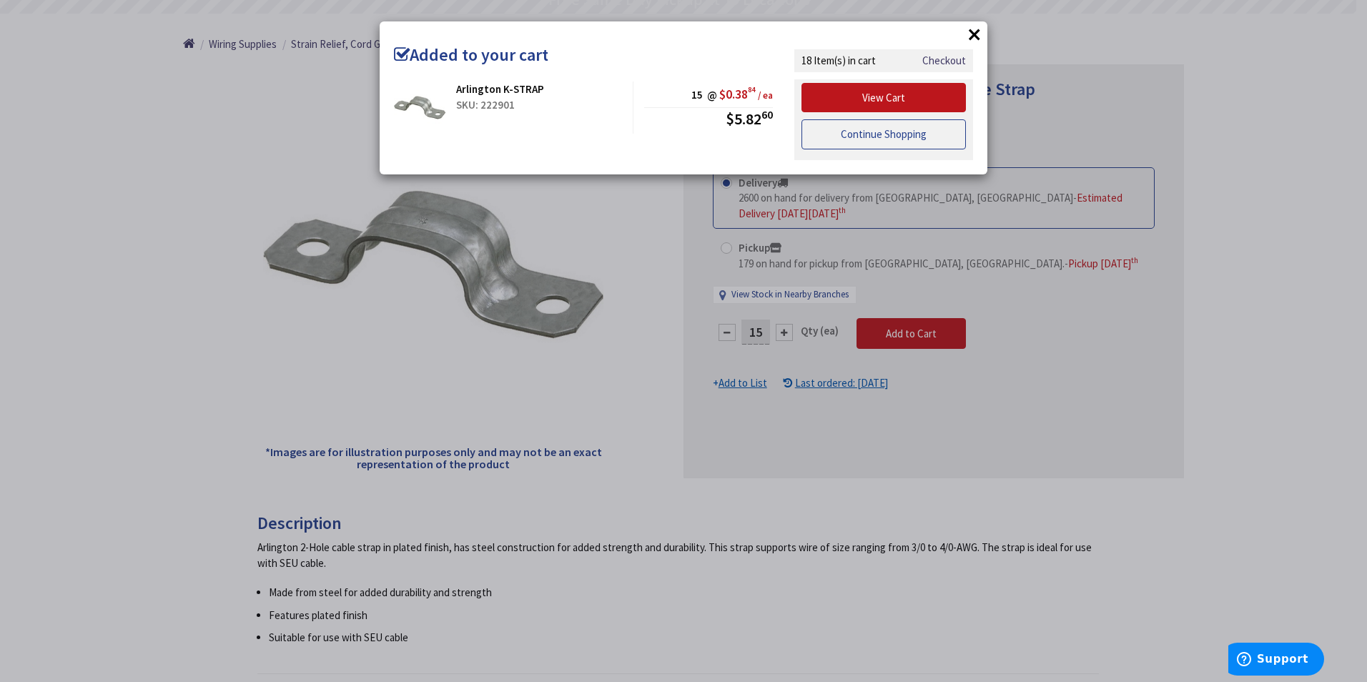
click at [871, 132] on link "Continue Shopping" at bounding box center [883, 134] width 164 height 30
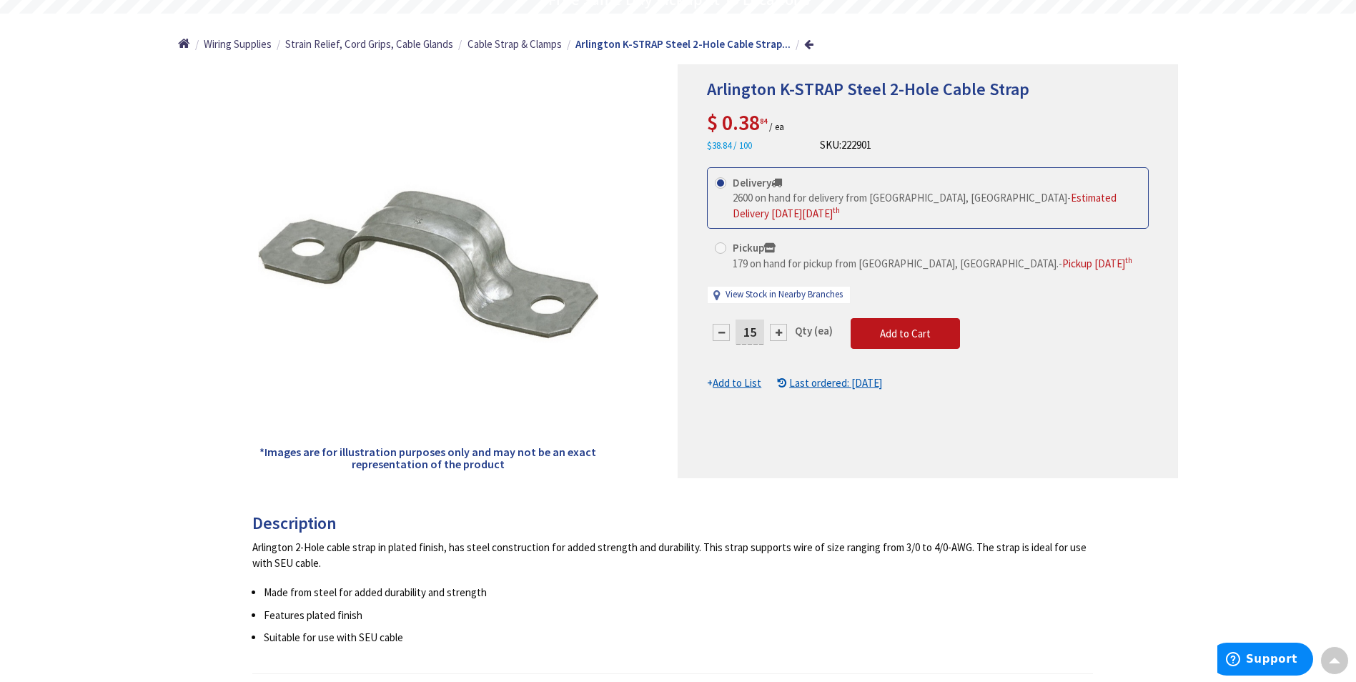
scroll to position [0, 0]
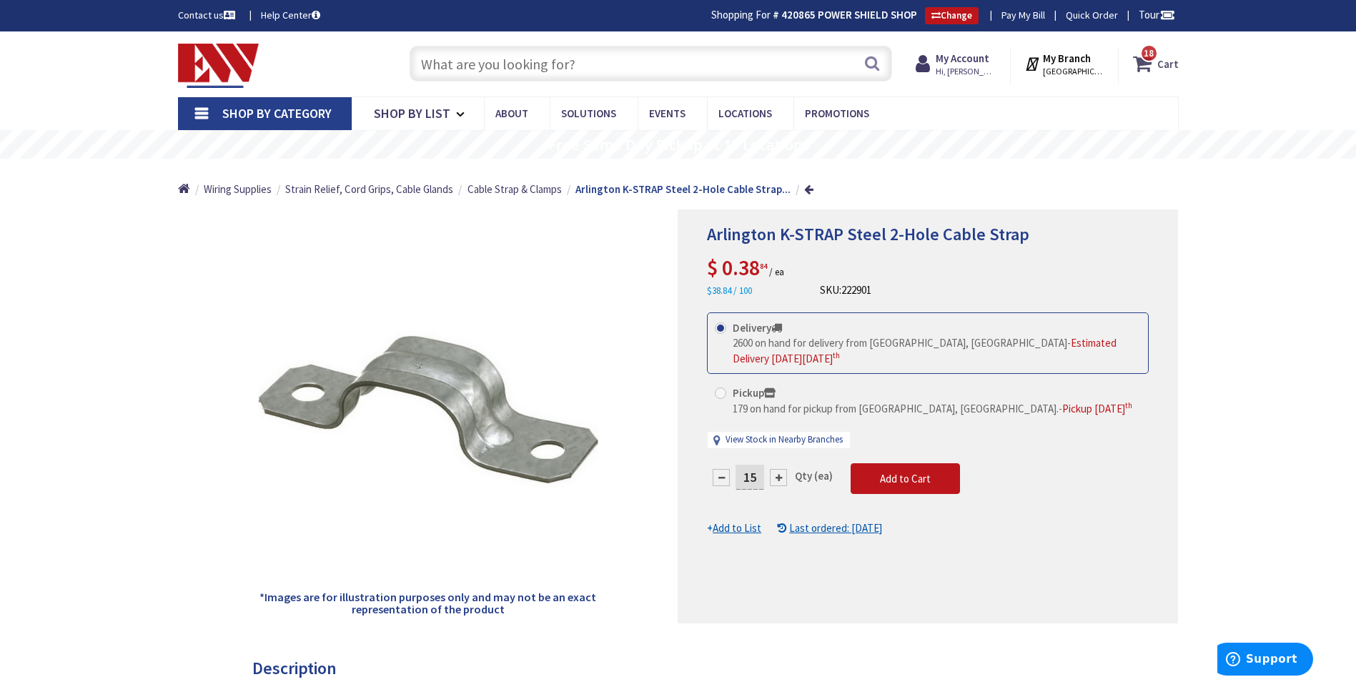
click at [1162, 52] on strong "Cart" at bounding box center [1167, 64] width 21 height 26
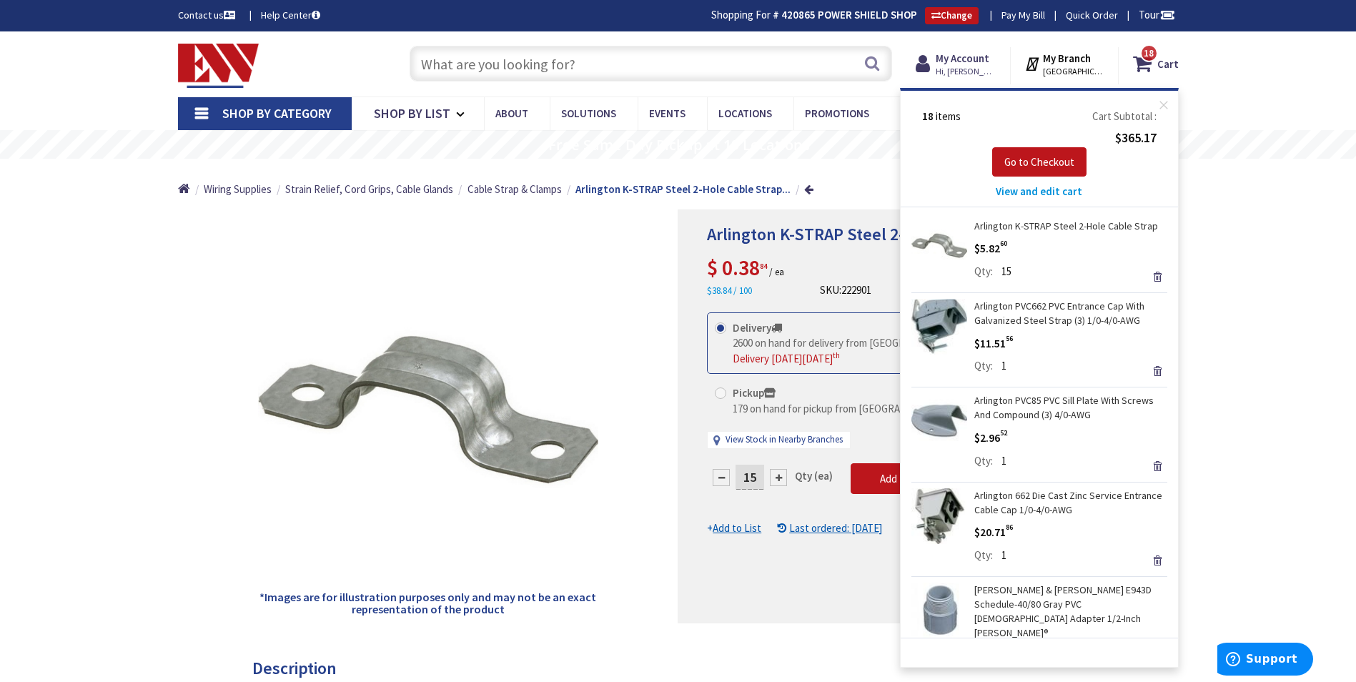
click at [1060, 194] on span "View and edit cart" at bounding box center [1039, 191] width 86 height 14
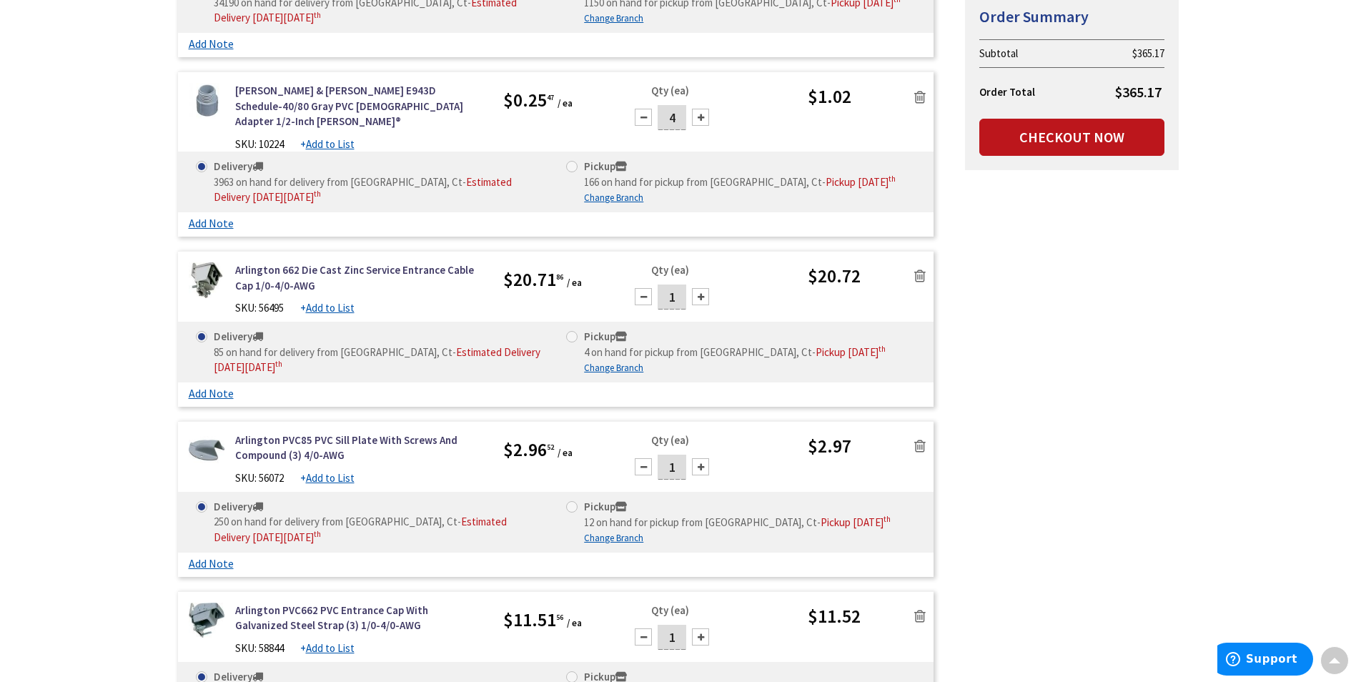
scroll to position [2573, 0]
click at [916, 267] on icon at bounding box center [919, 274] width 11 height 14
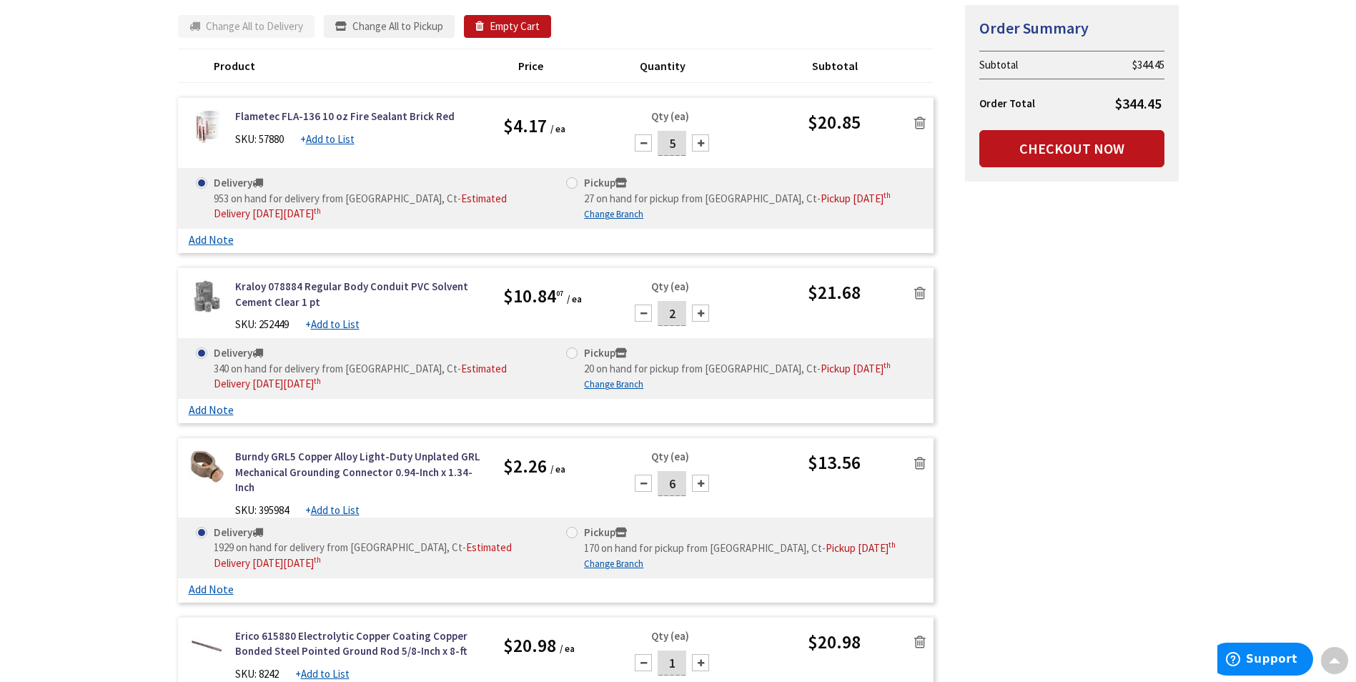
scroll to position [0, 0]
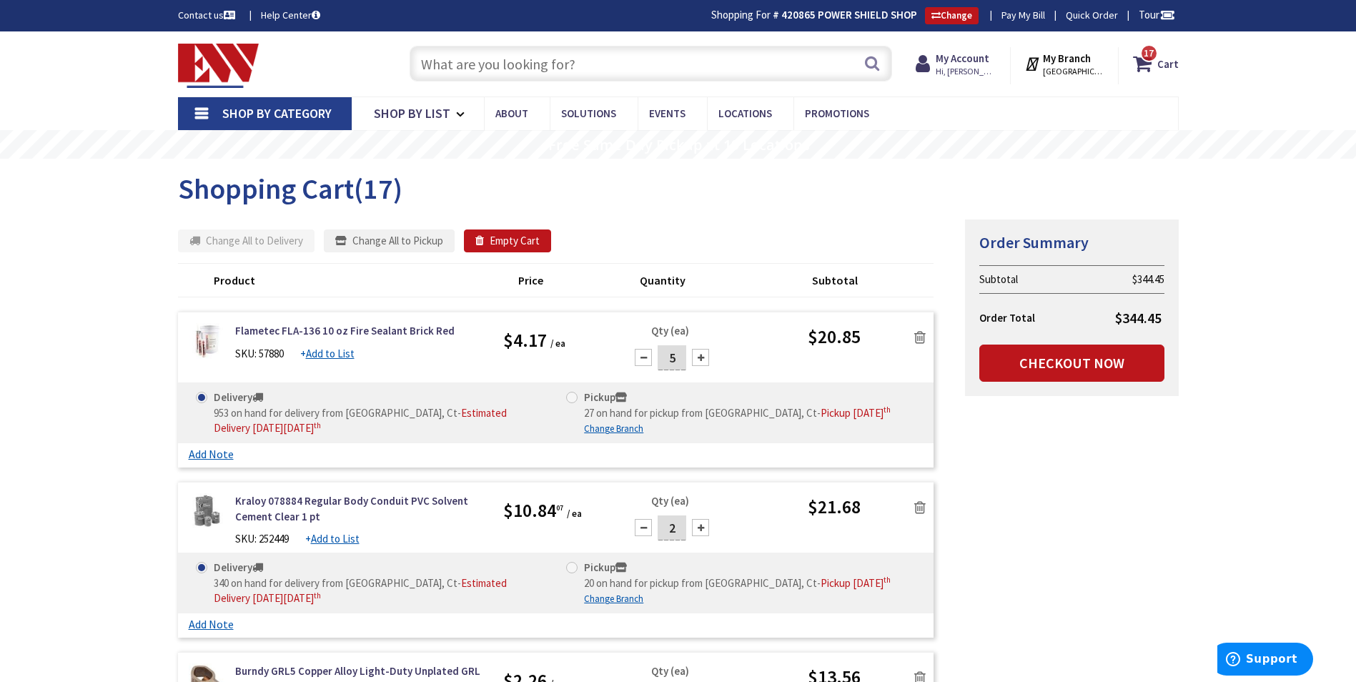
click at [490, 62] on input "text" at bounding box center [651, 64] width 482 height 36
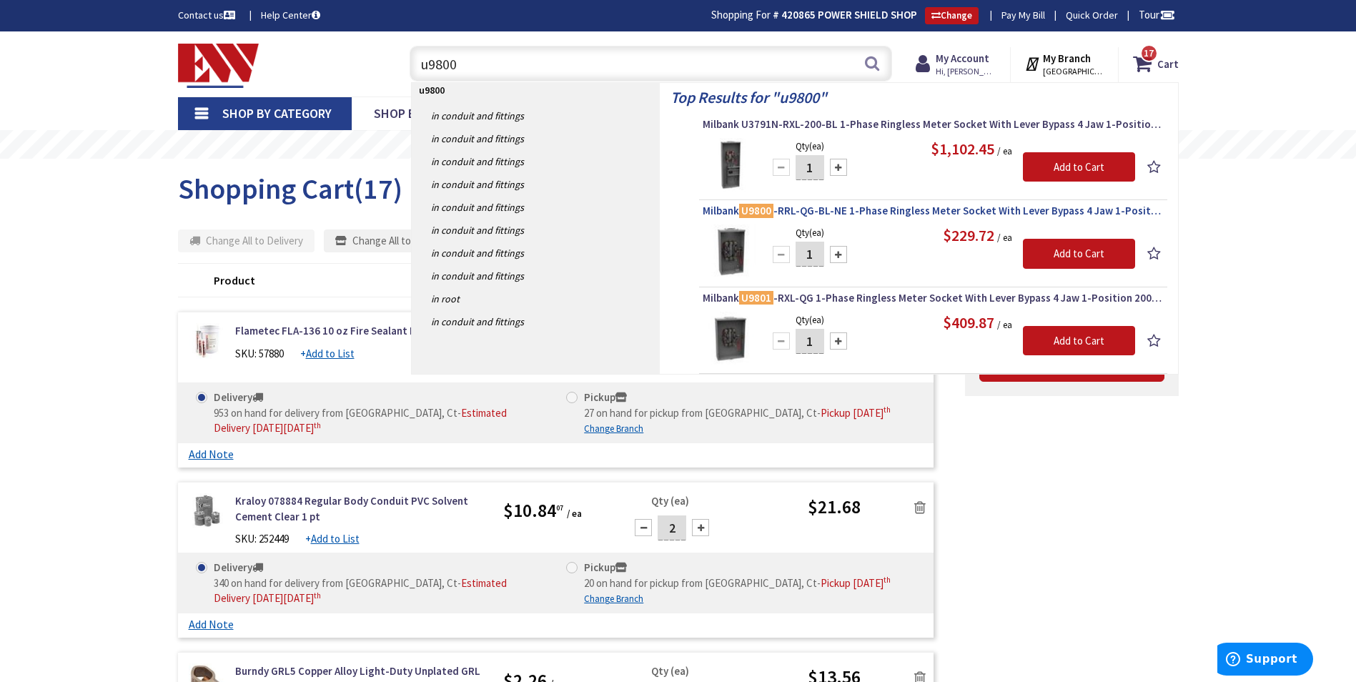
type input "u9800"
click at [866, 213] on span "Milbank U9800 -RRL-QG-BL-NE 1-Phase Ringless Meter Socket With Lever Bypass 4 J…" at bounding box center [933, 211] width 461 height 14
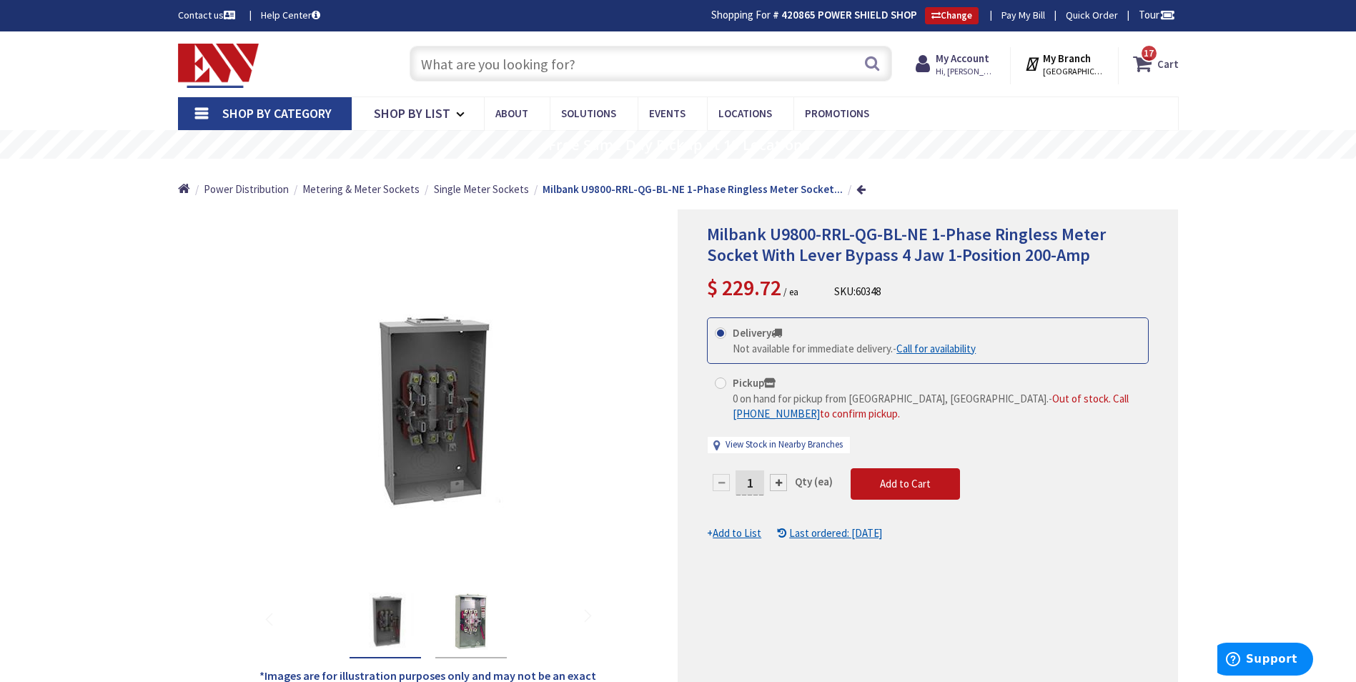
click at [1156, 61] on icon at bounding box center [1145, 64] width 24 height 26
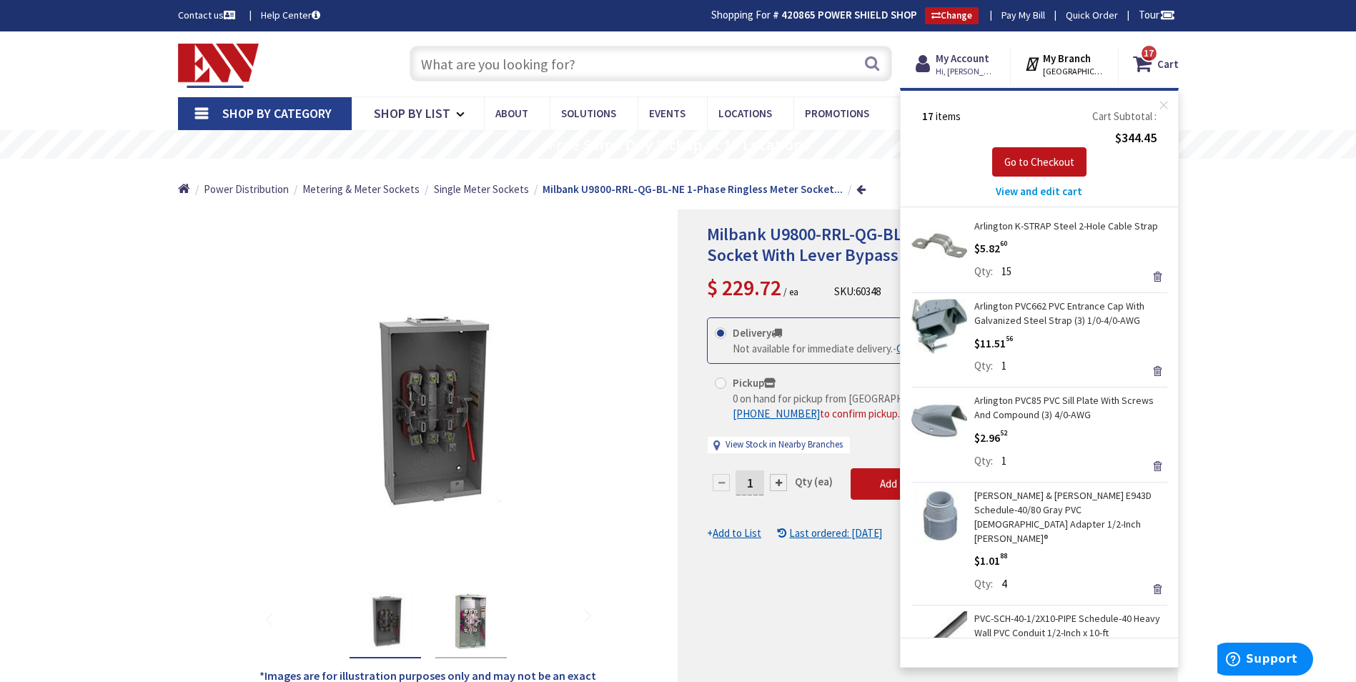
click at [1036, 182] on div "17 items Cart Subtotal $344.45 Go to Checkout View and edit cart" at bounding box center [1039, 154] width 249 height 91
click at [1033, 189] on span "View and edit cart" at bounding box center [1039, 191] width 86 height 14
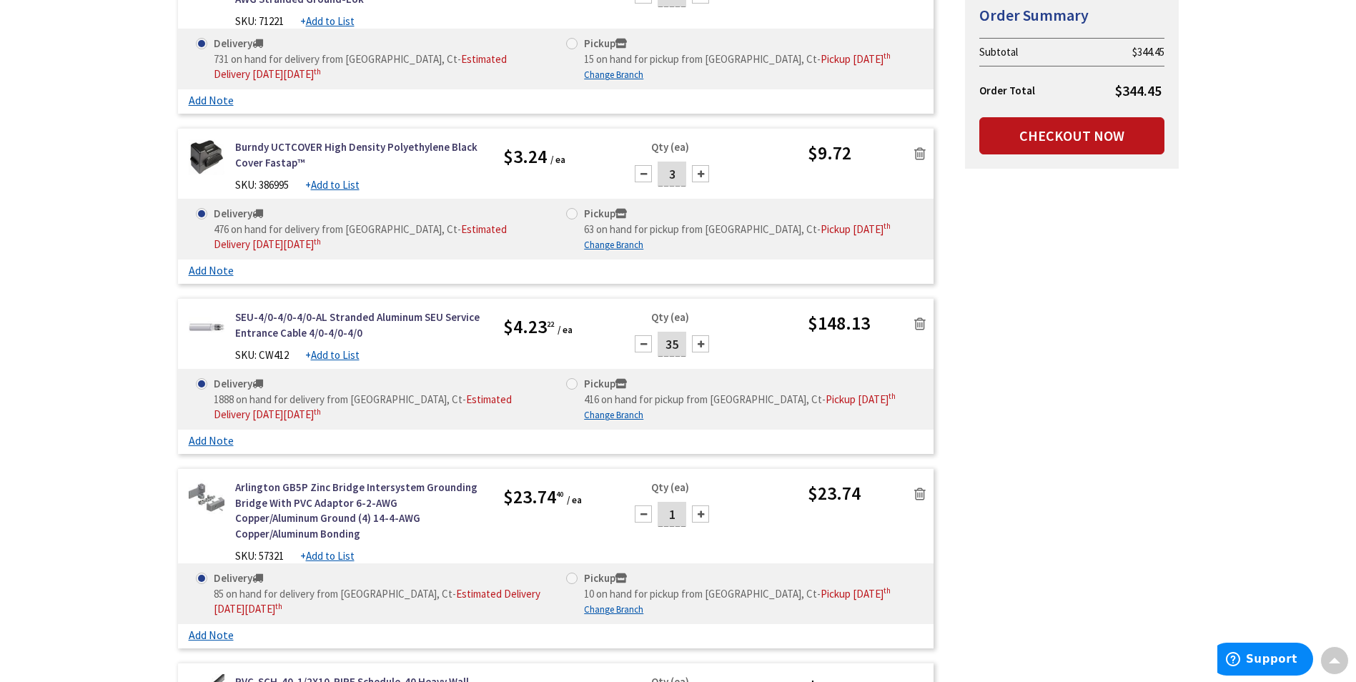
scroll to position [1848, 0]
